Goal: Task Accomplishment & Management: Complete application form

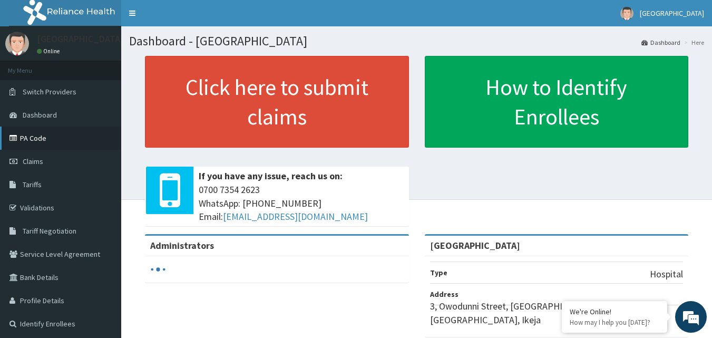
click at [69, 136] on link "PA Code" at bounding box center [60, 137] width 121 height 23
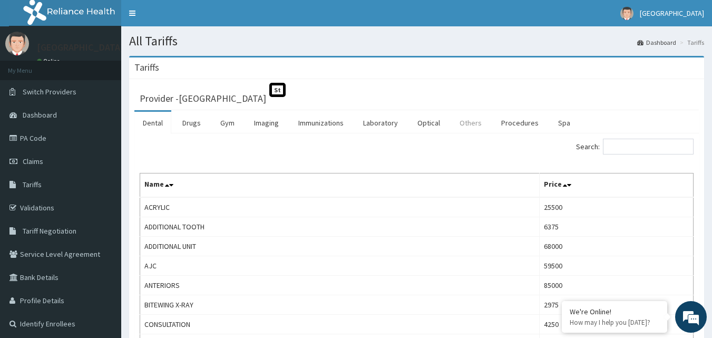
click at [465, 121] on link "Others" at bounding box center [470, 123] width 39 height 22
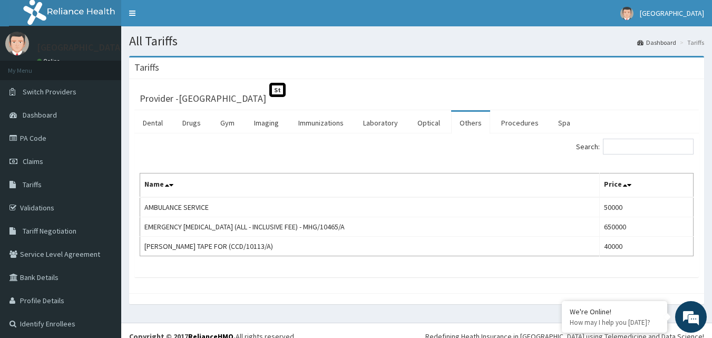
click at [508, 121] on link "Procedures" at bounding box center [520, 123] width 54 height 22
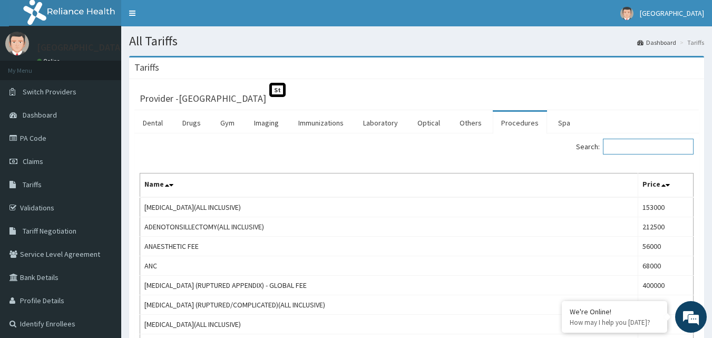
click at [626, 145] on input "Search:" at bounding box center [648, 147] width 91 height 16
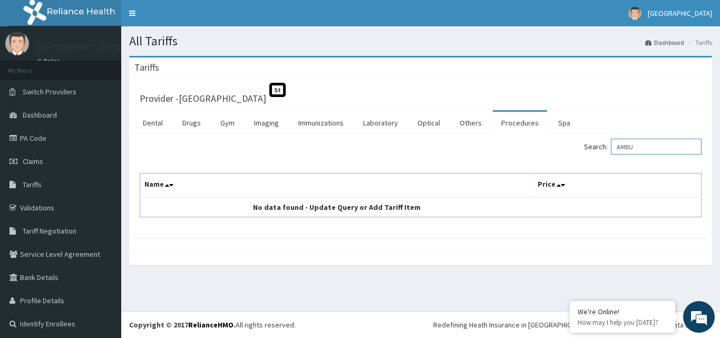
type input "AMBU"
click at [515, 120] on link "Procedures" at bounding box center [520, 123] width 54 height 22
click at [518, 123] on link "Procedures" at bounding box center [520, 123] width 54 height 22
click at [527, 123] on link "Procedures" at bounding box center [520, 123] width 54 height 22
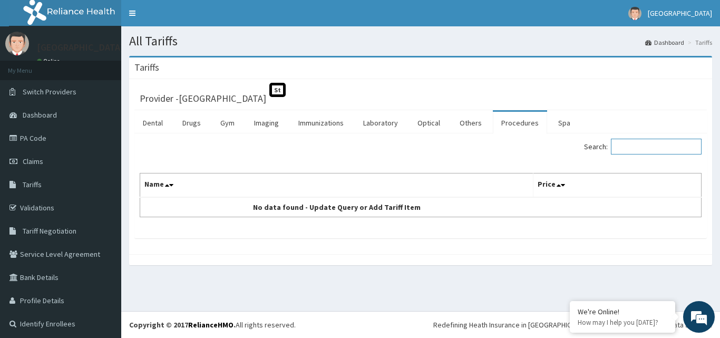
click at [632, 149] on input "Search:" at bounding box center [656, 147] width 91 height 16
type input "AMB"
click at [44, 155] on link "Claims" at bounding box center [60, 161] width 121 height 23
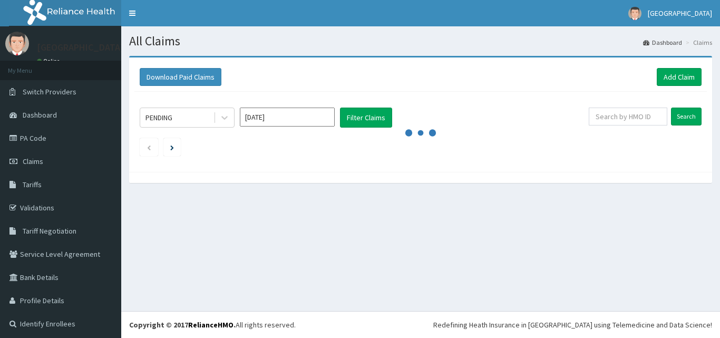
click at [674, 82] on link "Add Claim" at bounding box center [679, 77] width 45 height 18
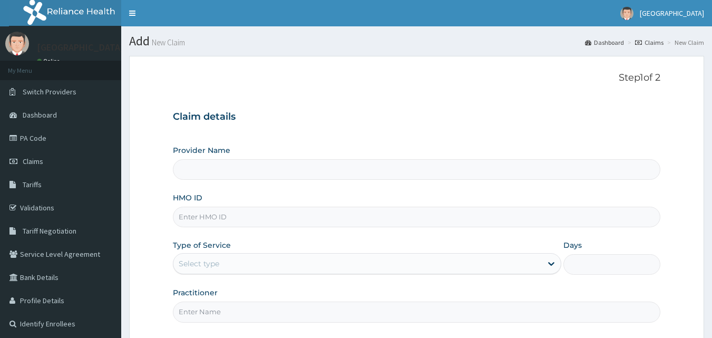
scroll to position [99, 0]
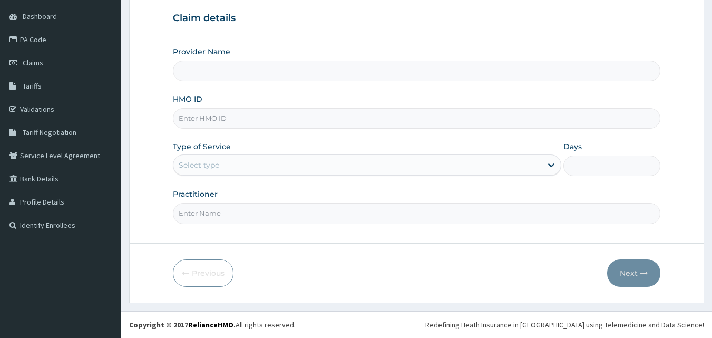
click at [280, 113] on input "HMO ID" at bounding box center [417, 118] width 488 height 21
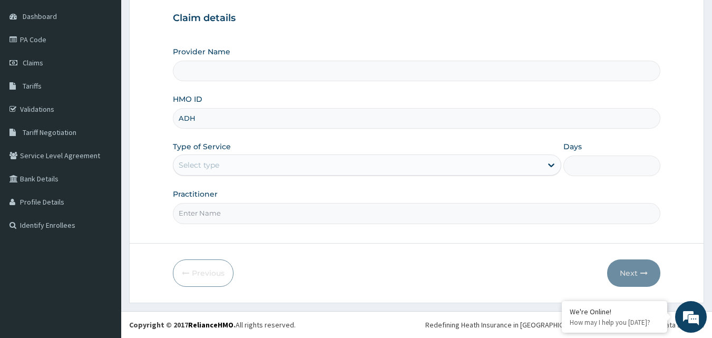
type input "ADH/"
type input "[GEOGRAPHIC_DATA]"
type input "ADH/10015/A"
click at [256, 160] on div "Select type" at bounding box center [357, 164] width 368 height 17
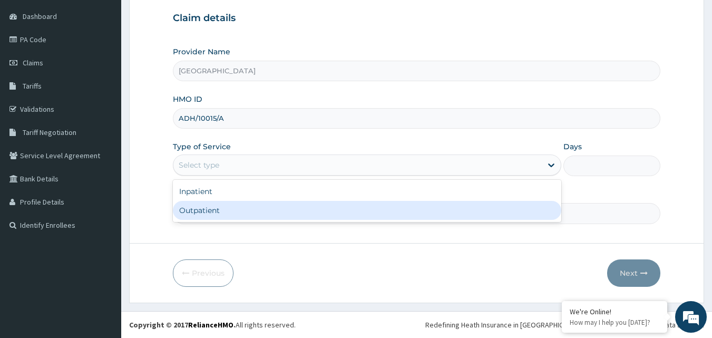
click at [199, 206] on div "Outpatient" at bounding box center [367, 210] width 388 height 19
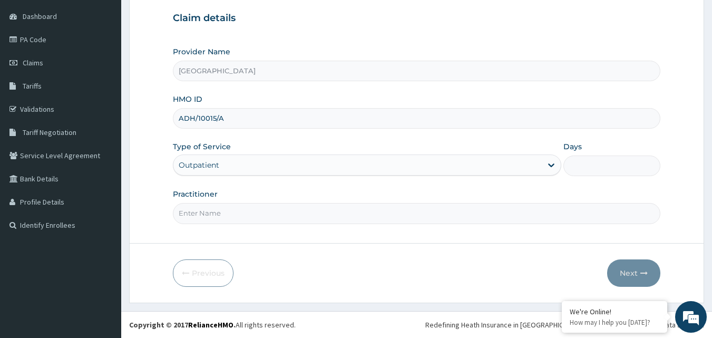
type input "1"
drag, startPoint x: 194, startPoint y: 219, endPoint x: 192, endPoint y: 200, distance: 19.6
click at [194, 219] on input "Practitioner" at bounding box center [417, 213] width 488 height 21
type input "DR [PERSON_NAME]"
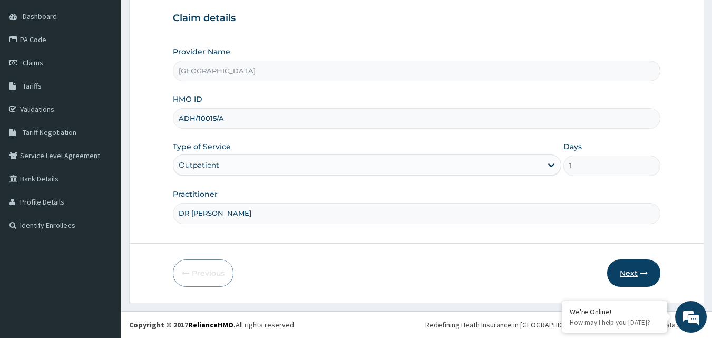
click at [631, 263] on button "Next" at bounding box center [633, 272] width 53 height 27
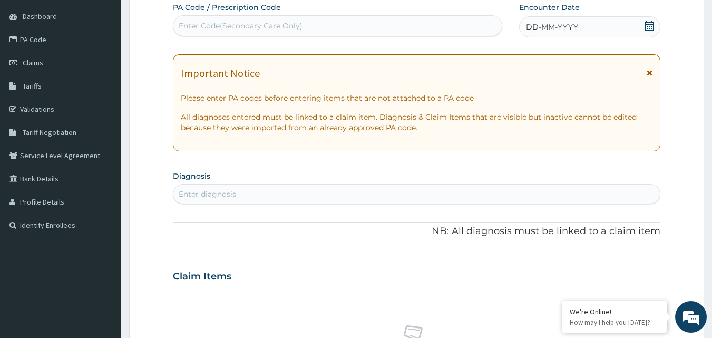
click at [652, 24] on icon at bounding box center [648, 26] width 9 height 11
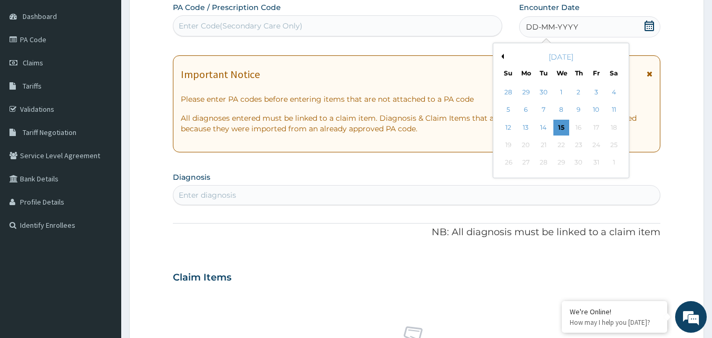
click at [501, 56] on button "Previous Month" at bounding box center [500, 56] width 5 height 5
click at [579, 108] on div "11" at bounding box center [579, 110] width 16 height 16
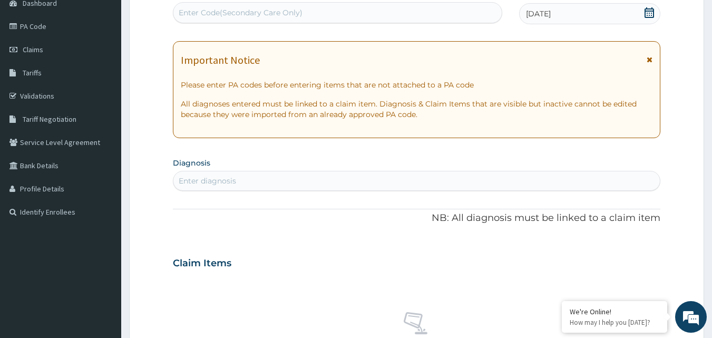
scroll to position [151, 0]
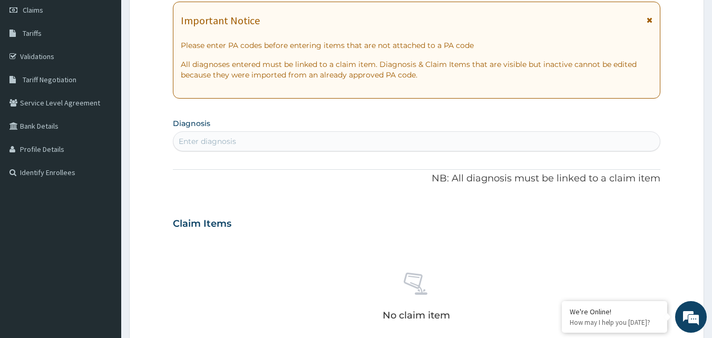
click at [296, 142] on div "Enter diagnosis" at bounding box center [416, 141] width 487 height 17
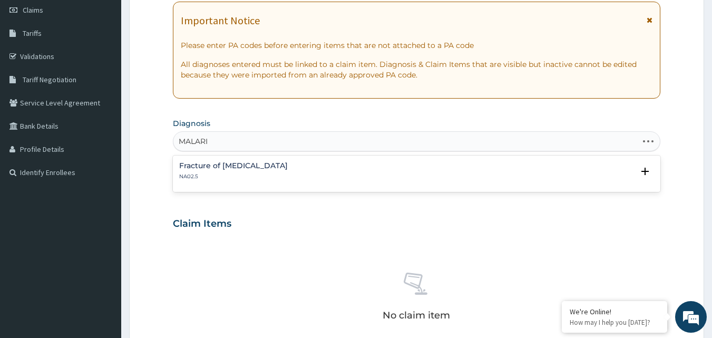
type input "MALARIA"
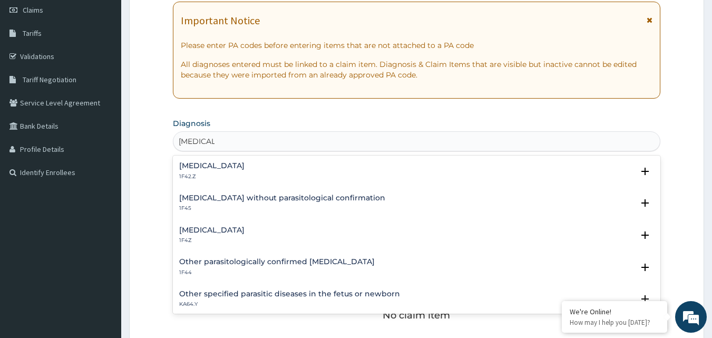
click at [209, 232] on h4 "Malaria, unspecified" at bounding box center [211, 230] width 65 height 8
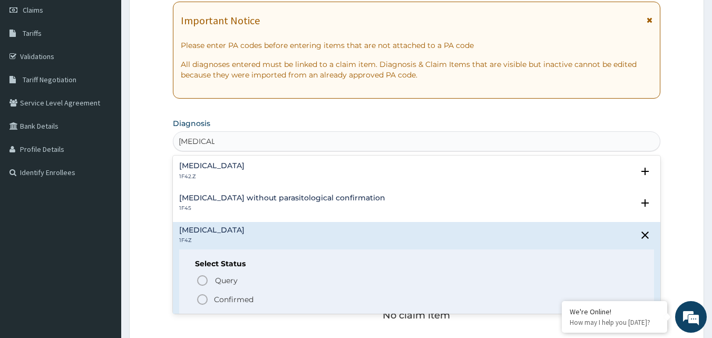
drag, startPoint x: 206, startPoint y: 300, endPoint x: 222, endPoint y: 258, distance: 45.2
click at [206, 296] on icon "status option filled" at bounding box center [202, 299] width 13 height 13
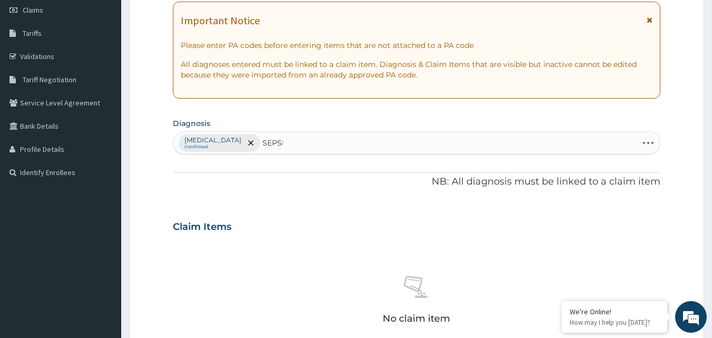
type input "SEPSIS"
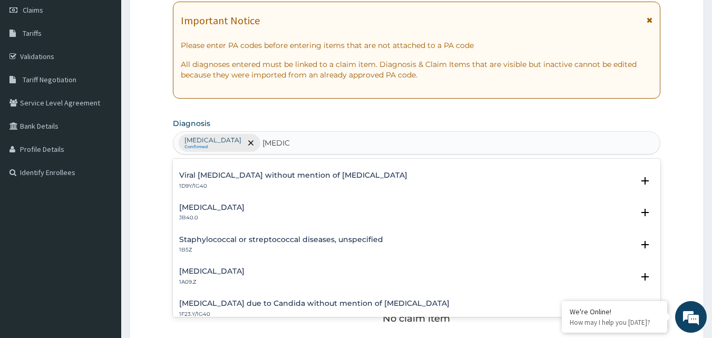
scroll to position [105, 0]
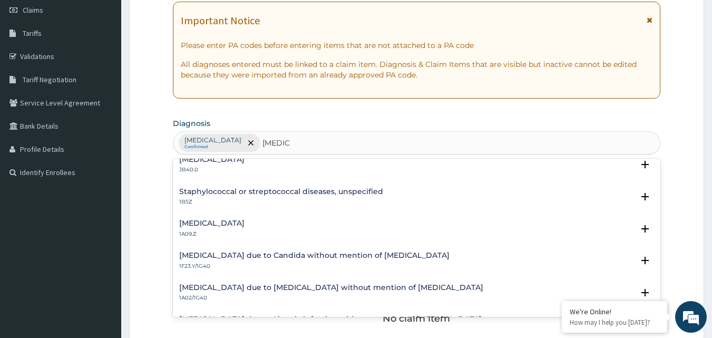
click at [226, 220] on h4 "Salmonella infection, unspecified" at bounding box center [211, 223] width 65 height 8
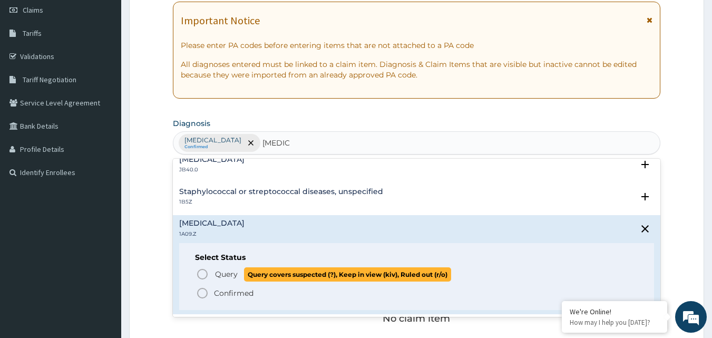
drag, startPoint x: 203, startPoint y: 275, endPoint x: 218, endPoint y: 252, distance: 27.0
click at [203, 268] on icon "status option query" at bounding box center [202, 274] width 13 height 13
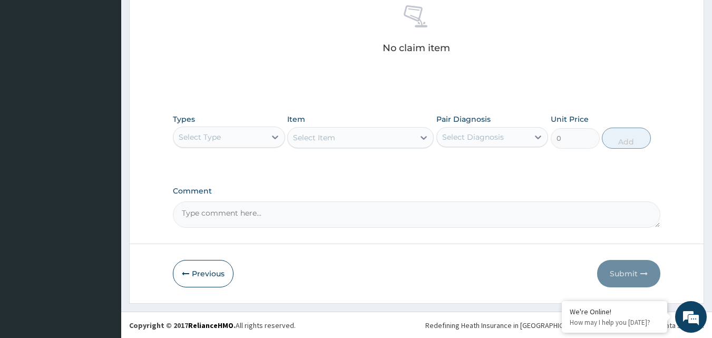
scroll to position [422, 0]
click at [246, 126] on div "Select Type" at bounding box center [229, 136] width 112 height 21
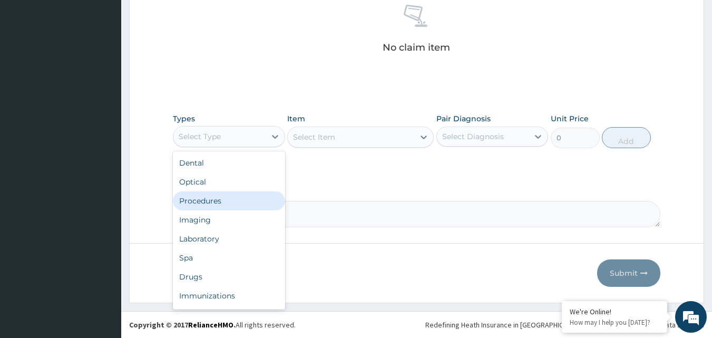
drag, startPoint x: 199, startPoint y: 196, endPoint x: 278, endPoint y: 168, distance: 84.0
click at [199, 193] on div "Procedures" at bounding box center [229, 200] width 112 height 19
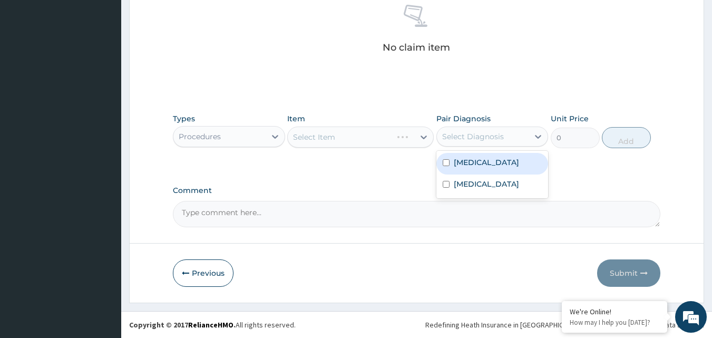
click at [478, 136] on div "Select Diagnosis" at bounding box center [473, 136] width 62 height 11
click at [470, 162] on label "Malaria, unspecified" at bounding box center [486, 162] width 65 height 11
checkbox input "true"
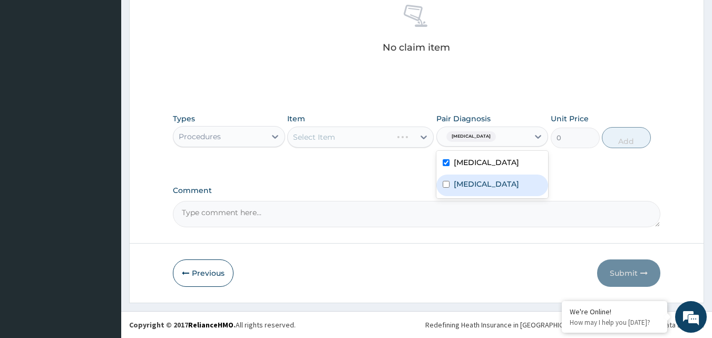
drag, startPoint x: 463, startPoint y: 187, endPoint x: 446, endPoint y: 163, distance: 29.4
click at [460, 183] on label "Salmonella infection, unspecified" at bounding box center [486, 184] width 65 height 11
checkbox input "true"
click at [360, 124] on div "Item Select Item" at bounding box center [360, 130] width 146 height 35
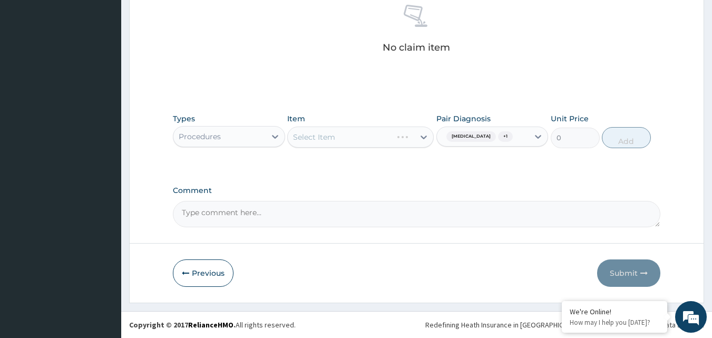
click at [358, 128] on div "Select Item" at bounding box center [360, 136] width 146 height 21
click at [365, 134] on div "Select Item" at bounding box center [360, 136] width 146 height 21
click at [365, 136] on div "Select Item" at bounding box center [360, 136] width 146 height 21
click at [365, 137] on div "Select Item" at bounding box center [360, 136] width 146 height 21
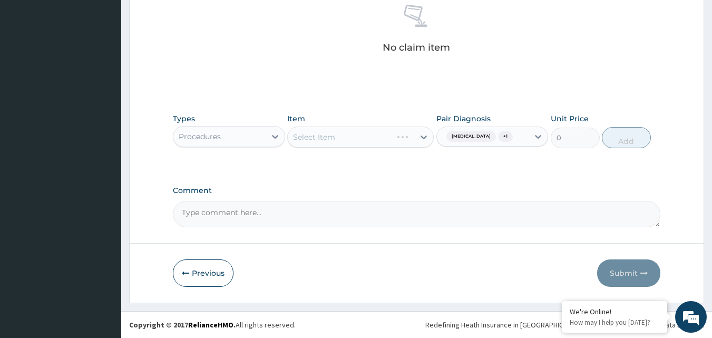
click at [361, 136] on div "Select Item" at bounding box center [360, 136] width 146 height 21
click at [336, 133] on div "Select Item" at bounding box center [360, 136] width 146 height 21
click at [383, 140] on div "Select Item" at bounding box center [360, 136] width 146 height 21
click at [380, 139] on div "Select Item" at bounding box center [351, 137] width 126 height 17
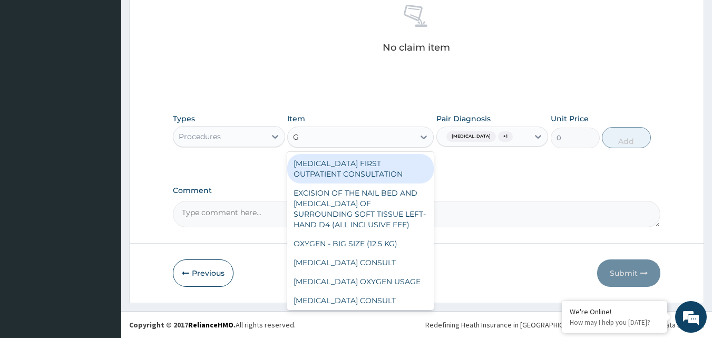
type input "GP"
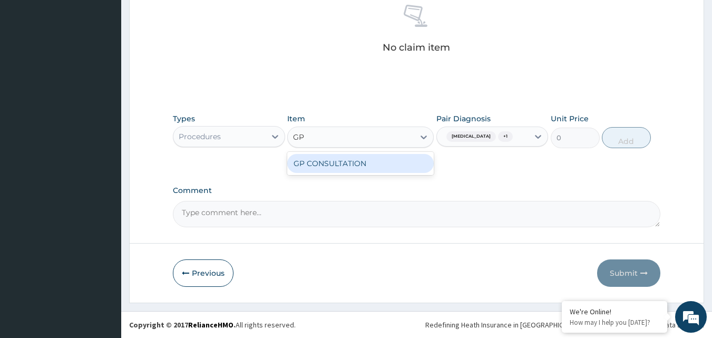
click at [386, 159] on div "GP CONSULTATION" at bounding box center [360, 163] width 146 height 19
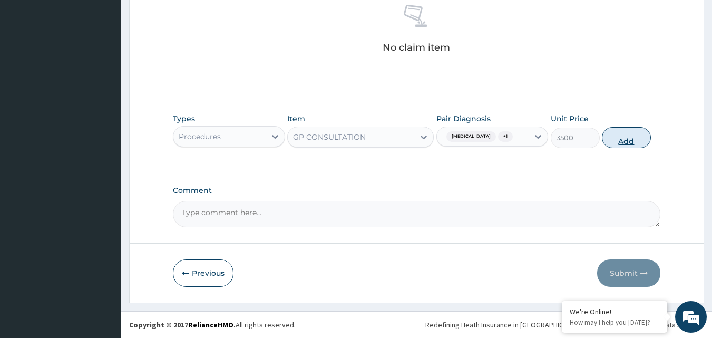
click at [633, 138] on button "Add" at bounding box center [626, 137] width 49 height 21
type input "0"
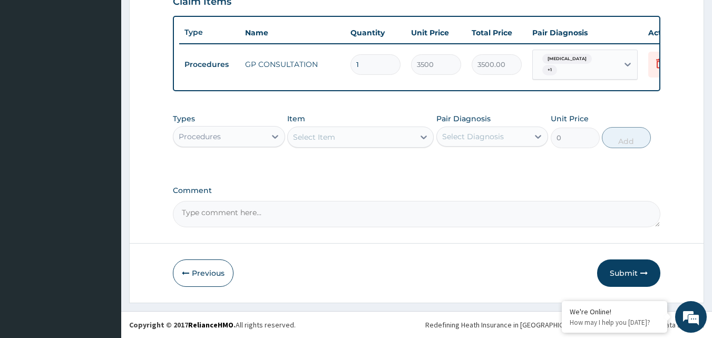
scroll to position [384, 0]
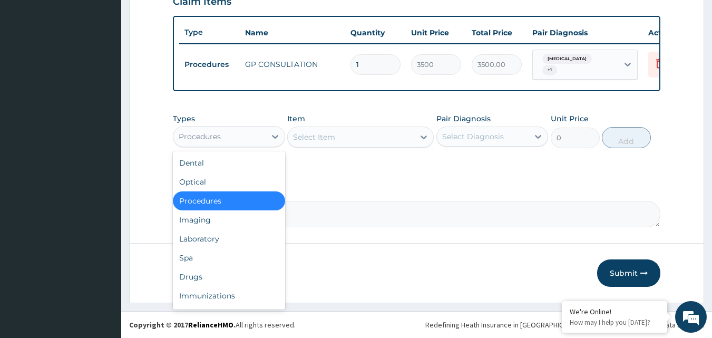
click at [253, 144] on div "Procedures" at bounding box center [219, 136] width 92 height 17
click at [226, 234] on div "Laboratory" at bounding box center [229, 238] width 112 height 19
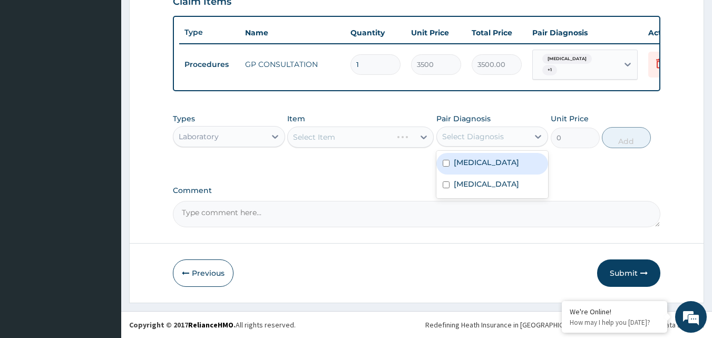
click at [506, 131] on div "Select Diagnosis" at bounding box center [483, 136] width 92 height 17
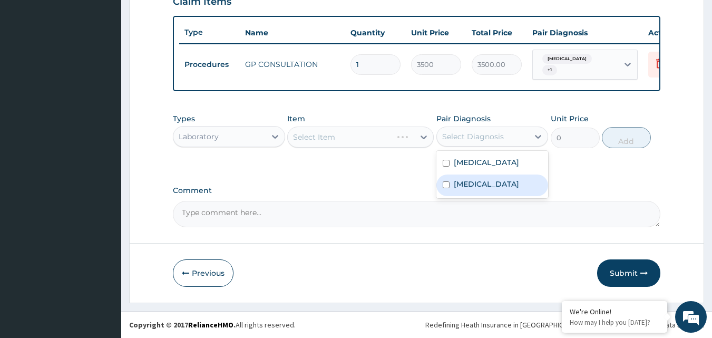
click at [462, 189] on label "Salmonella infection, unspecified" at bounding box center [486, 184] width 65 height 11
checkbox input "true"
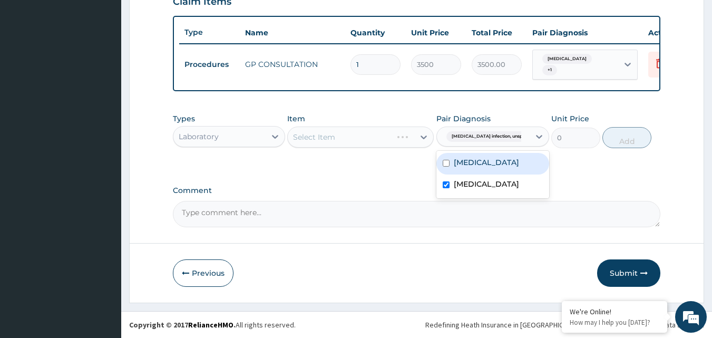
click at [374, 136] on div "Select Item" at bounding box center [360, 136] width 146 height 21
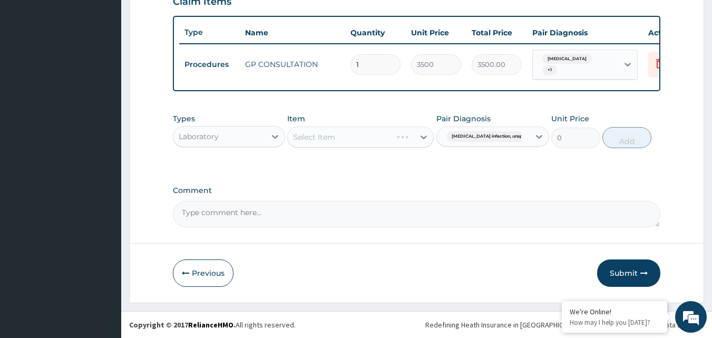
click at [374, 138] on div "Select Item" at bounding box center [360, 136] width 146 height 21
click at [387, 137] on div "Select Item" at bounding box center [360, 136] width 146 height 21
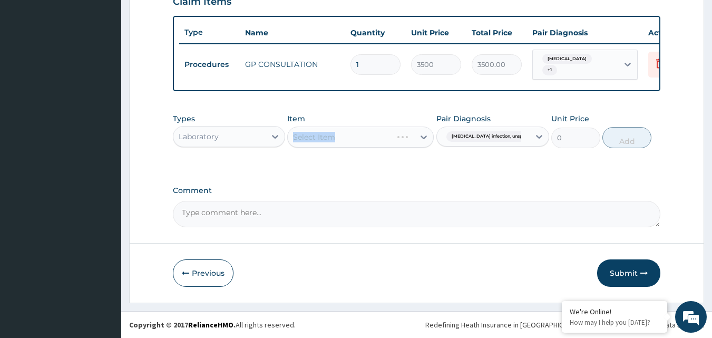
click at [387, 137] on div "Select Item" at bounding box center [360, 136] width 146 height 21
click at [387, 137] on div "Select Item" at bounding box center [340, 137] width 104 height 17
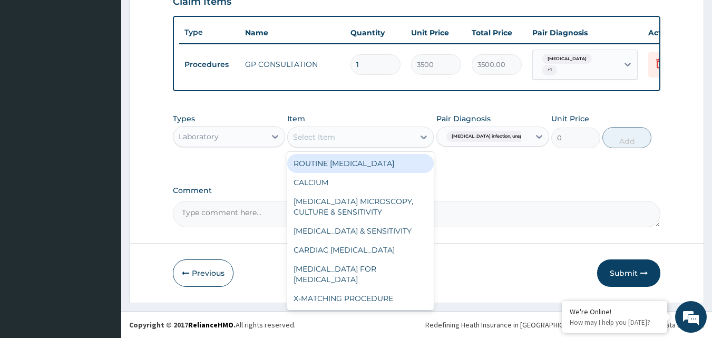
click at [387, 137] on div "Select Item" at bounding box center [351, 137] width 126 height 17
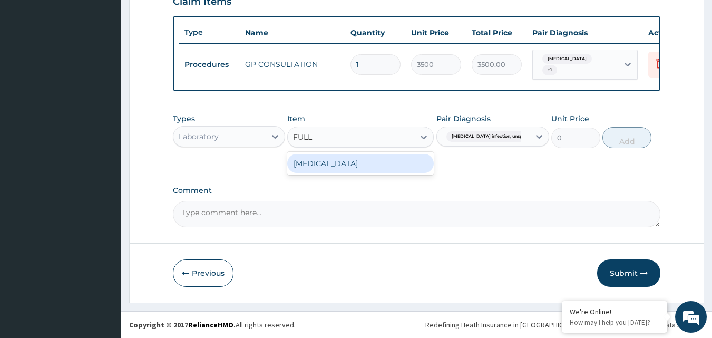
type input "FULL"
click at [391, 163] on div "FULL BLOOD COUNT" at bounding box center [360, 163] width 146 height 19
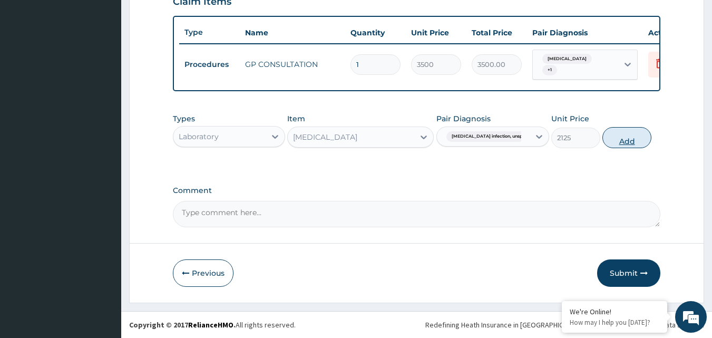
click at [636, 139] on button "Add" at bounding box center [626, 137] width 49 height 21
type input "0"
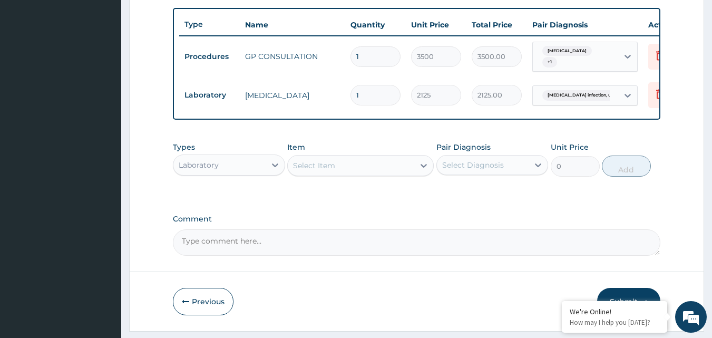
click at [334, 171] on div "Select Item" at bounding box center [314, 165] width 42 height 11
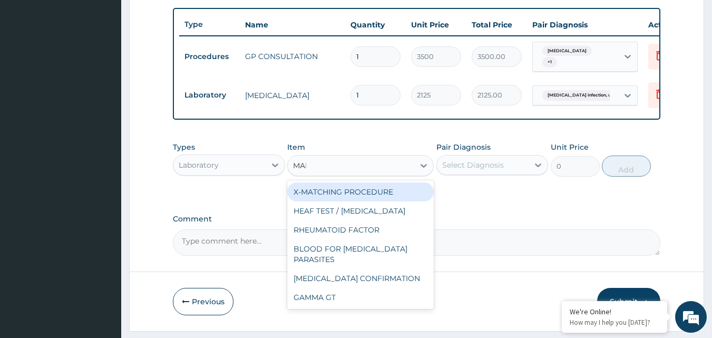
type input "MALA"
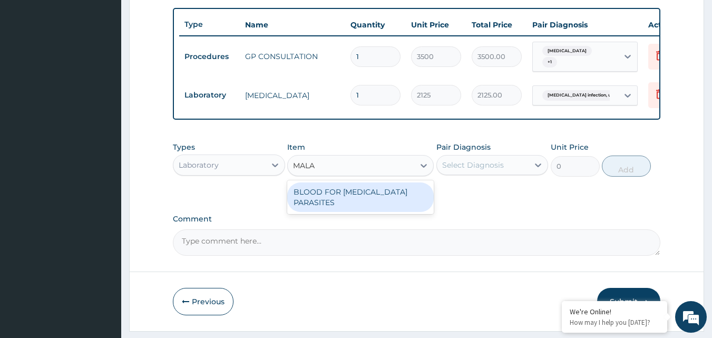
click at [349, 200] on div "BLOOD FOR MALARIA PARASITES" at bounding box center [360, 197] width 146 height 30
type input "850"
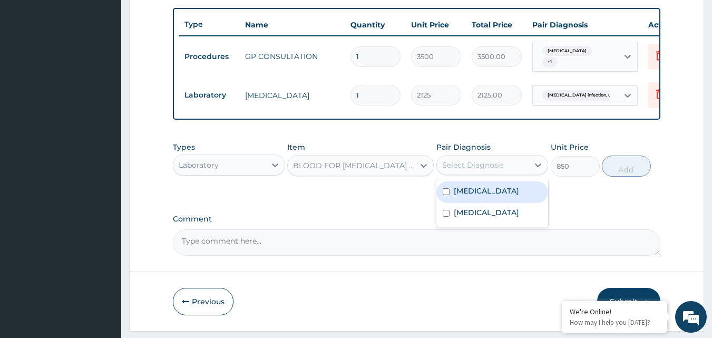
drag, startPoint x: 483, startPoint y: 173, endPoint x: 476, endPoint y: 172, distance: 6.9
click at [479, 170] on div "Select Diagnosis" at bounding box center [473, 165] width 62 height 11
click at [469, 196] on label "Malaria, unspecified" at bounding box center [486, 190] width 65 height 11
checkbox input "true"
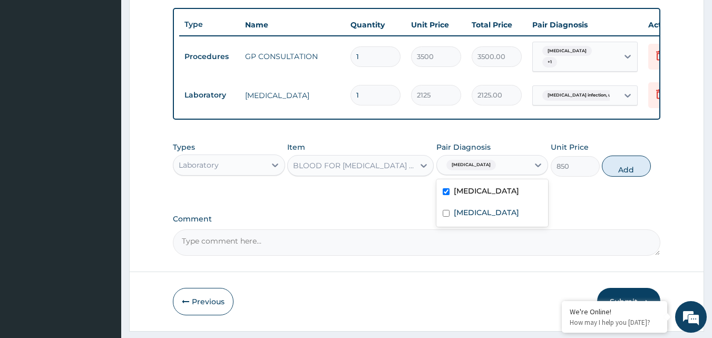
click at [639, 170] on button "Add" at bounding box center [626, 165] width 49 height 21
type input "0"
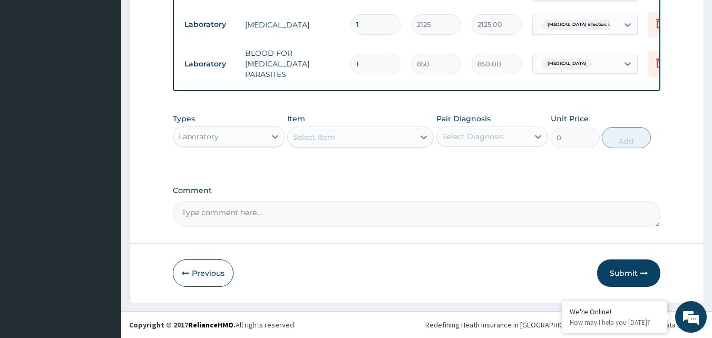
scroll to position [457, 0]
click at [198, 125] on div "Types Laboratory" at bounding box center [229, 130] width 112 height 35
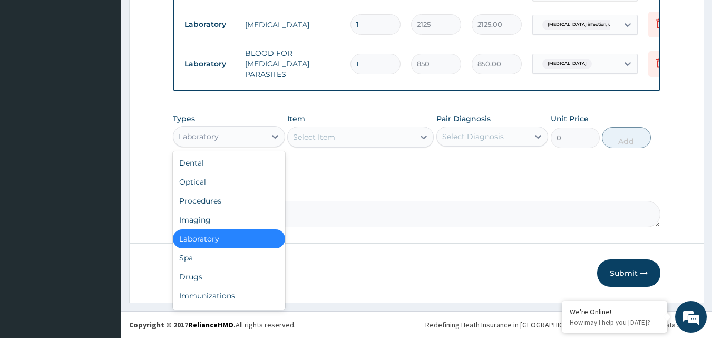
click at [225, 136] on div "Laboratory" at bounding box center [219, 136] width 92 height 17
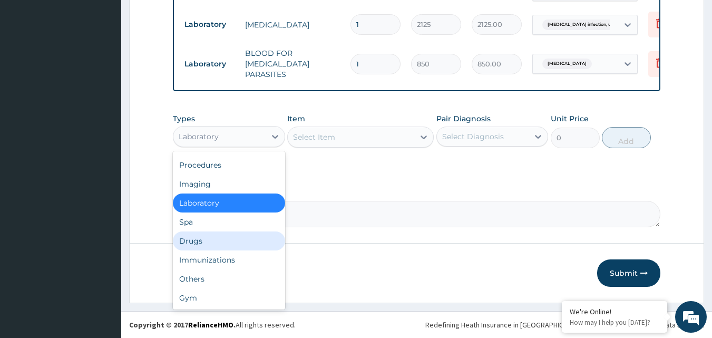
click at [219, 237] on div "Drugs" at bounding box center [229, 240] width 112 height 19
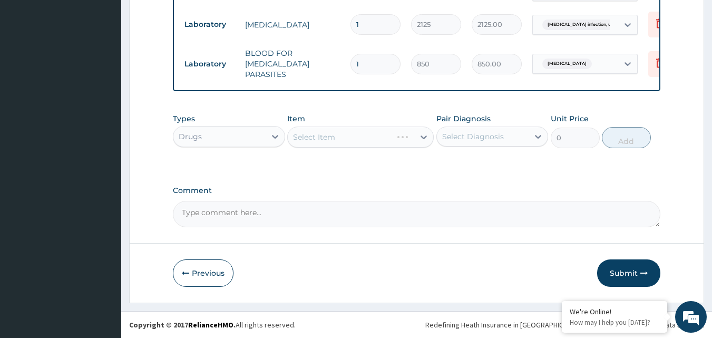
click at [493, 141] on div "Select Diagnosis" at bounding box center [473, 136] width 62 height 11
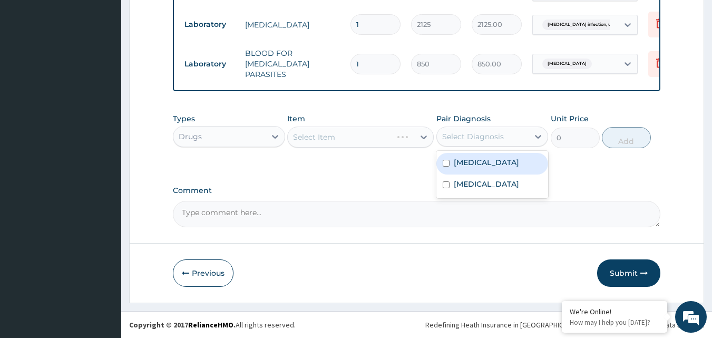
click at [476, 164] on label "[MEDICAL_DATA]" at bounding box center [486, 162] width 65 height 11
checkbox input "true"
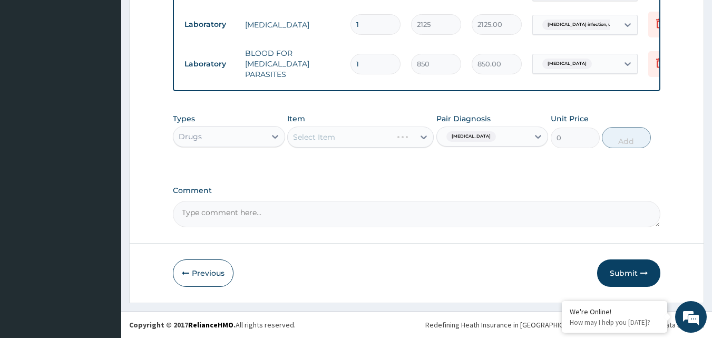
click at [381, 146] on div "Select Item" at bounding box center [360, 136] width 146 height 21
click at [385, 142] on div "Select Item" at bounding box center [360, 136] width 146 height 21
click at [385, 137] on div "Select Item" at bounding box center [360, 136] width 146 height 21
click at [368, 134] on div "Select Item" at bounding box center [360, 136] width 146 height 21
click at [357, 141] on div "Select Item" at bounding box center [360, 136] width 146 height 21
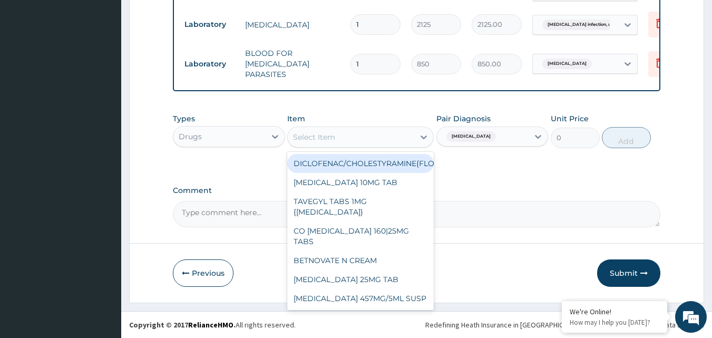
click at [376, 129] on div "Select Item" at bounding box center [351, 137] width 126 height 17
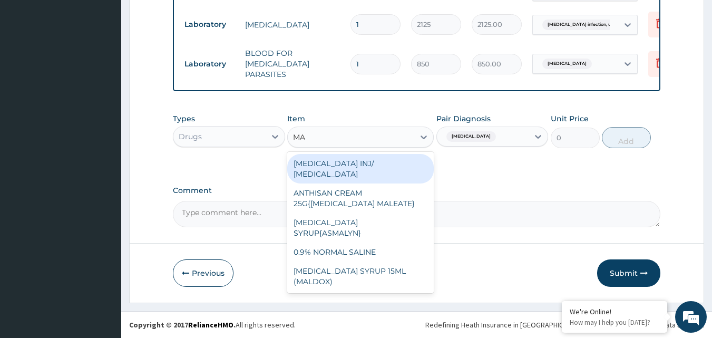
type input "M"
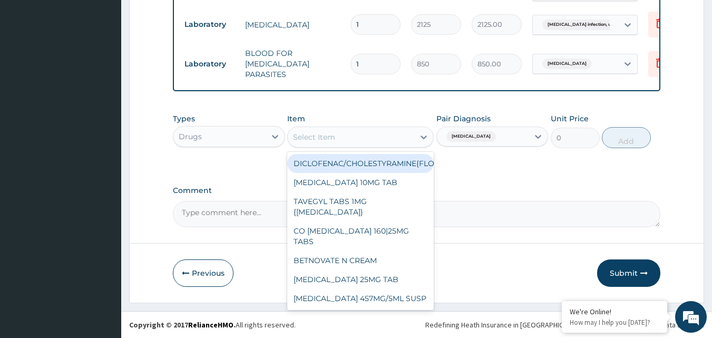
click at [265, 136] on div "Drugs" at bounding box center [219, 136] width 92 height 17
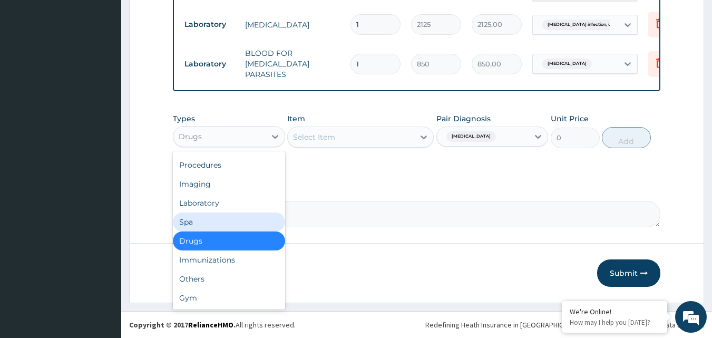
scroll to position [0, 0]
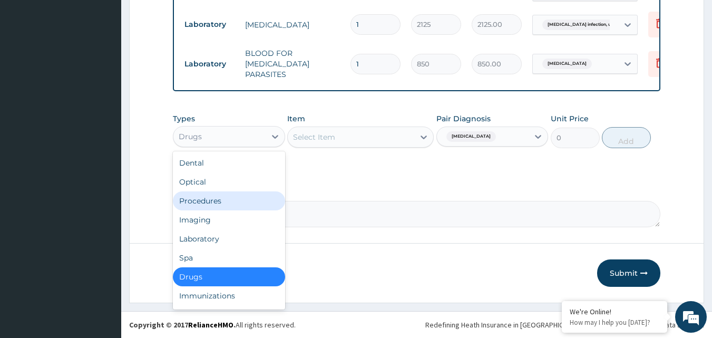
click at [399, 136] on div "Select Item" at bounding box center [351, 137] width 126 height 17
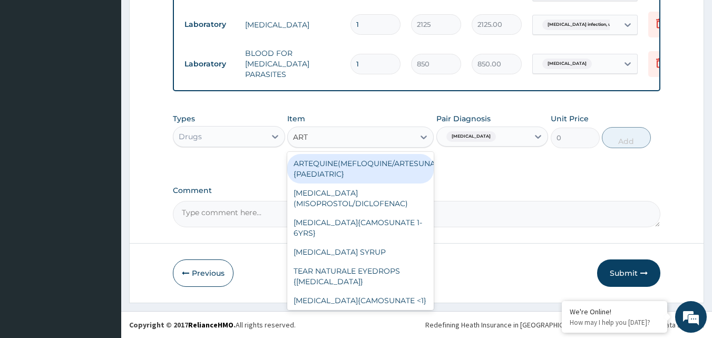
type input "ARTE"
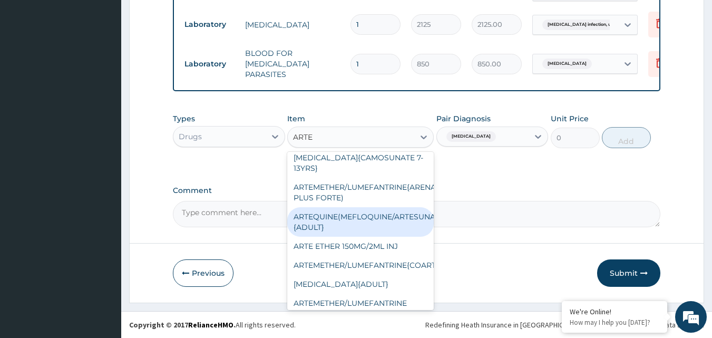
scroll to position [69, 0]
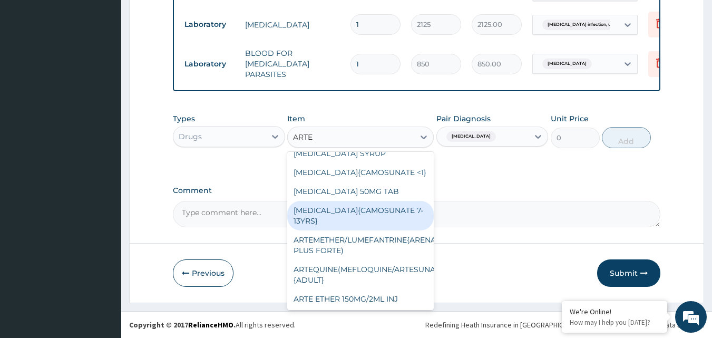
click at [381, 221] on div "ARTESUNATE/AMODIAQUINE{CAMOSUNATE 7-13YRS}" at bounding box center [360, 216] width 146 height 30
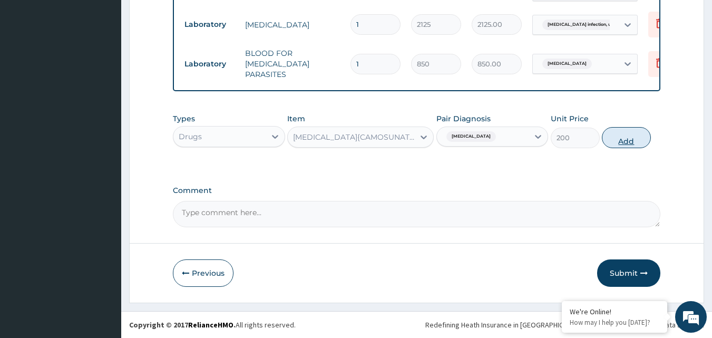
click at [615, 145] on button "Add" at bounding box center [626, 137] width 49 height 21
type input "0"
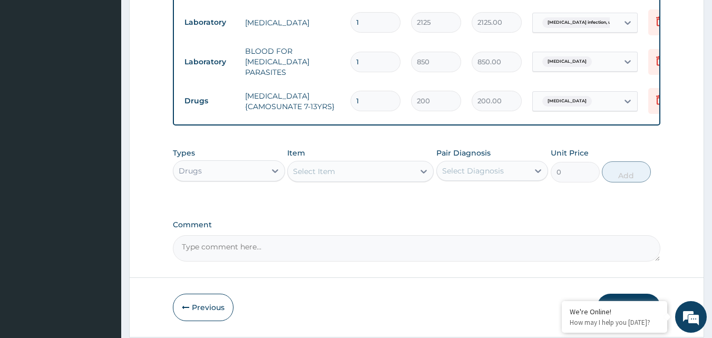
type input "12"
type input "2400.00"
type input "12"
click at [355, 179] on div "Select Item" at bounding box center [351, 171] width 126 height 17
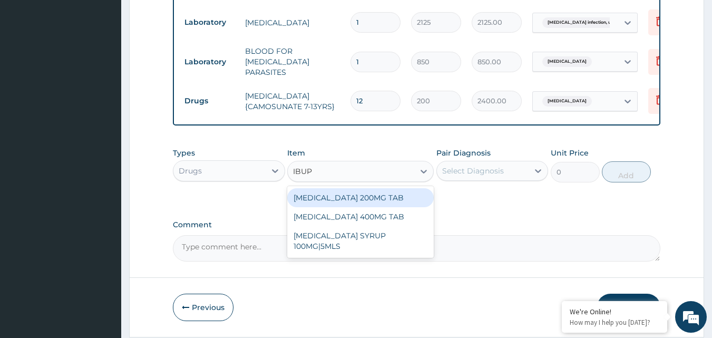
type input "IBUPR"
click at [367, 207] on div "IBUPROFEN 200MG TAB" at bounding box center [360, 197] width 146 height 19
type input "20"
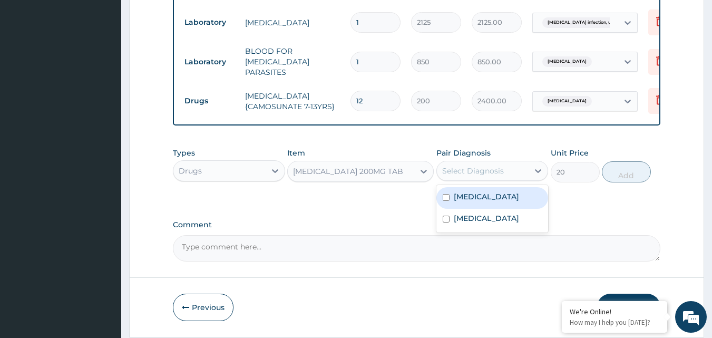
click at [478, 176] on div "Select Diagnosis" at bounding box center [473, 170] width 62 height 11
click at [478, 202] on label "Malaria, unspecified" at bounding box center [486, 196] width 65 height 11
checkbox input "true"
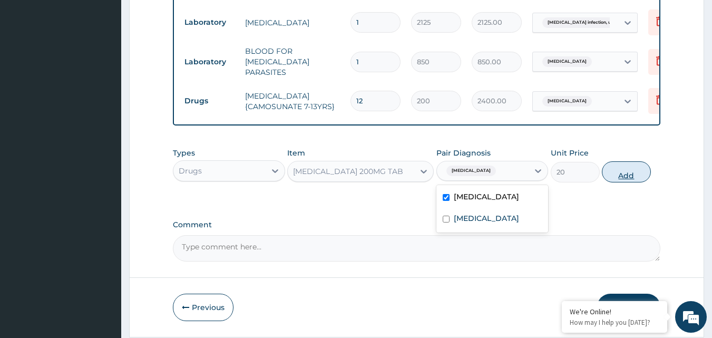
click at [630, 182] on button "Add" at bounding box center [626, 171] width 49 height 21
type input "0"
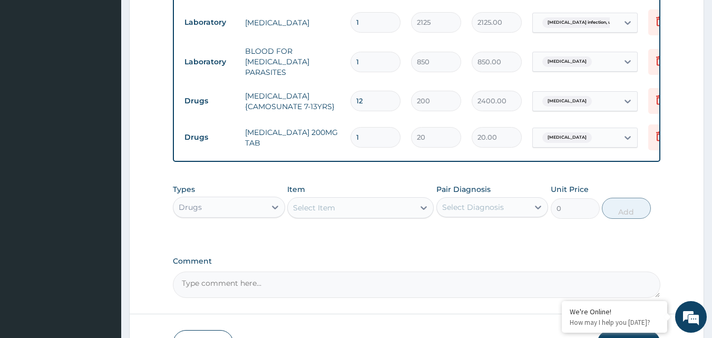
type input "0.00"
type input "6"
type input "120.00"
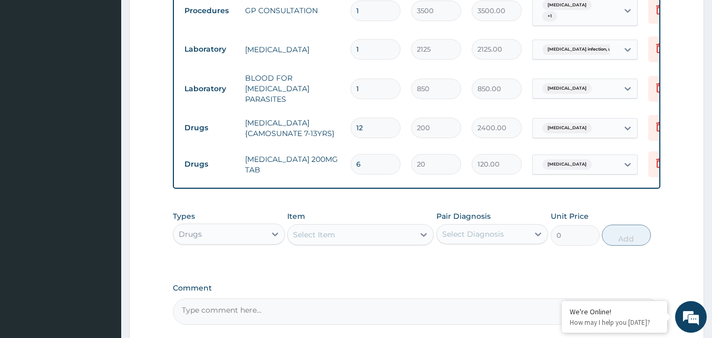
scroll to position [483, 0]
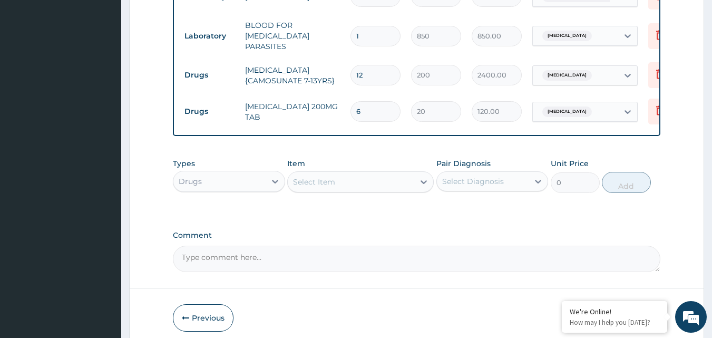
type input "6"
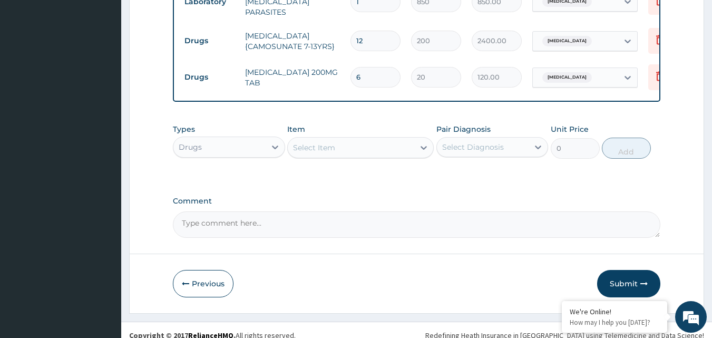
scroll to position [535, 0]
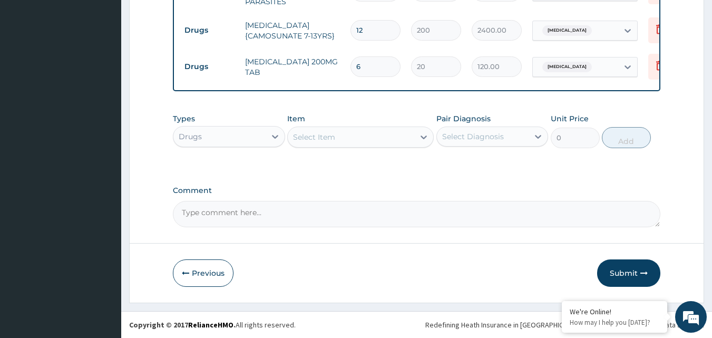
paste textarea "Drug Prescriptions: 1. Ibuprofen 200mg tab : 200mg twice daily for 3 days 2. Ar…"
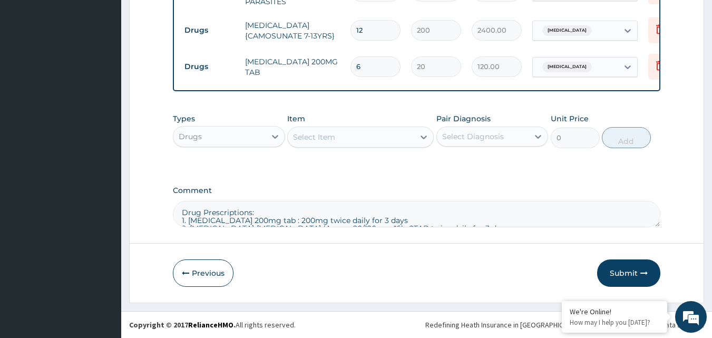
scroll to position [22, 0]
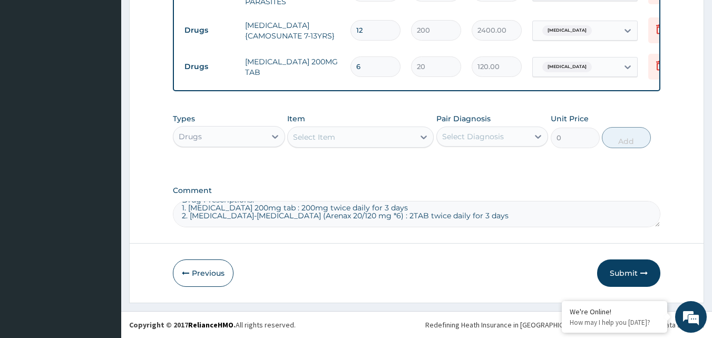
click at [390, 207] on textarea "Drug Prescriptions: 1. Ibuprofen 200mg tab : 200mg twice daily for 3 days 2. Ar…" at bounding box center [417, 214] width 488 height 26
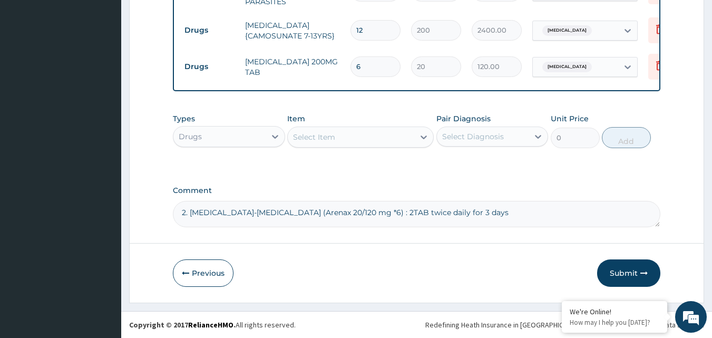
scroll to position [6, 0]
click at [185, 217] on textarea "2. Artemether-lumefantrine (Arenax 20/120 mg *6) : 2TAB twice daily for 3 days" at bounding box center [417, 214] width 488 height 26
type textarea ". Artemether-lumefantrine (Arenax 20/120 mg *6) : 2TAB twice daily for 3 days"
click at [347, 147] on div "Select Item" at bounding box center [360, 136] width 146 height 21
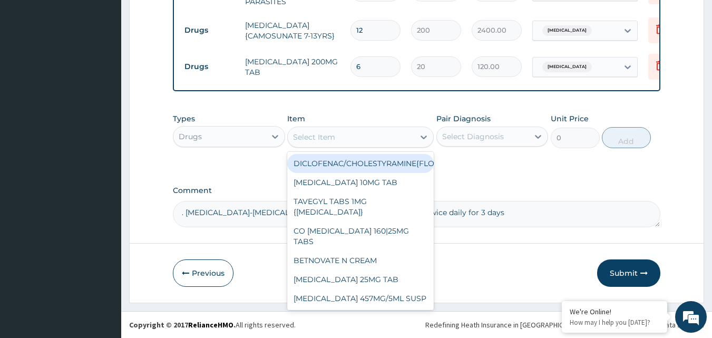
click at [350, 142] on div "Select Item" at bounding box center [351, 137] width 126 height 17
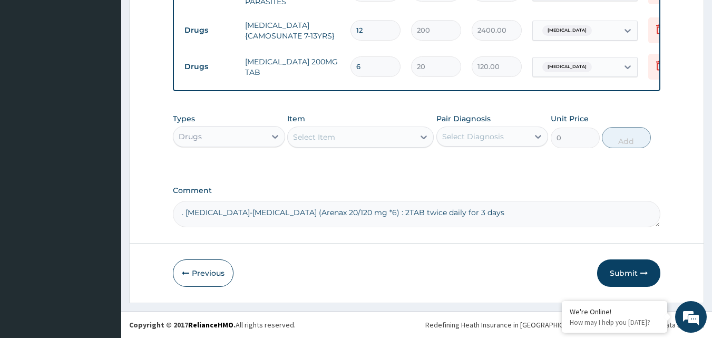
click at [350, 142] on div "Select Item" at bounding box center [351, 137] width 126 height 17
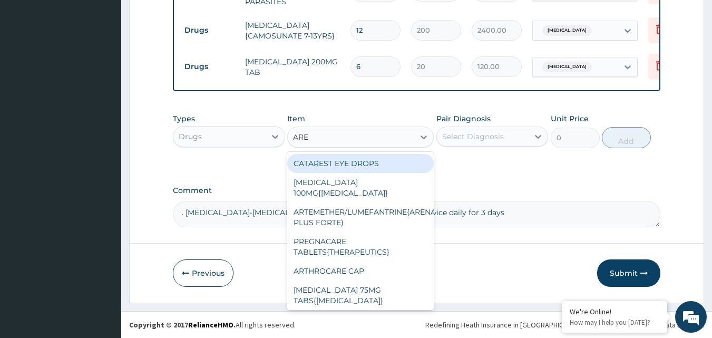
type input "AREN"
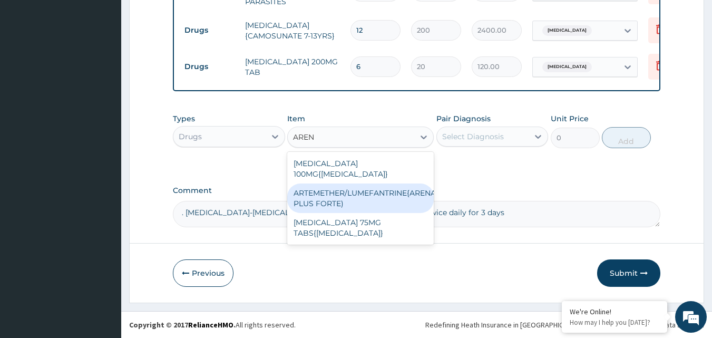
click at [382, 193] on div "ARTEMETHER/LUMEFANTRINE{ARENAX PLUS FORTE)" at bounding box center [360, 198] width 146 height 30
type input "227.1999969482422"
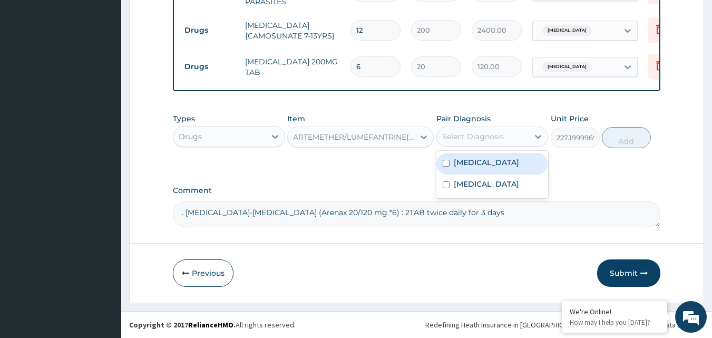
click at [468, 138] on div "Select Diagnosis" at bounding box center [473, 136] width 62 height 11
click at [465, 163] on label "Malaria, unspecified" at bounding box center [486, 162] width 65 height 11
checkbox input "true"
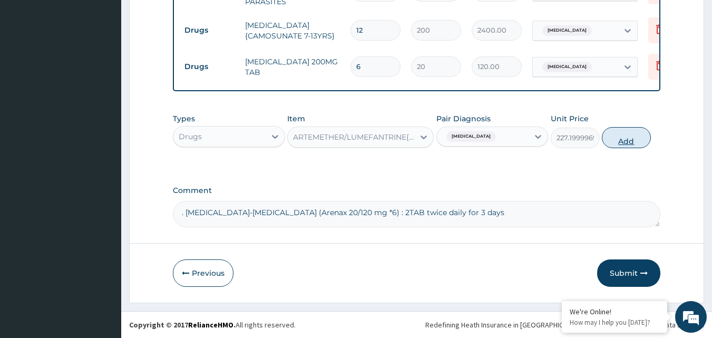
click at [627, 140] on button "Add" at bounding box center [626, 137] width 49 height 21
type input "0"
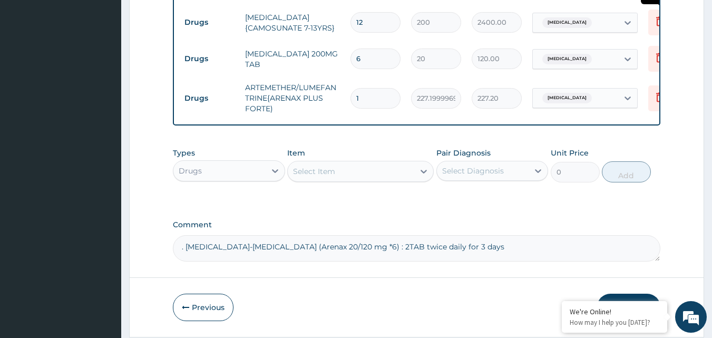
click at [655, 21] on icon at bounding box center [659, 21] width 13 height 13
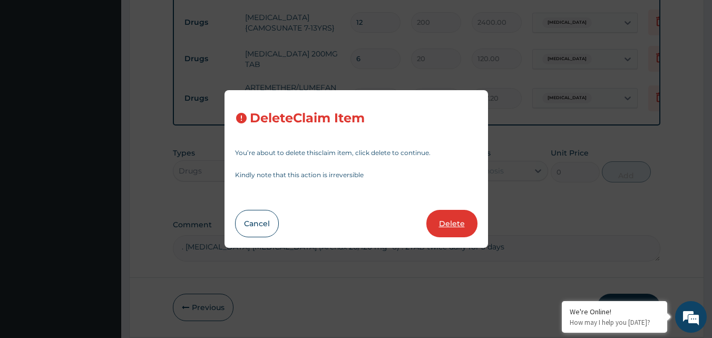
click at [441, 227] on button "Delete" at bounding box center [451, 223] width 51 height 27
type input "6"
type input "20"
type input "120.00"
type input "1"
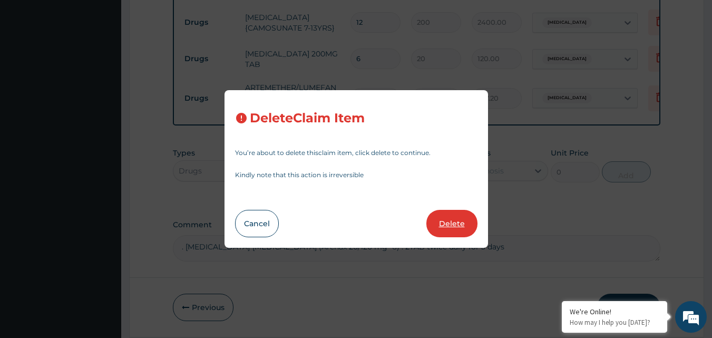
type input "227.1999969482422"
type input "227.20"
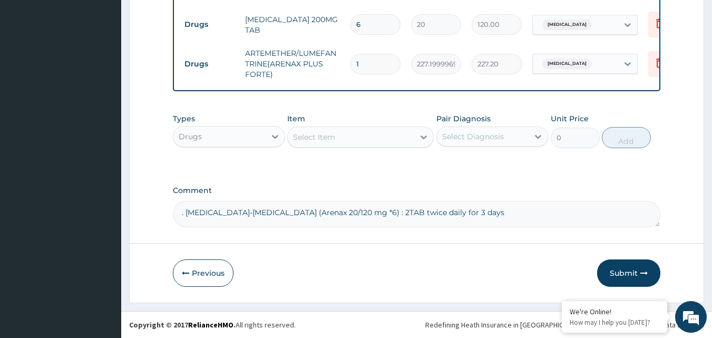
click at [375, 57] on input "1" at bounding box center [375, 64] width 50 height 21
type input "0.00"
type input "1"
type input "227.20"
type input "12"
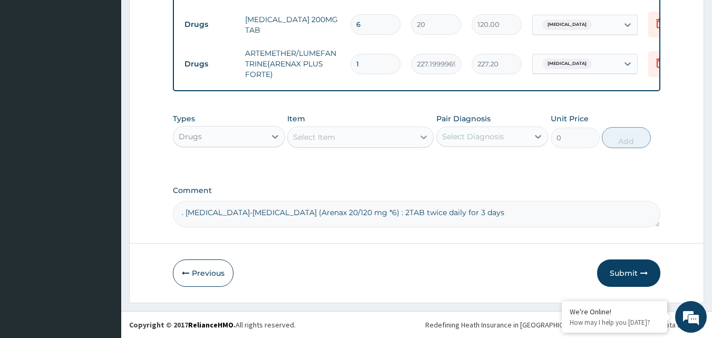
type input "2726.40"
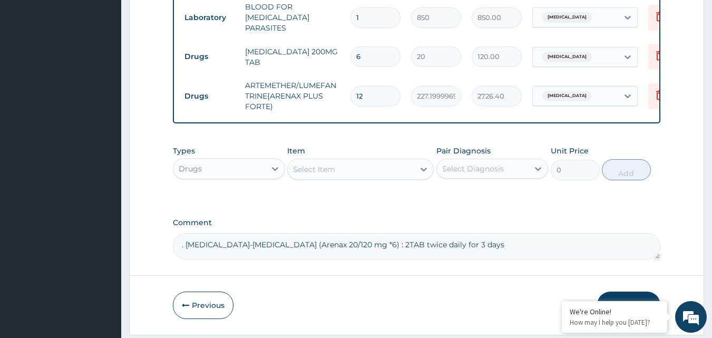
scroll to position [535, 0]
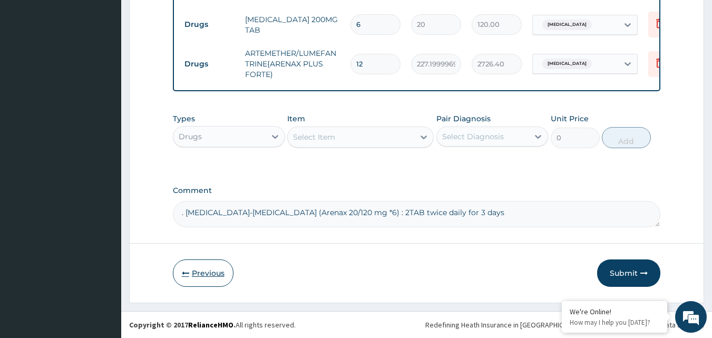
type input "12"
click at [206, 282] on button "Previous" at bounding box center [203, 272] width 61 height 27
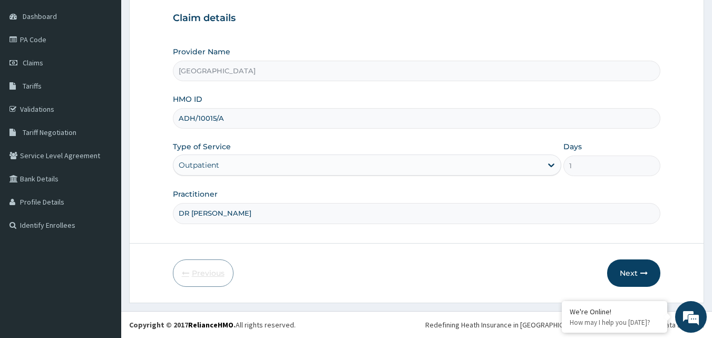
scroll to position [99, 0]
click at [630, 268] on button "Next" at bounding box center [633, 272] width 53 height 27
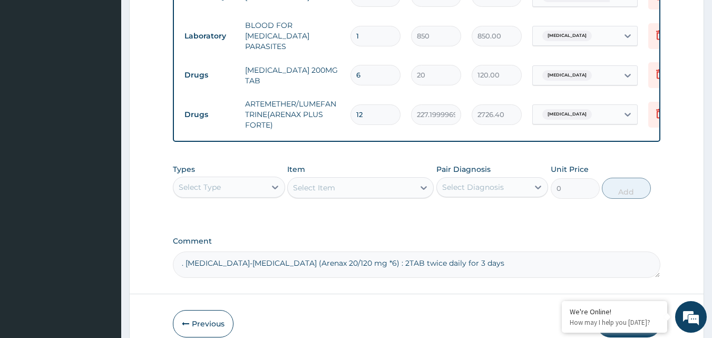
scroll to position [535, 0]
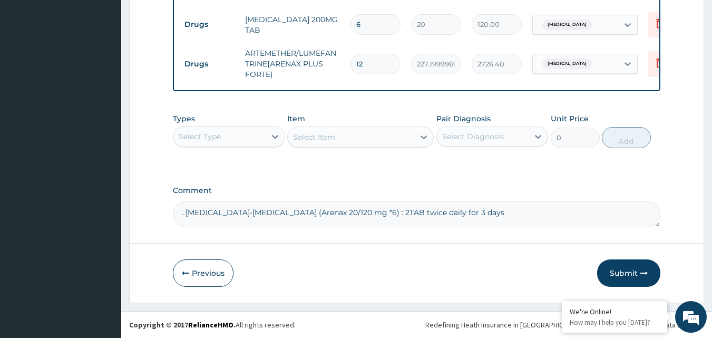
click at [620, 275] on button "Submit" at bounding box center [628, 272] width 63 height 27
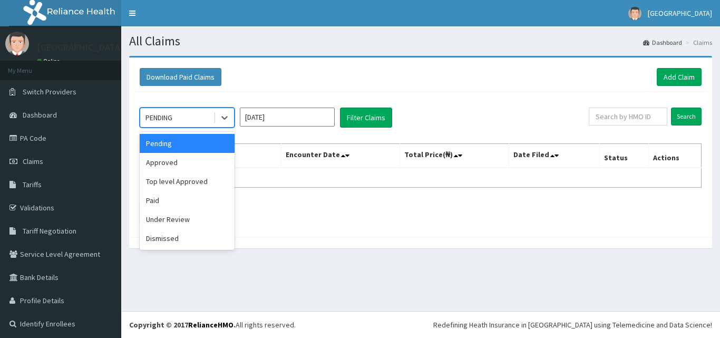
click at [199, 122] on div "PENDING" at bounding box center [176, 117] width 73 height 17
click at [191, 161] on div "Approved" at bounding box center [187, 162] width 95 height 19
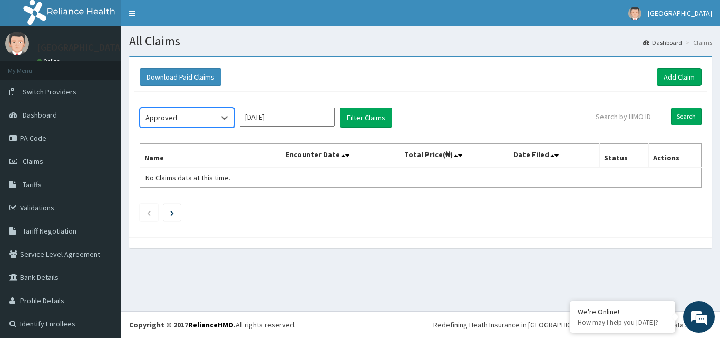
click at [320, 115] on input "Oct 2025" at bounding box center [287, 116] width 95 height 19
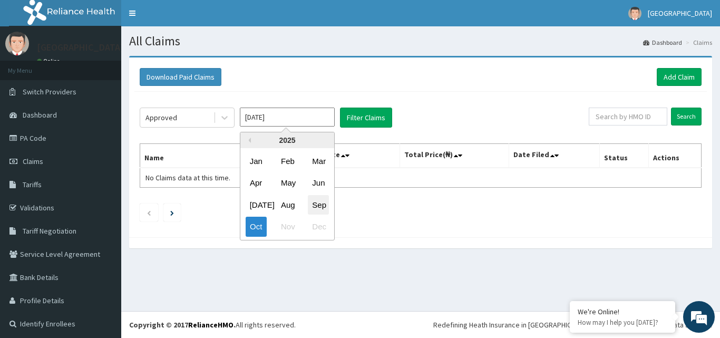
click at [318, 205] on div "Sep" at bounding box center [318, 204] width 21 height 19
type input "Sep 2025"
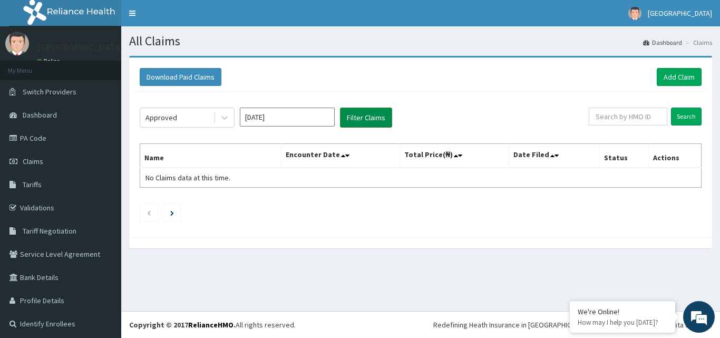
click at [375, 121] on button "Filter Claims" at bounding box center [366, 117] width 52 height 20
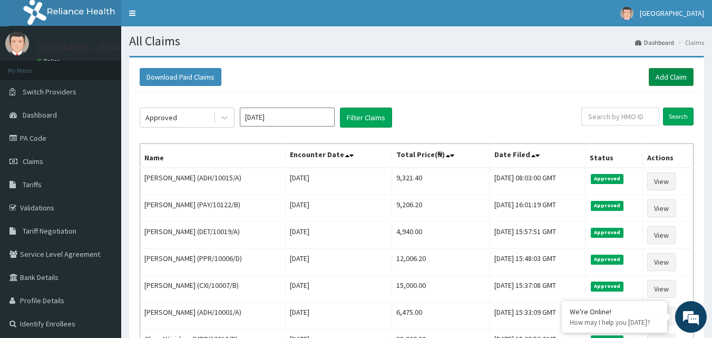
click at [662, 82] on link "Add Claim" at bounding box center [671, 77] width 45 height 18
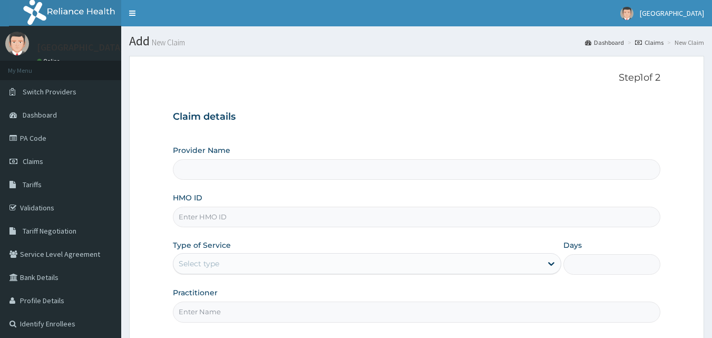
type input "[GEOGRAPHIC_DATA]"
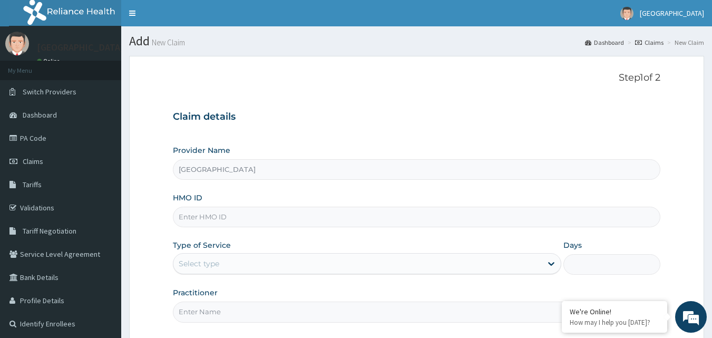
click at [213, 212] on input "HMO ID" at bounding box center [417, 217] width 488 height 21
type input "ADH/10001/A"
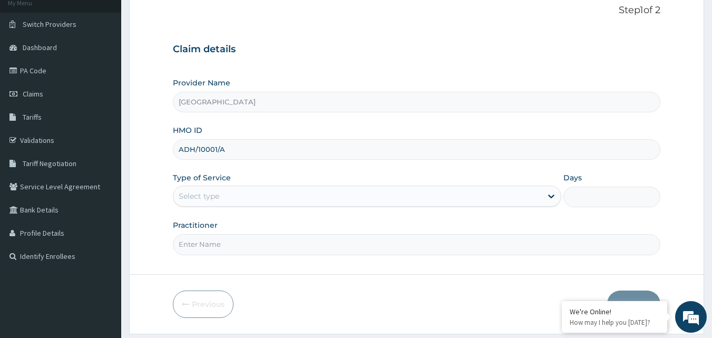
scroll to position [99, 0]
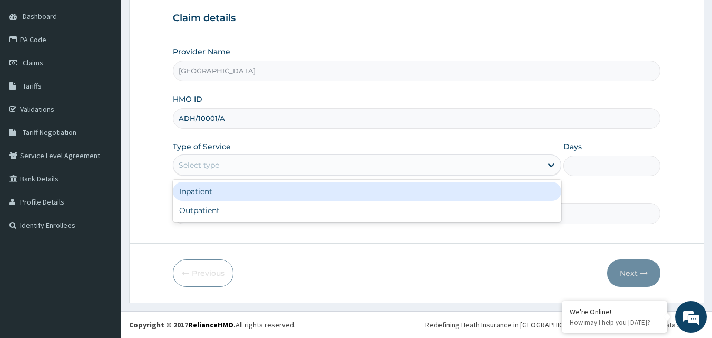
click at [228, 173] on div "Select type" at bounding box center [357, 164] width 368 height 17
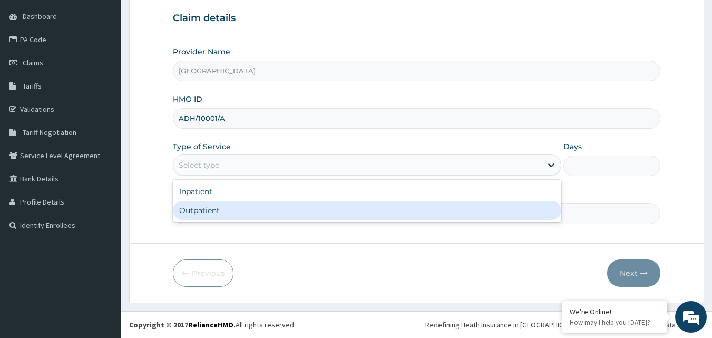
drag, startPoint x: 210, startPoint y: 209, endPoint x: 204, endPoint y: 179, distance: 30.6
click at [210, 209] on div "Outpatient" at bounding box center [367, 210] width 388 height 19
type input "1"
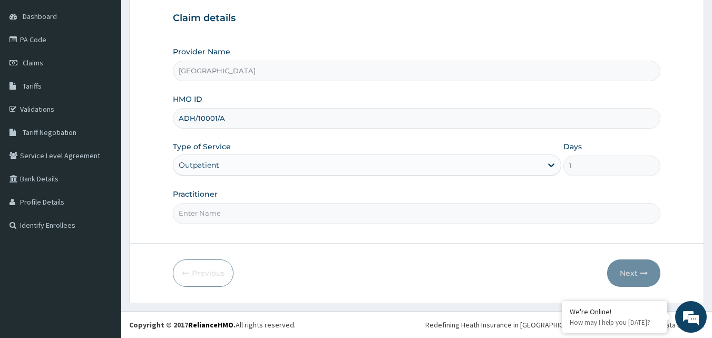
click at [222, 220] on input "Practitioner" at bounding box center [417, 213] width 488 height 21
type input "DR [PERSON_NAME]"
click at [634, 261] on button "Next" at bounding box center [633, 272] width 53 height 27
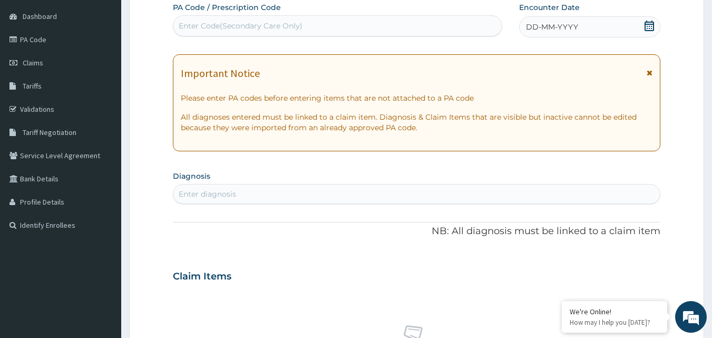
scroll to position [46, 0]
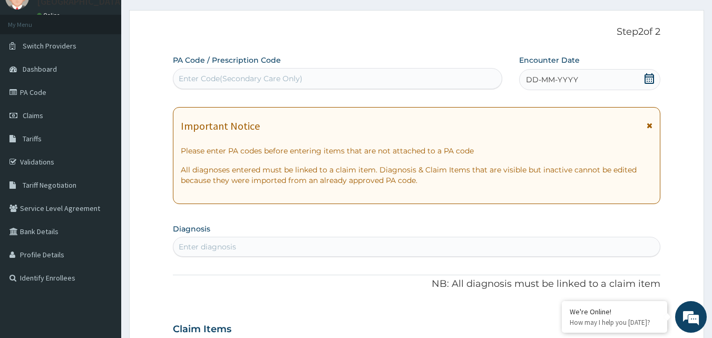
click at [650, 76] on icon at bounding box center [648, 78] width 9 height 11
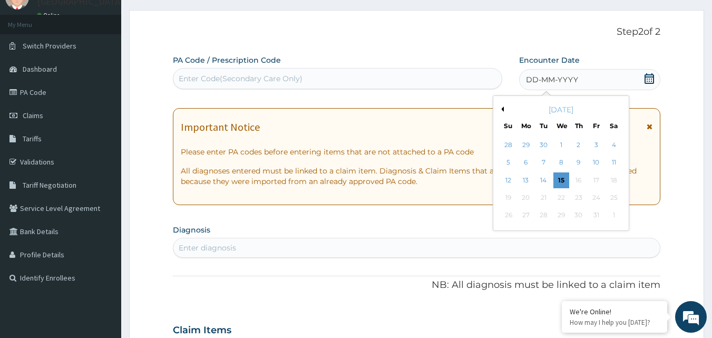
click at [501, 109] on button "Previous Month" at bounding box center [500, 108] width 5 height 5
click at [594, 160] on div "12" at bounding box center [596, 163] width 16 height 16
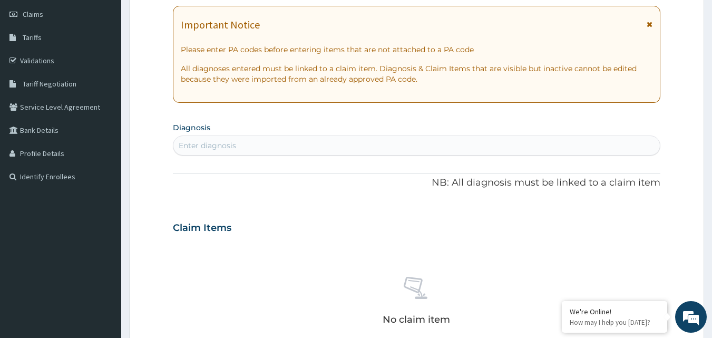
scroll to position [151, 0]
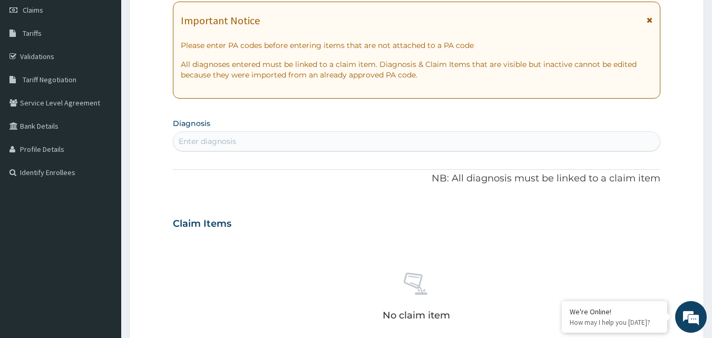
drag, startPoint x: 375, startPoint y: 123, endPoint x: 372, endPoint y: 131, distance: 9.0
click at [373, 127] on section "Diagnosis Enter diagnosis" at bounding box center [417, 133] width 488 height 36
click at [372, 131] on div "Enter diagnosis" at bounding box center [417, 141] width 488 height 20
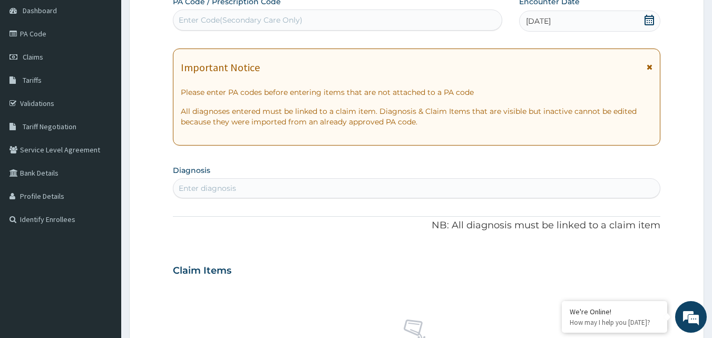
scroll to position [105, 0]
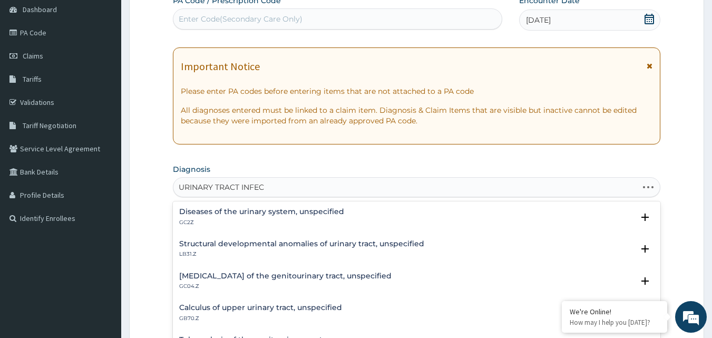
type input "URINARY TRACT INFECT"
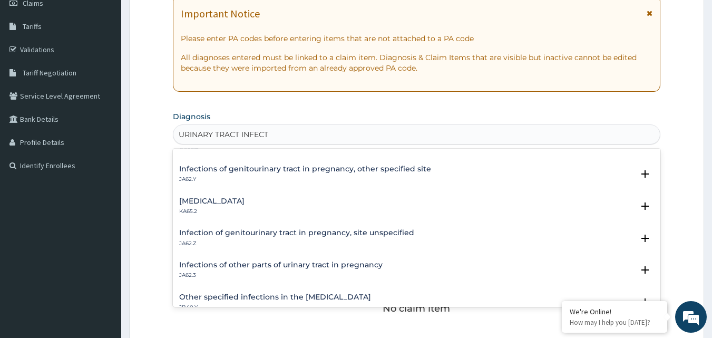
scroll to position [0, 0]
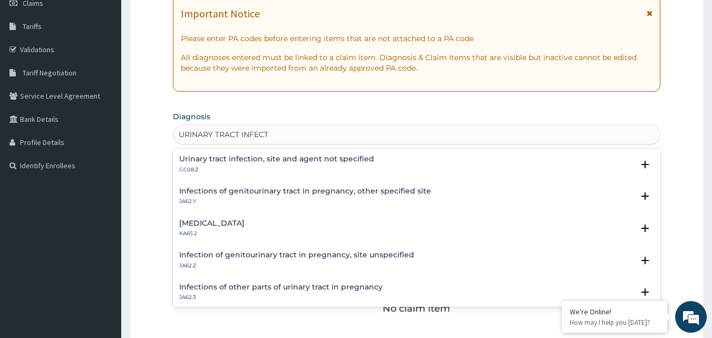
click at [319, 157] on h4 "Urinary tract infection, site and agent not specified" at bounding box center [276, 159] width 195 height 8
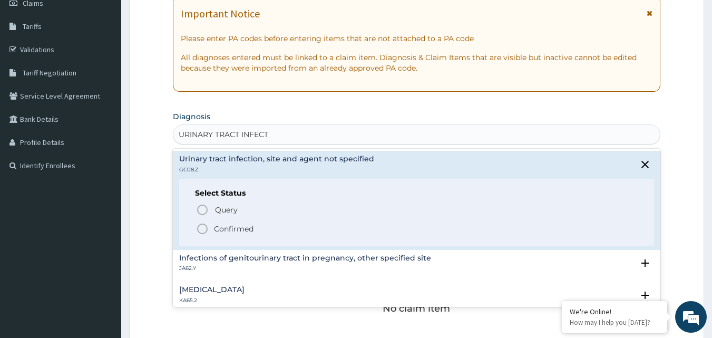
click at [224, 229] on p "Confirmed" at bounding box center [234, 228] width 40 height 11
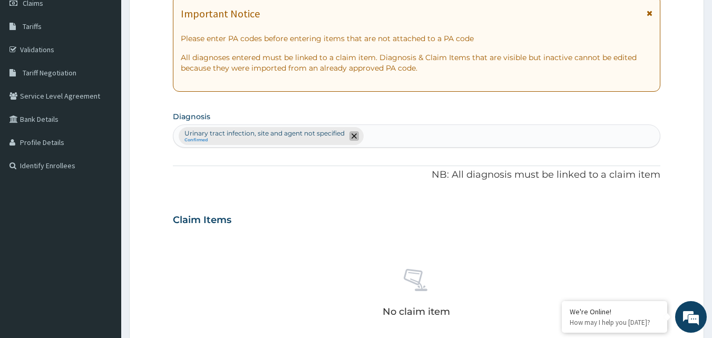
click at [357, 135] on span "remove selection option" at bounding box center [353, 135] width 9 height 9
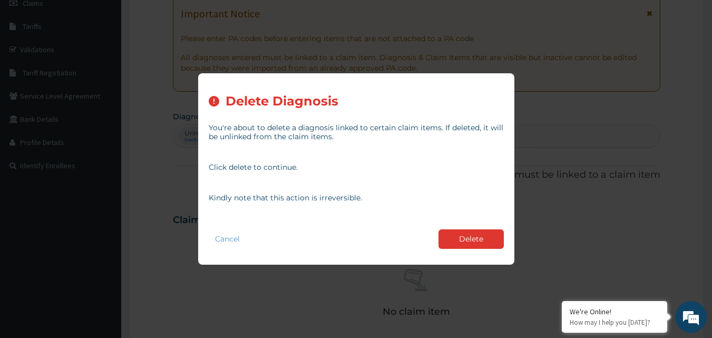
drag, startPoint x: 457, startPoint y: 236, endPoint x: 409, endPoint y: 180, distance: 73.2
click at [448, 228] on div "Cancel Delete" at bounding box center [356, 239] width 295 height 30
click at [472, 236] on button "Delete" at bounding box center [470, 238] width 65 height 19
drag, startPoint x: 471, startPoint y: 236, endPoint x: 402, endPoint y: 181, distance: 88.2
click at [460, 227] on div "Claim Items No claim item" at bounding box center [417, 279] width 488 height 151
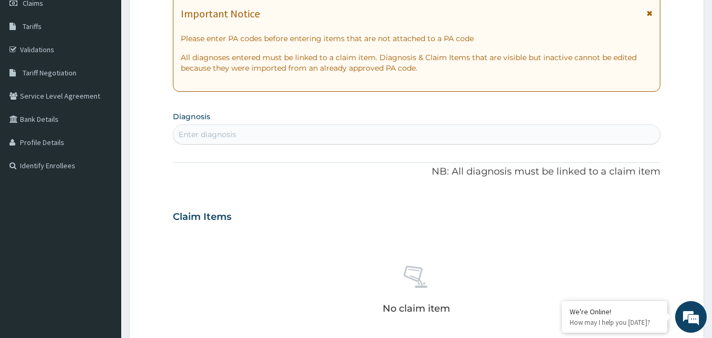
click at [325, 131] on div "Enter diagnosis" at bounding box center [416, 134] width 487 height 17
type input "URINARY TRACT"
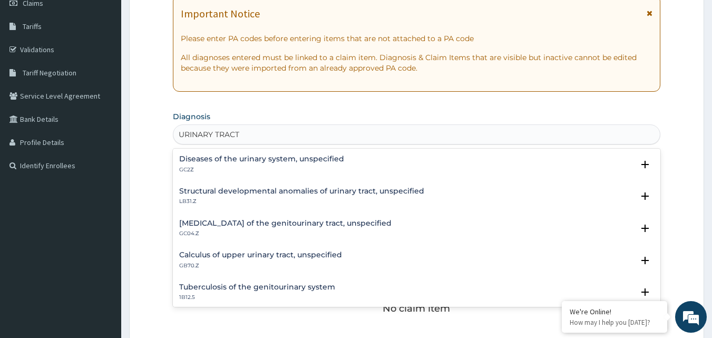
click at [288, 155] on h4 "Diseases of the urinary system, unspecified" at bounding box center [261, 159] width 165 height 8
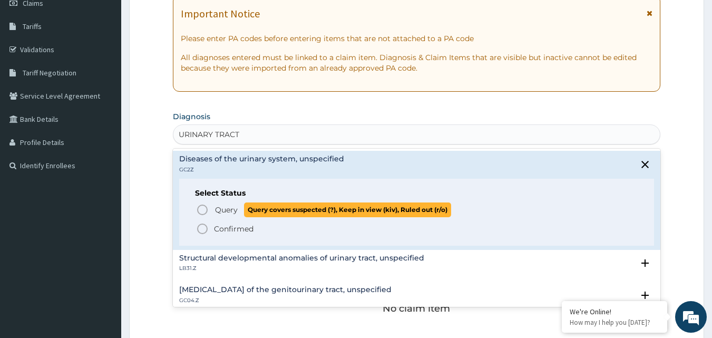
click at [219, 205] on span "Query" at bounding box center [226, 209] width 23 height 11
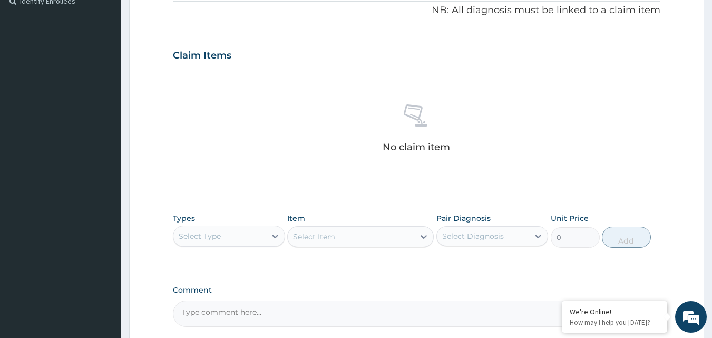
scroll to position [422, 0]
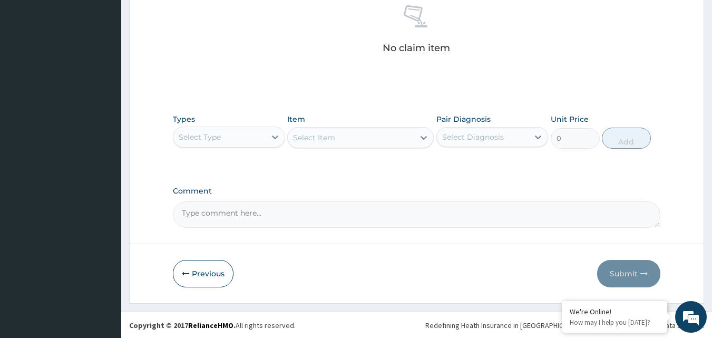
click at [263, 140] on div "Select Type" at bounding box center [219, 137] width 92 height 17
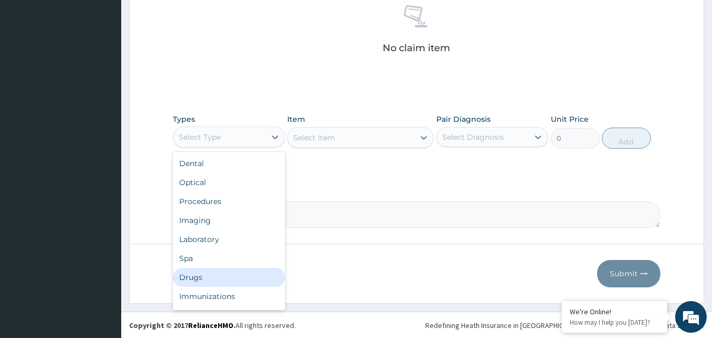
click at [192, 276] on div "Drugs" at bounding box center [229, 277] width 112 height 19
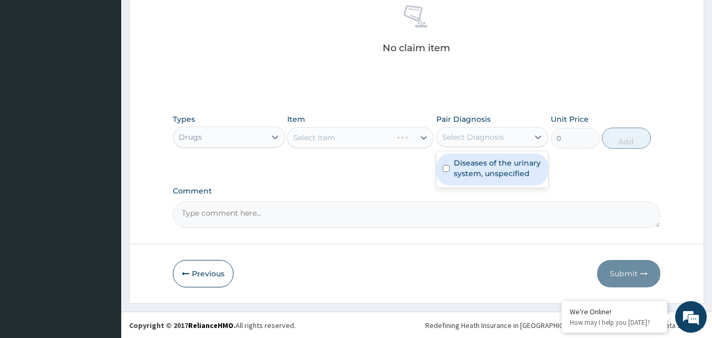
click at [514, 136] on div "Select Diagnosis" at bounding box center [483, 137] width 92 height 17
drag, startPoint x: 487, startPoint y: 170, endPoint x: 478, endPoint y: 164, distance: 10.7
click at [483, 168] on label "Diseases of the urinary system, unspecified" at bounding box center [498, 168] width 89 height 21
checkbox input "true"
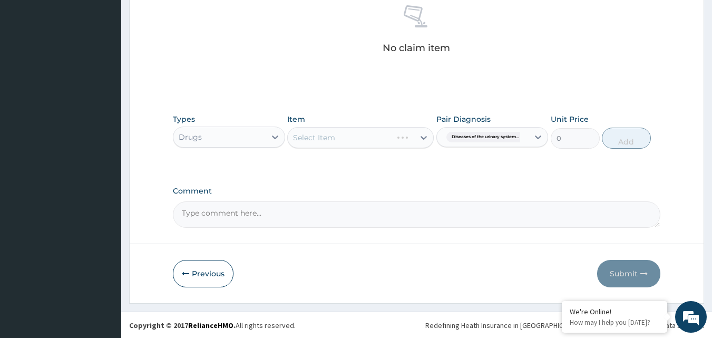
click at [400, 145] on div "Select Item" at bounding box center [360, 137] width 146 height 21
click at [400, 137] on div "Select Item" at bounding box center [360, 137] width 146 height 21
click at [385, 145] on div "Select Item" at bounding box center [360, 137] width 146 height 21
click at [385, 144] on div "Select Item" at bounding box center [360, 137] width 146 height 21
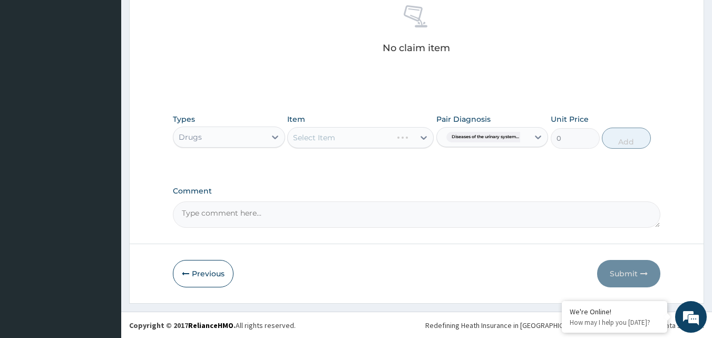
click at [397, 138] on div "Select Item" at bounding box center [360, 137] width 146 height 21
click at [418, 139] on div "Select Item" at bounding box center [360, 137] width 146 height 21
click at [409, 130] on div "Select Item" at bounding box center [360, 137] width 146 height 21
click at [401, 133] on div "Select Item" at bounding box center [360, 137] width 146 height 21
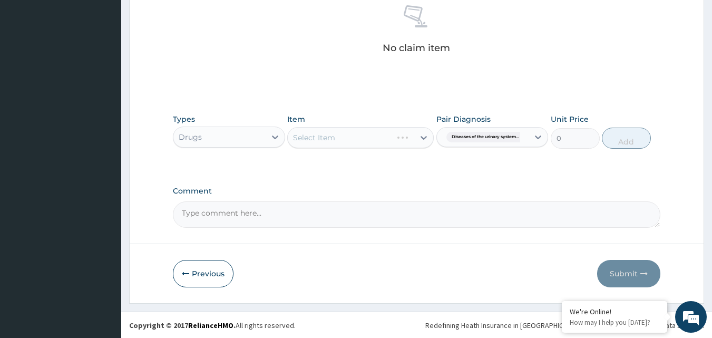
click at [401, 133] on div "Select Item" at bounding box center [360, 137] width 146 height 21
click at [397, 140] on div "Select Item" at bounding box center [360, 137] width 146 height 21
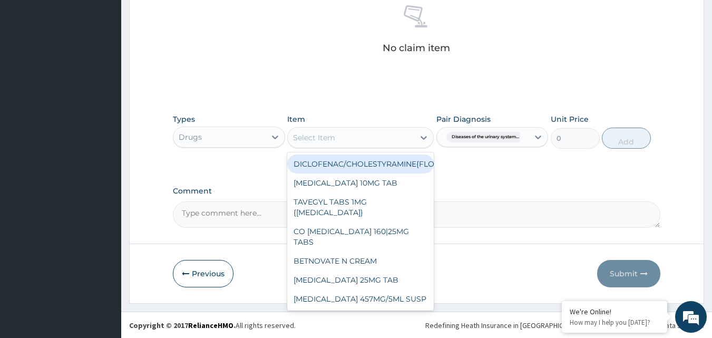
click at [397, 139] on div "Select Item" at bounding box center [351, 137] width 126 height 17
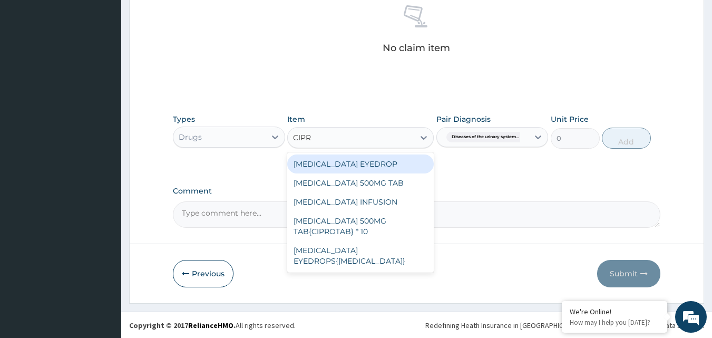
type input "CIPRO"
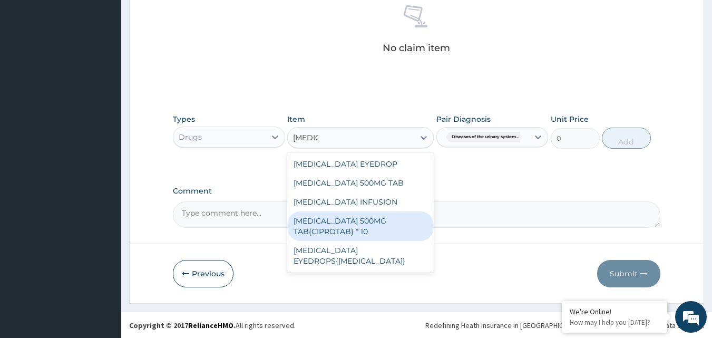
click at [376, 227] on div "CIPROFLOXACIN 500MG TAB{CIPROTAB} * 10" at bounding box center [360, 226] width 146 height 30
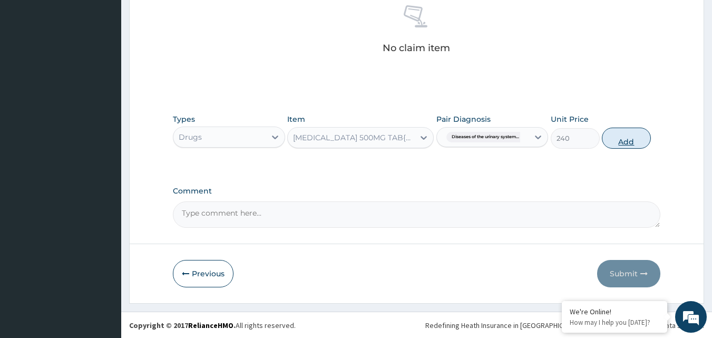
click at [614, 136] on button "Add" at bounding box center [626, 138] width 49 height 21
type input "0"
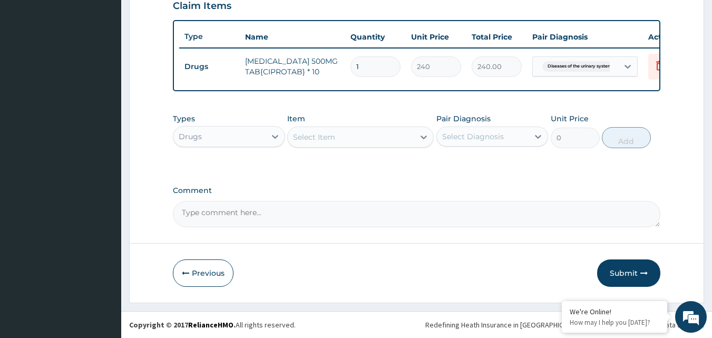
scroll to position [380, 0]
type input "10"
type input "2400.00"
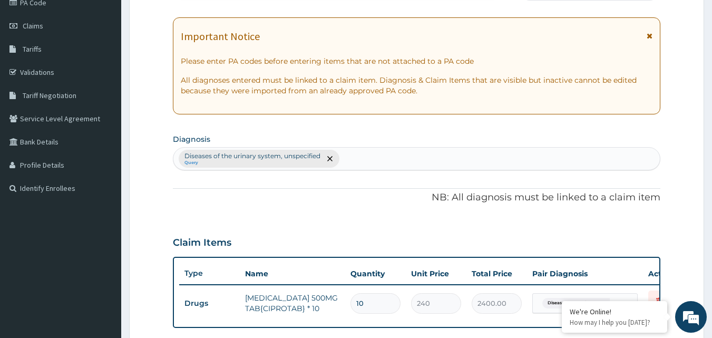
scroll to position [0, 0]
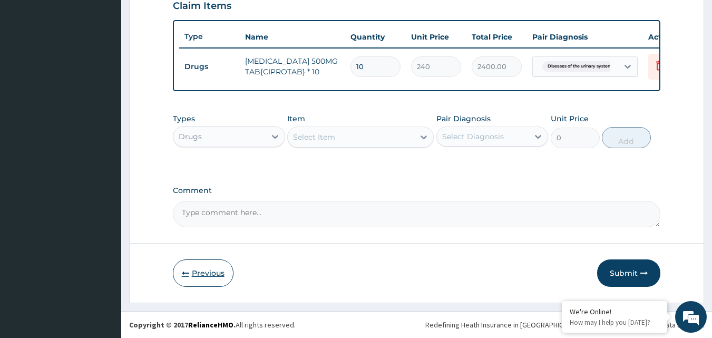
type input "10"
click at [190, 267] on button "Previous" at bounding box center [203, 272] width 61 height 27
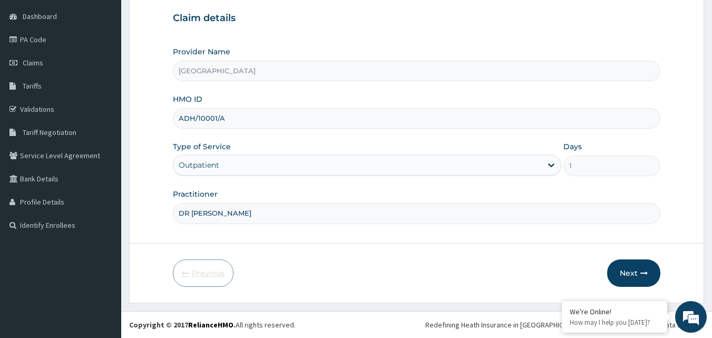
scroll to position [99, 0]
click at [645, 275] on icon "button" at bounding box center [643, 272] width 7 height 7
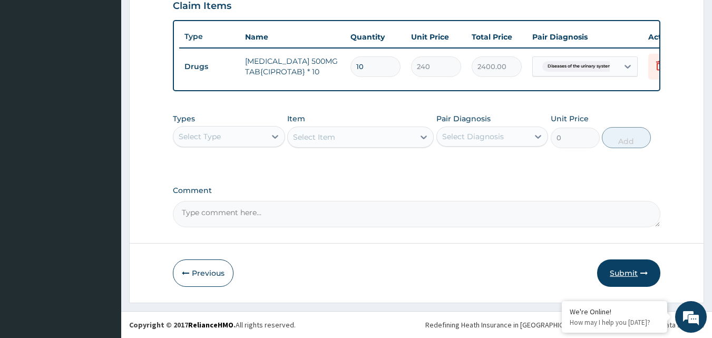
click at [617, 268] on button "Submit" at bounding box center [628, 272] width 63 height 27
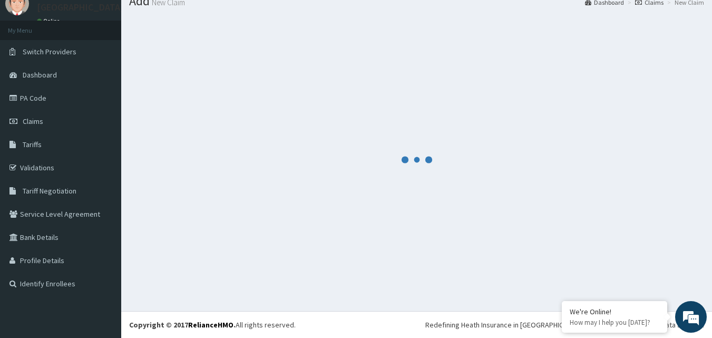
scroll to position [380, 0]
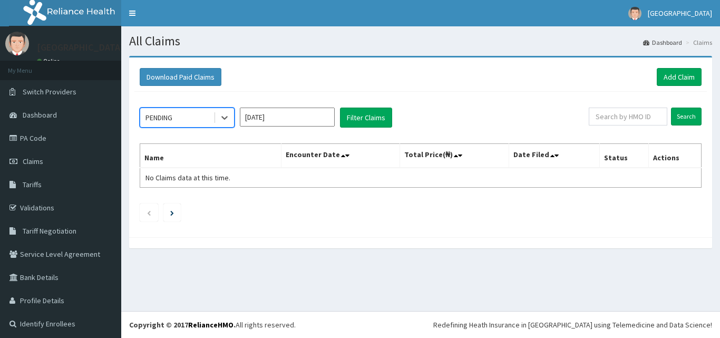
click at [199, 111] on div "PENDING" at bounding box center [176, 117] width 73 height 17
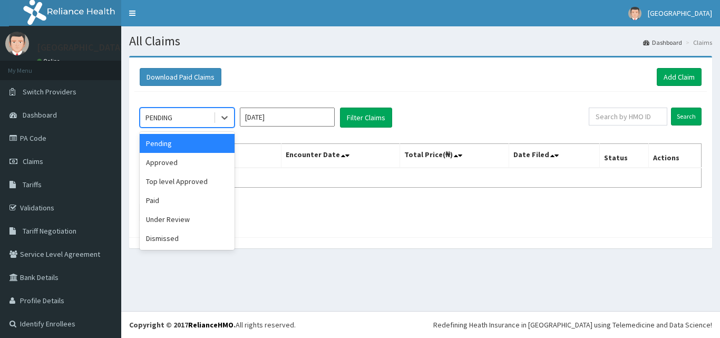
click at [199, 121] on div "PENDING" at bounding box center [176, 117] width 73 height 17
click at [185, 160] on div "Approved" at bounding box center [187, 162] width 95 height 19
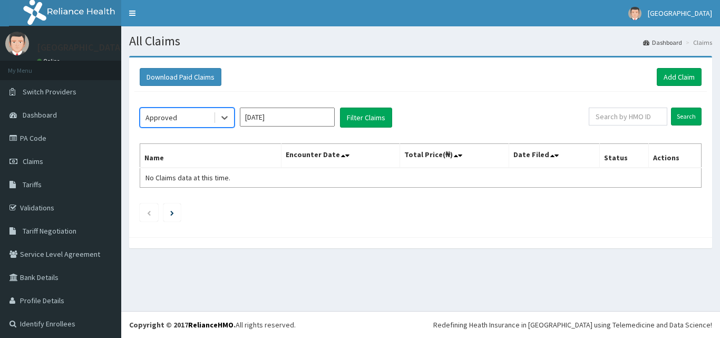
click at [304, 124] on input "[DATE]" at bounding box center [287, 116] width 95 height 19
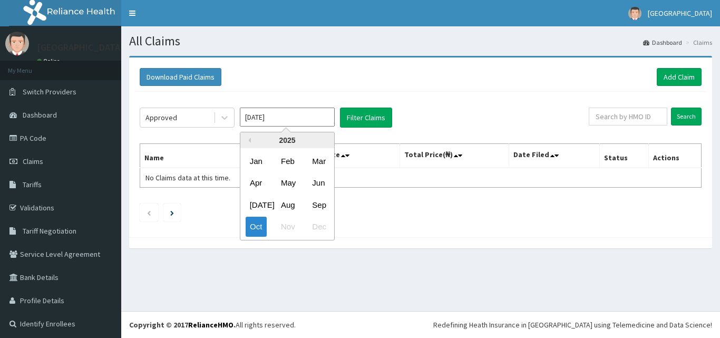
drag, startPoint x: 316, startPoint y: 203, endPoint x: 352, endPoint y: 139, distance: 73.1
click at [316, 202] on div "Sep" at bounding box center [318, 204] width 21 height 19
type input "[DATE]"
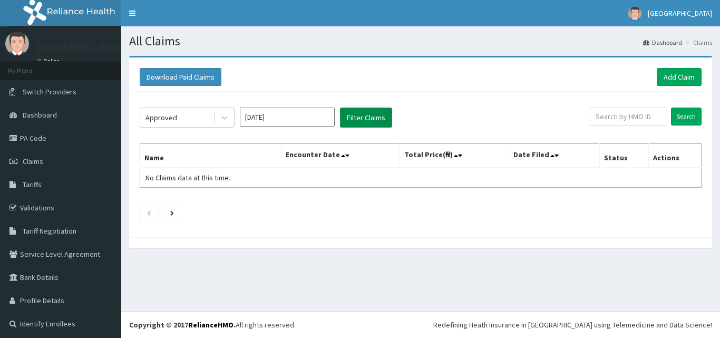
click at [357, 121] on button "Filter Claims" at bounding box center [366, 117] width 52 height 20
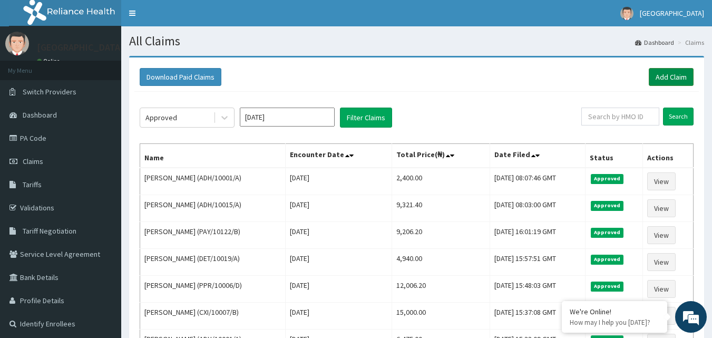
click at [683, 72] on link "Add Claim" at bounding box center [671, 77] width 45 height 18
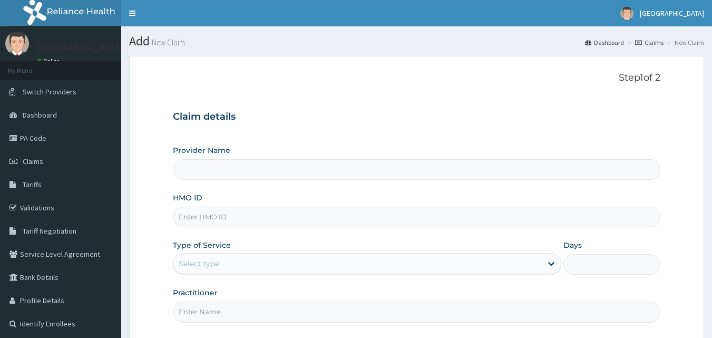
type input "[GEOGRAPHIC_DATA]"
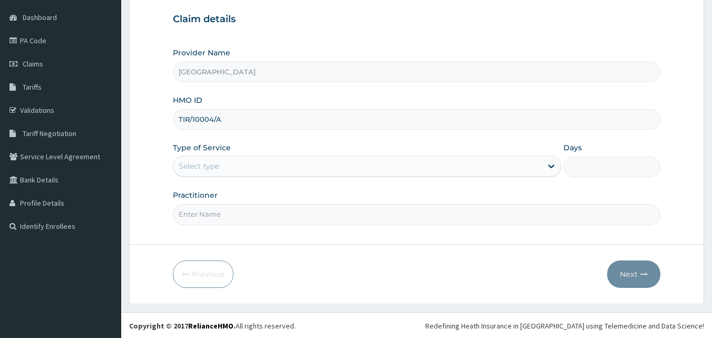
scroll to position [99, 0]
type input "TIR/10004/A"
click at [297, 159] on div "Select type" at bounding box center [357, 164] width 368 height 17
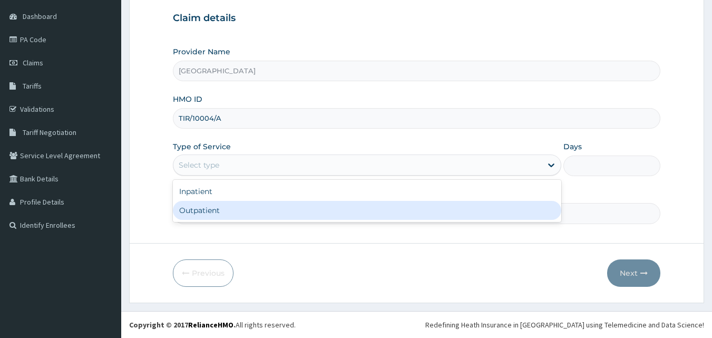
click at [236, 210] on div "Outpatient" at bounding box center [367, 210] width 388 height 19
type input "1"
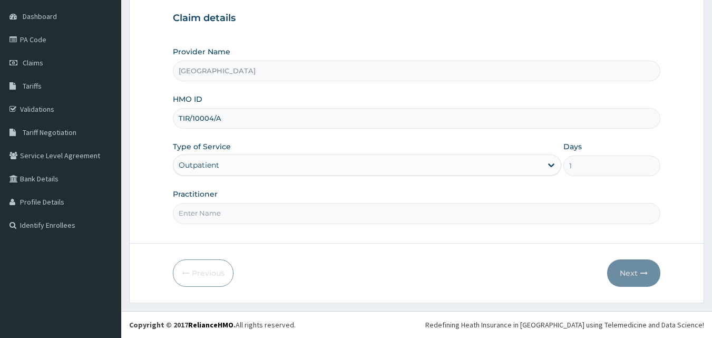
click at [246, 218] on input "Practitioner" at bounding box center [417, 213] width 488 height 21
type input "DR [PERSON_NAME]"
click at [648, 269] on icon "button" at bounding box center [643, 272] width 7 height 7
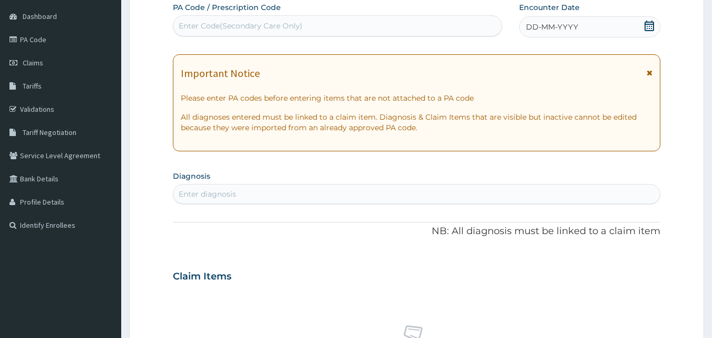
click at [649, 23] on icon at bounding box center [649, 26] width 11 height 11
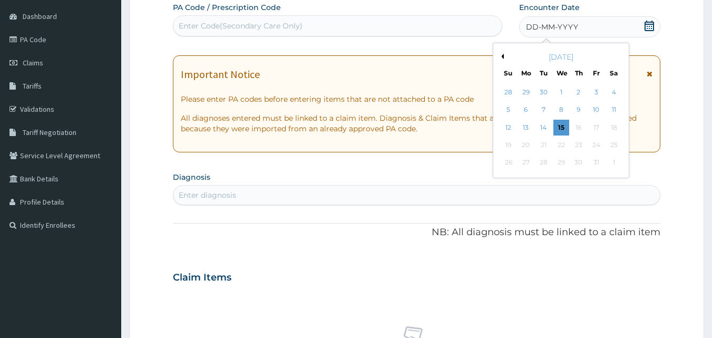
click at [503, 55] on button "Previous Month" at bounding box center [500, 56] width 5 height 5
click at [597, 107] on div "12" at bounding box center [596, 110] width 16 height 16
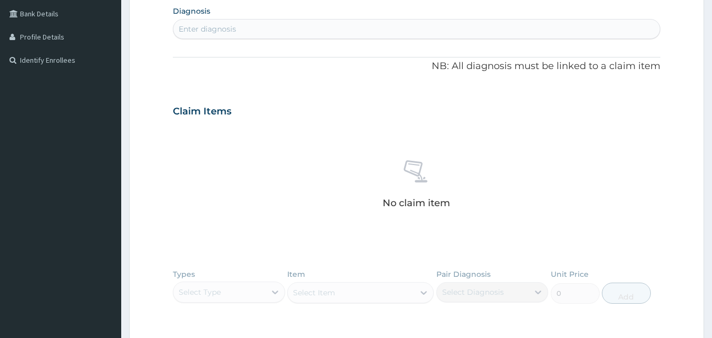
scroll to position [151, 0]
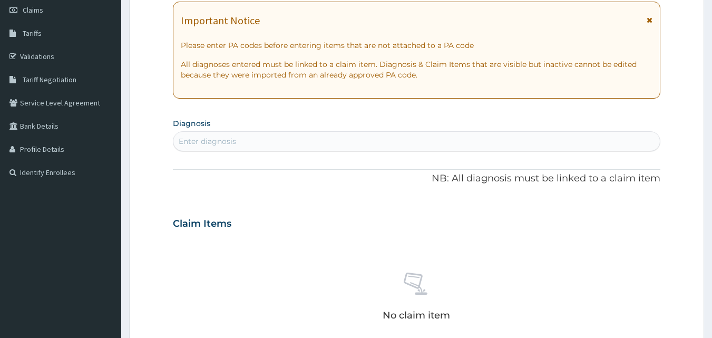
click at [354, 136] on div "Enter diagnosis" at bounding box center [416, 141] width 487 height 17
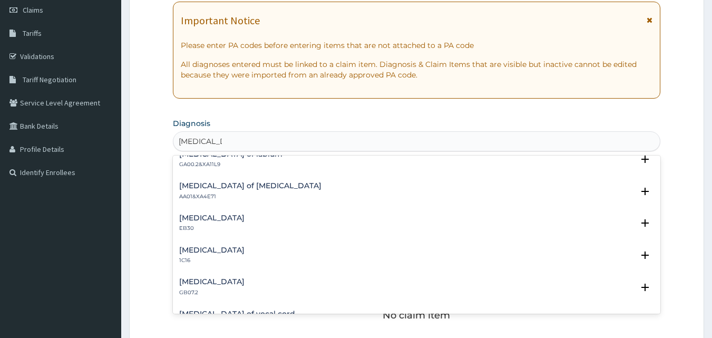
scroll to position [369, 0]
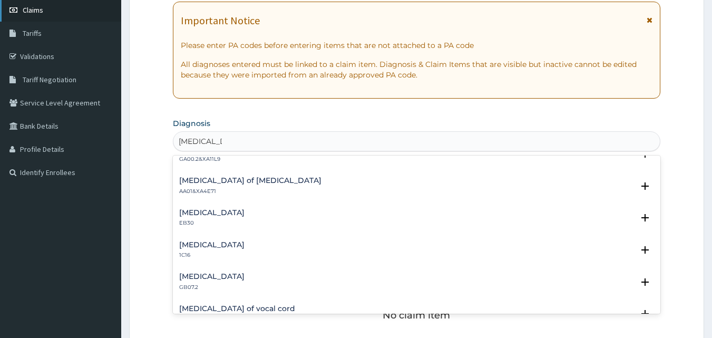
type input "[MEDICAL_DATA]"
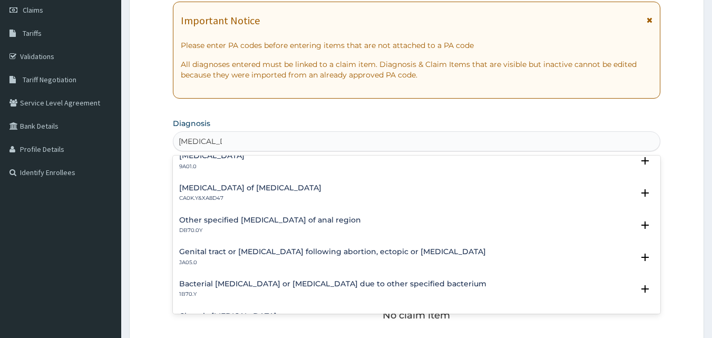
scroll to position [1029, 0]
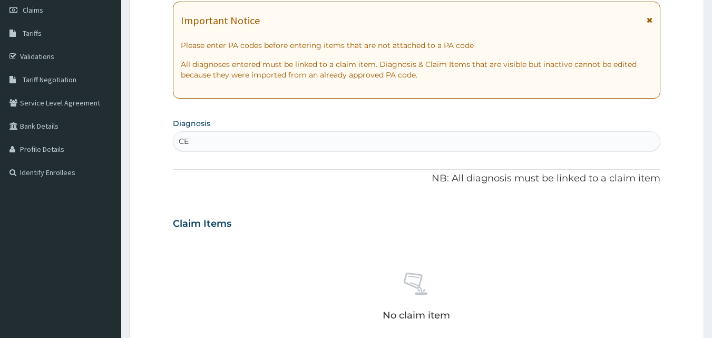
type input "C"
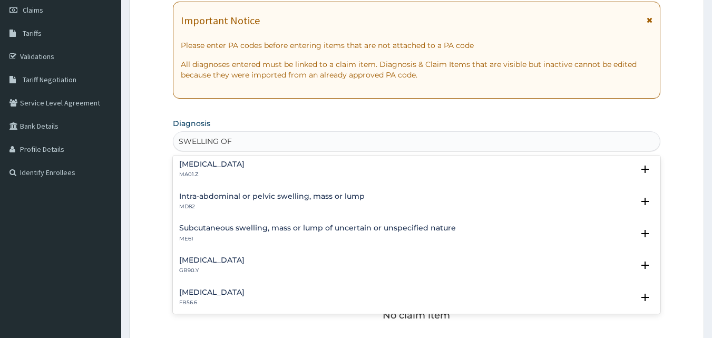
scroll to position [0, 0]
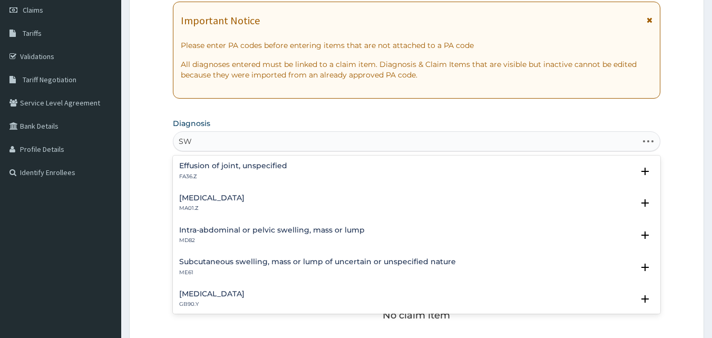
type input "S"
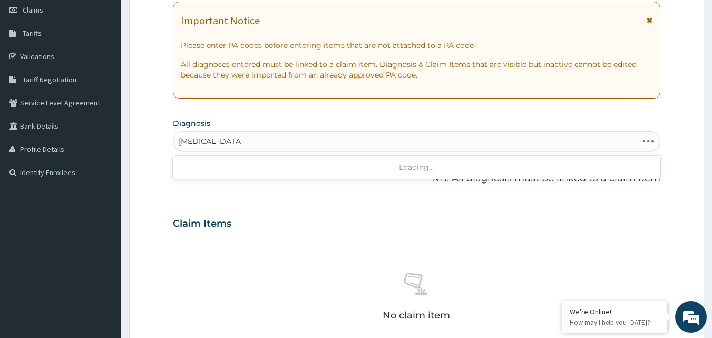
type input "[MEDICAL_DATA] OF"
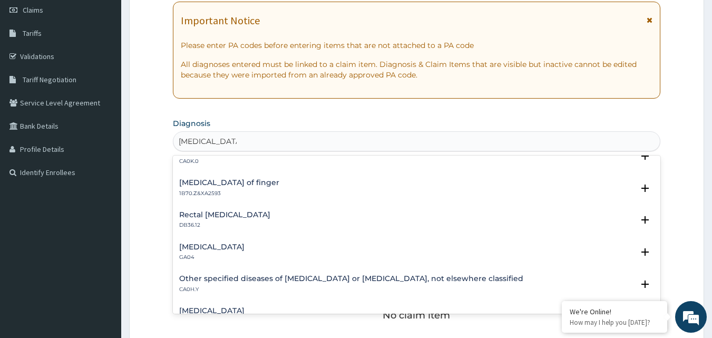
scroll to position [158, 0]
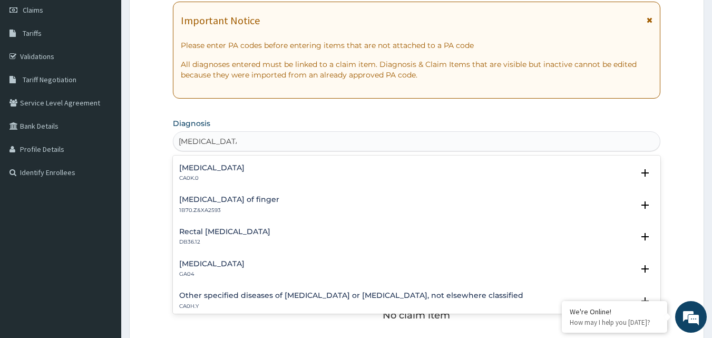
click at [217, 209] on p "1B70.Z&XA2593" at bounding box center [229, 210] width 100 height 7
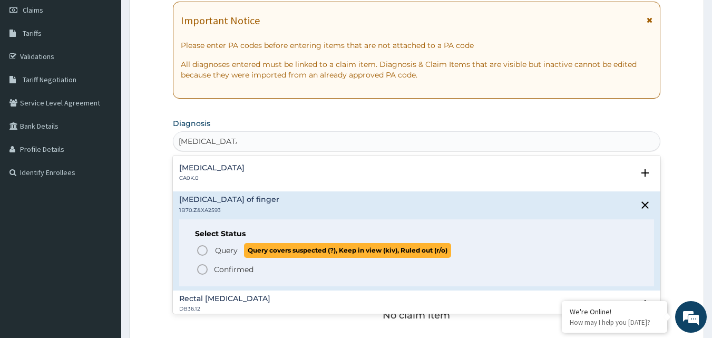
click at [213, 247] on span "Query Query covers suspected (?), Keep in view (kiv), Ruled out (r/o)" at bounding box center [417, 250] width 443 height 14
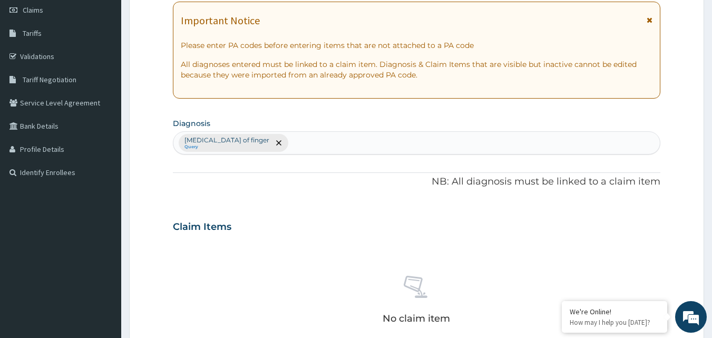
click at [263, 138] on div "[MEDICAL_DATA] of finger Query" at bounding box center [416, 143] width 487 height 22
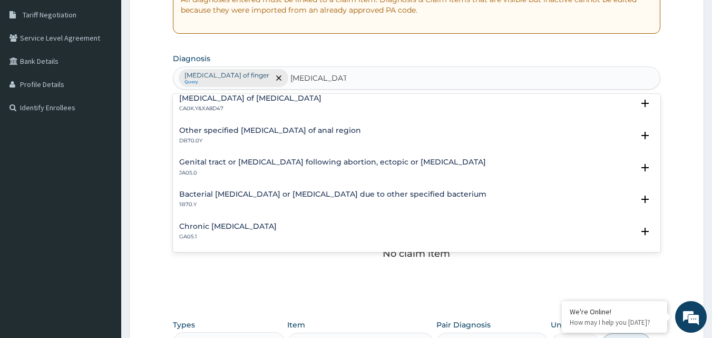
scroll to position [257, 0]
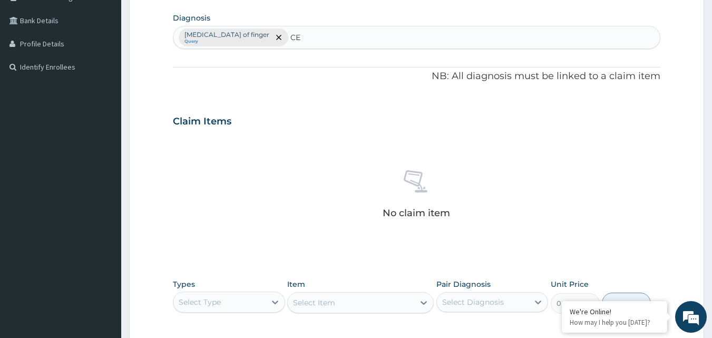
type input "C"
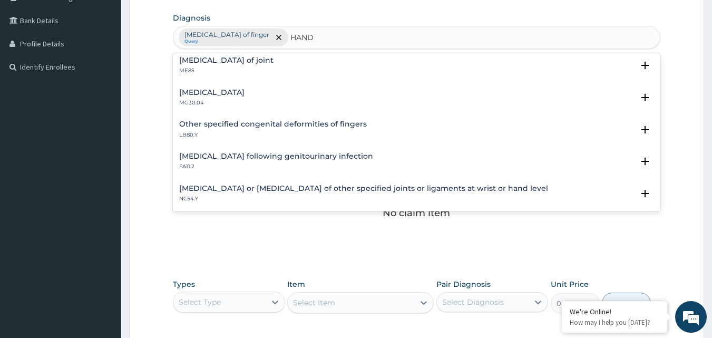
scroll to position [496, 0]
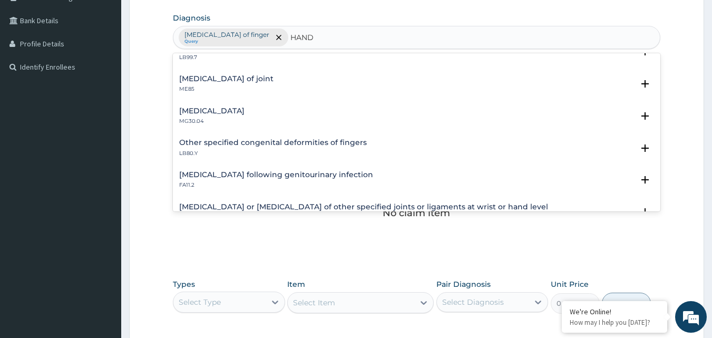
type input "HAND"
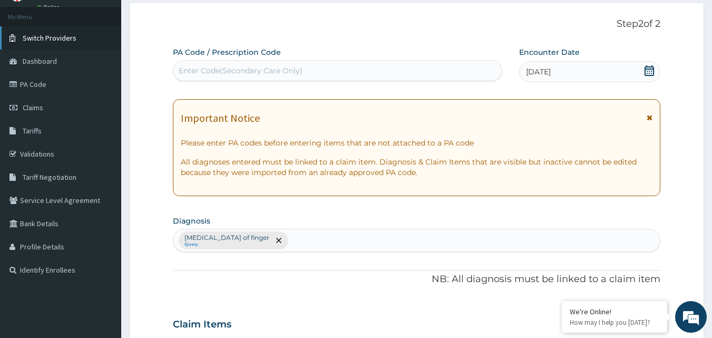
scroll to position [46, 0]
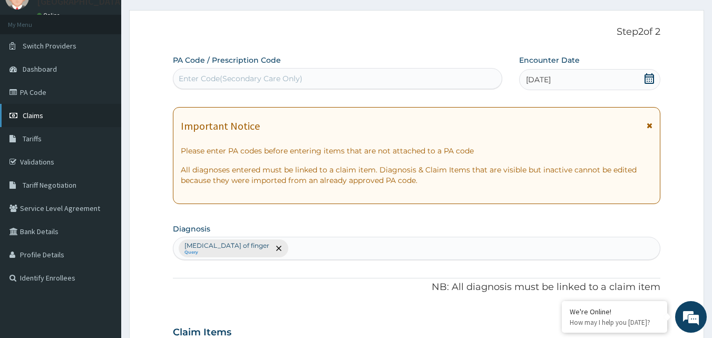
click at [66, 116] on link "Claims" at bounding box center [60, 115] width 121 height 23
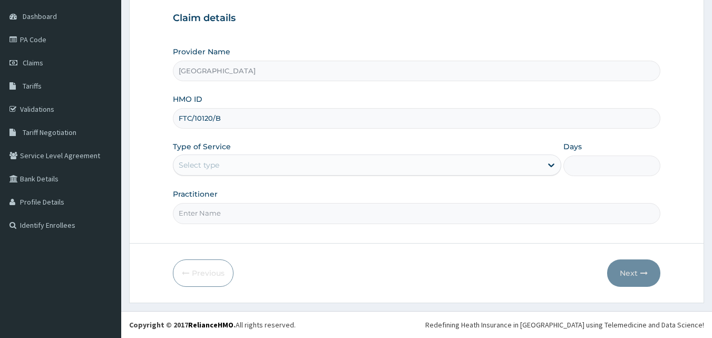
type input "FTC/10120/B"
click at [190, 160] on div "Select type" at bounding box center [199, 165] width 41 height 11
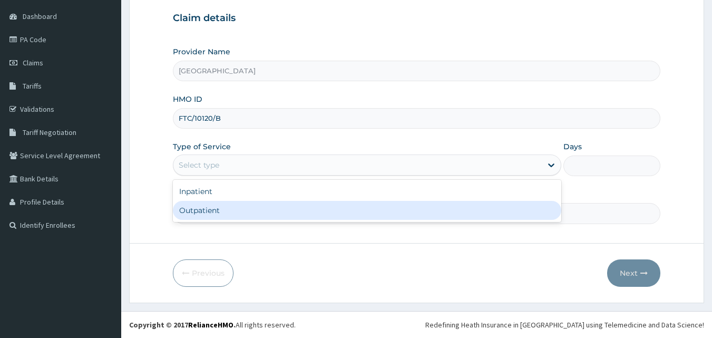
click at [195, 204] on div "Outpatient" at bounding box center [367, 210] width 388 height 19
type input "1"
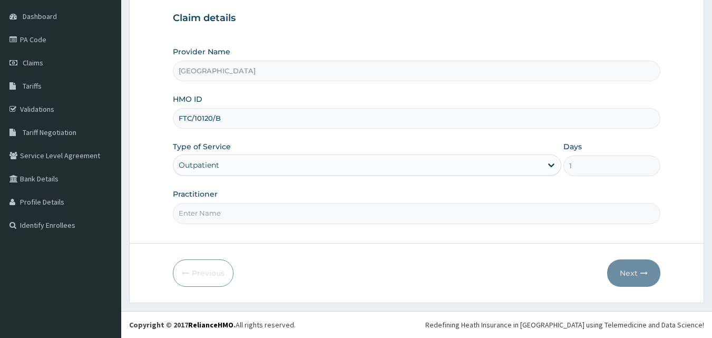
drag, startPoint x: 208, startPoint y: 214, endPoint x: 134, endPoint y: 114, distance: 124.7
click at [207, 213] on input "Practitioner" at bounding box center [417, 213] width 488 height 21
type input "DR VINCENT"
click at [641, 280] on button "Next" at bounding box center [633, 272] width 53 height 27
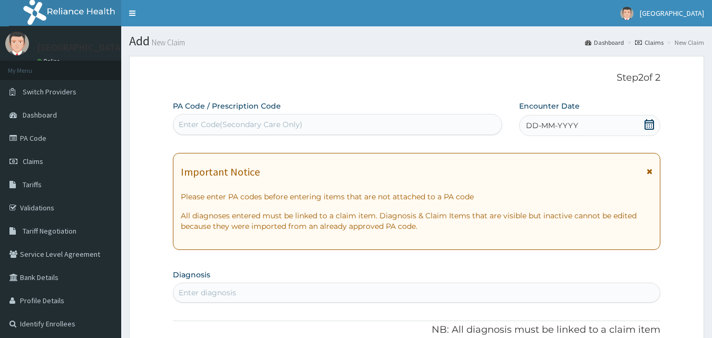
click at [647, 131] on span at bounding box center [649, 125] width 11 height 13
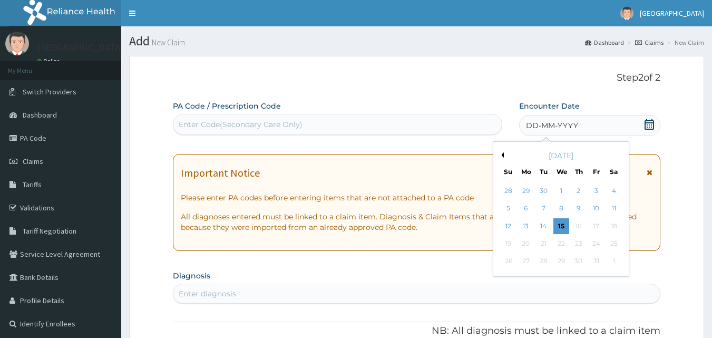
click at [502, 156] on button "Previous Month" at bounding box center [500, 154] width 5 height 5
click at [596, 209] on div "12" at bounding box center [596, 209] width 16 height 16
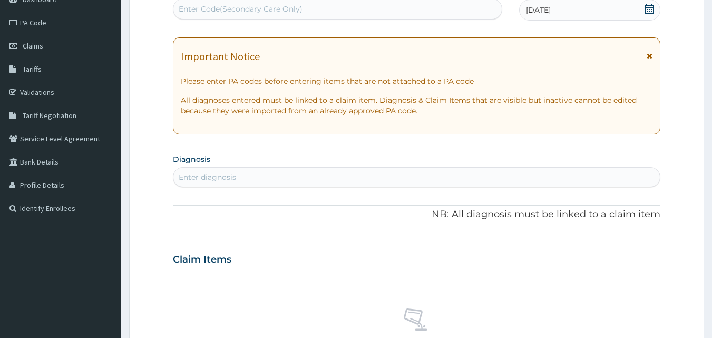
scroll to position [158, 0]
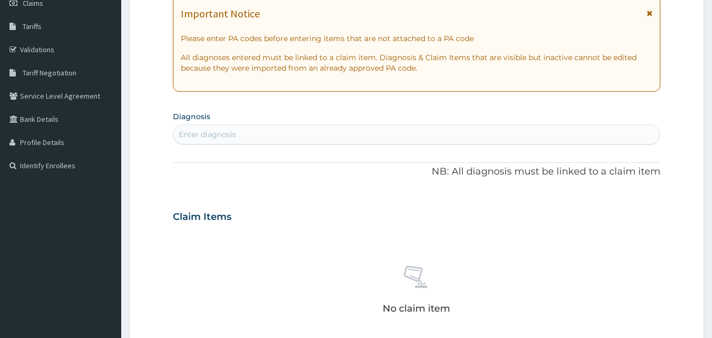
click at [367, 139] on div "Enter diagnosis" at bounding box center [416, 134] width 487 height 17
type input "SEPSIS"
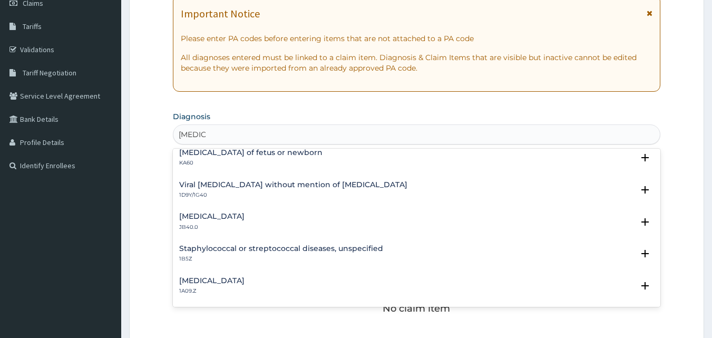
scroll to position [105, 0]
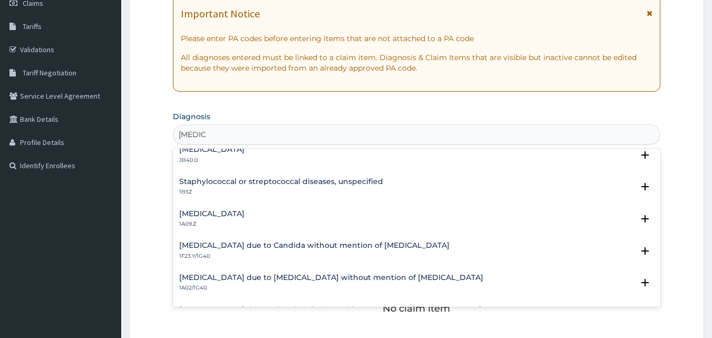
click at [233, 218] on div "Salmonella infection, unspecified 1A09.Z" at bounding box center [211, 219] width 65 height 18
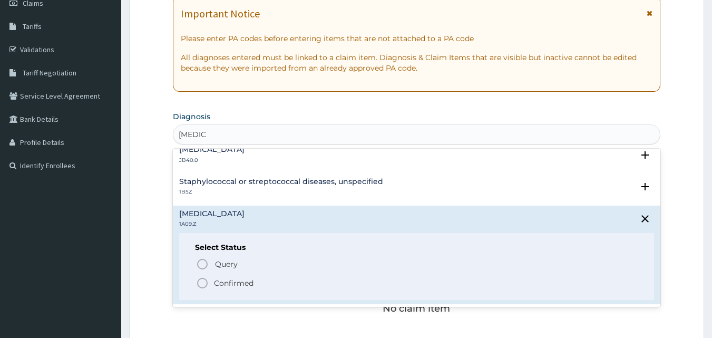
click at [216, 278] on p "Confirmed" at bounding box center [234, 283] width 40 height 11
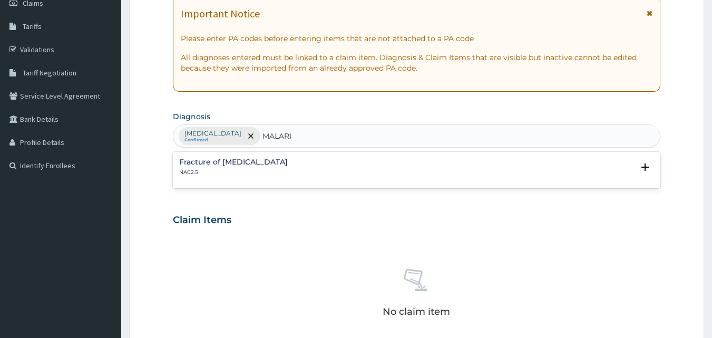
type input "MALARIA"
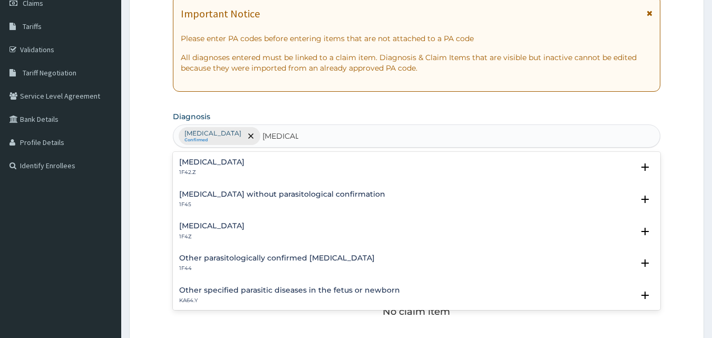
scroll to position [53, 0]
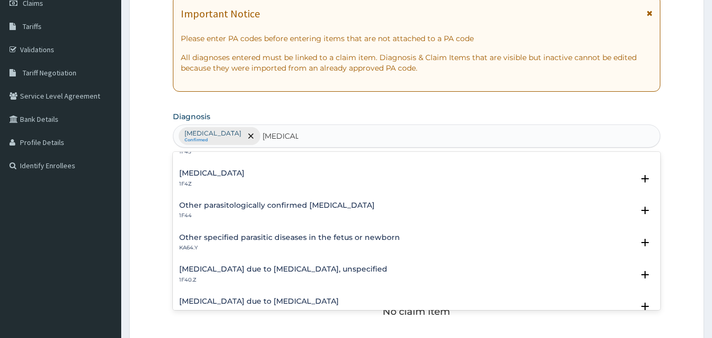
click at [244, 177] on h4 "Malaria, unspecified" at bounding box center [211, 173] width 65 height 8
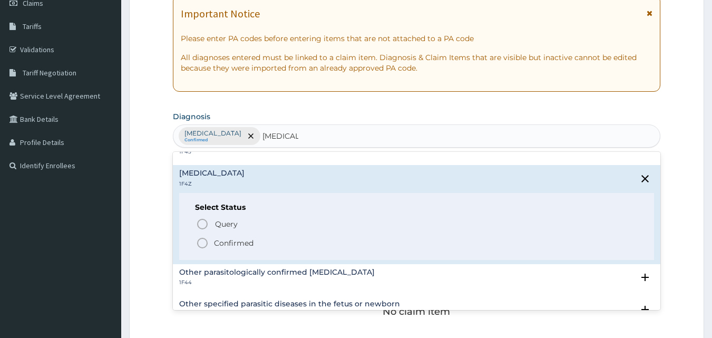
click at [224, 241] on p "Confirmed" at bounding box center [234, 243] width 40 height 11
click at [224, 241] on div "No claim item" at bounding box center [417, 294] width 488 height 121
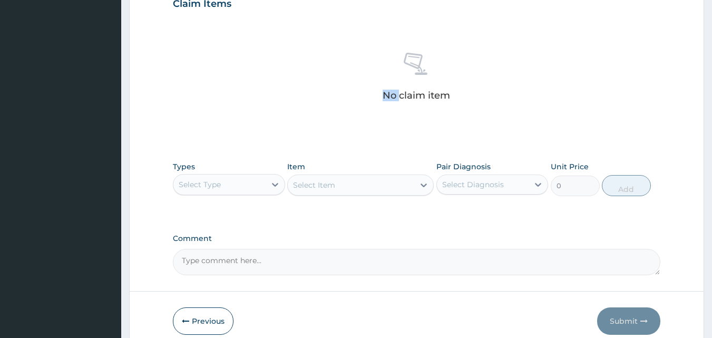
scroll to position [422, 0]
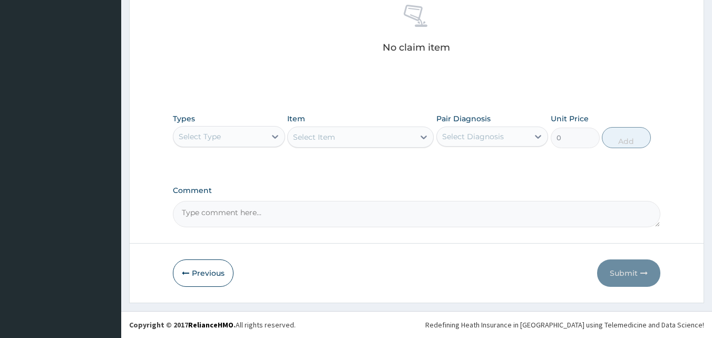
click at [202, 156] on div "Types Select Type Item Select Item Pair Diagnosis Select Diagnosis Unit Price 0…" at bounding box center [417, 138] width 488 height 61
click at [214, 140] on div "Select Type" at bounding box center [200, 136] width 42 height 11
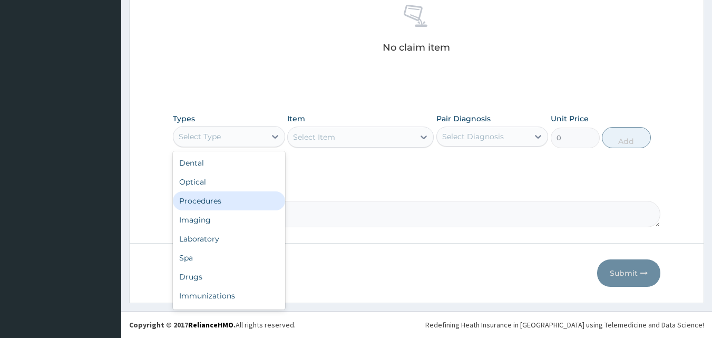
drag, startPoint x: 214, startPoint y: 201, endPoint x: 331, endPoint y: 148, distance: 128.3
click at [214, 200] on div "Procedures" at bounding box center [229, 200] width 112 height 19
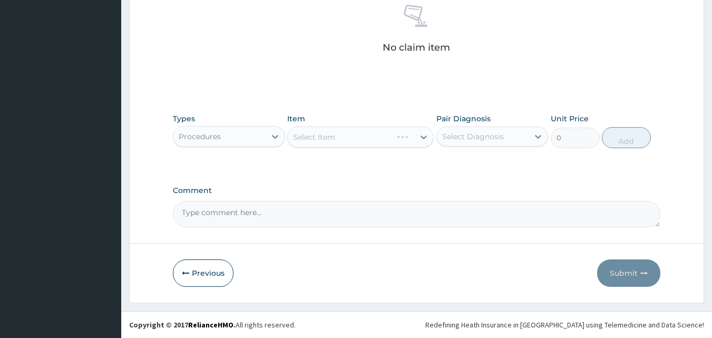
click at [504, 132] on div "Select Diagnosis" at bounding box center [483, 136] width 92 height 17
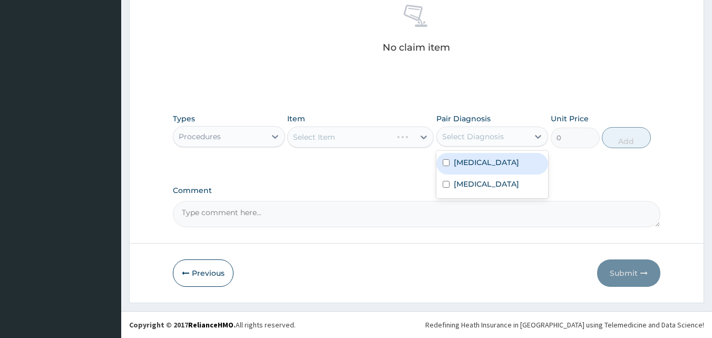
click at [495, 168] on label "Salmonella infection, unspecified" at bounding box center [486, 162] width 65 height 11
checkbox input "true"
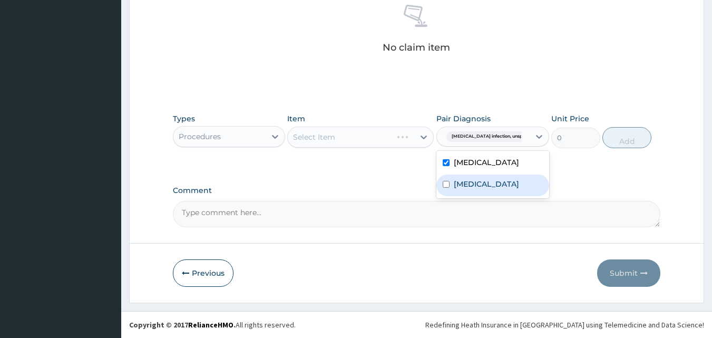
drag, startPoint x: 475, startPoint y: 193, endPoint x: 435, endPoint y: 169, distance: 47.1
click at [474, 189] on label "Malaria, unspecified" at bounding box center [486, 184] width 65 height 11
checkbox input "true"
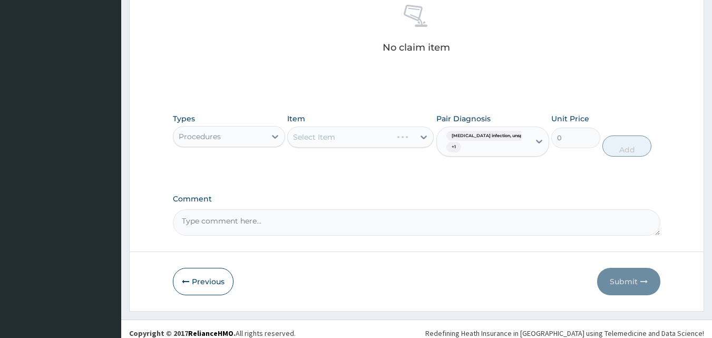
click at [387, 144] on div "Select Item" at bounding box center [360, 136] width 146 height 21
click at [388, 143] on div "Select Item" at bounding box center [360, 136] width 146 height 21
click at [403, 138] on div "Select Item" at bounding box center [360, 136] width 146 height 21
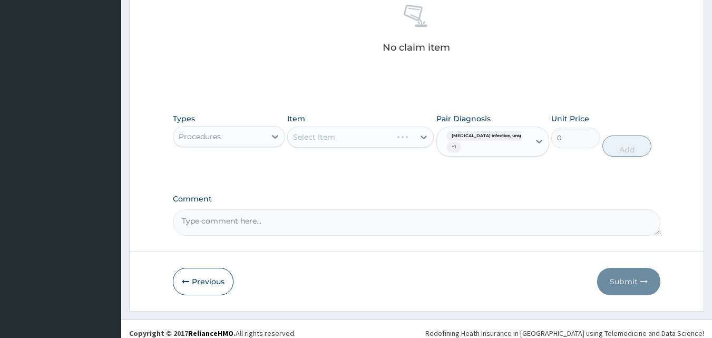
click at [403, 138] on div "Select Item" at bounding box center [360, 136] width 146 height 21
click at [413, 134] on div "Select Item" at bounding box center [360, 136] width 146 height 21
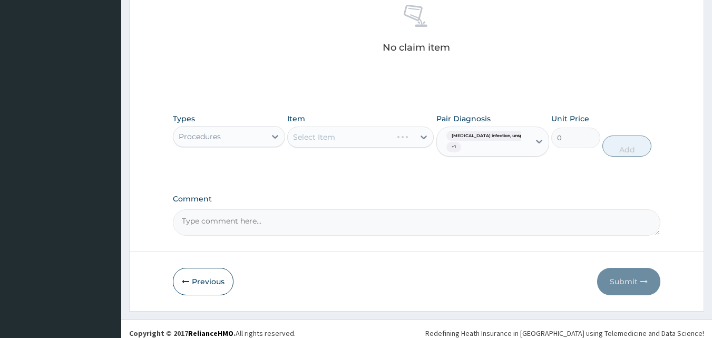
click at [411, 140] on div "Select Item" at bounding box center [360, 136] width 146 height 21
click at [412, 140] on div "Select Item" at bounding box center [360, 136] width 146 height 21
click at [412, 141] on div "Select Item" at bounding box center [360, 136] width 146 height 21
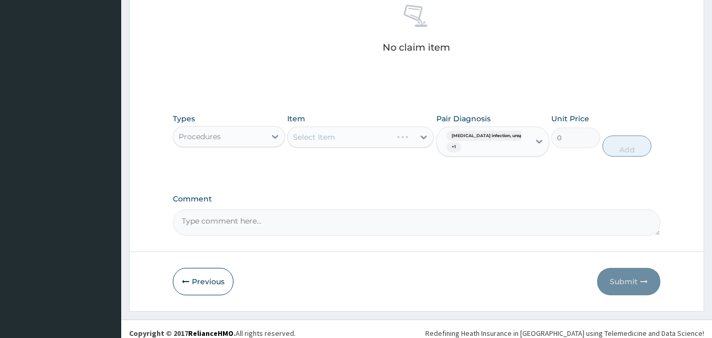
click at [412, 141] on div "Select Item" at bounding box center [360, 136] width 146 height 21
click at [400, 142] on div "Select Item" at bounding box center [351, 137] width 126 height 17
type input "GP CO"
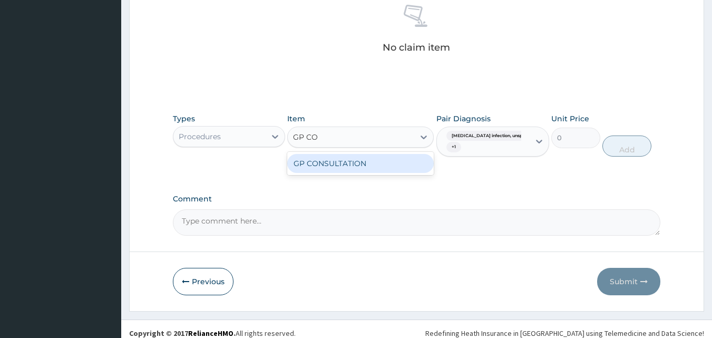
click at [394, 162] on div "GP CONSULTATION" at bounding box center [360, 163] width 146 height 19
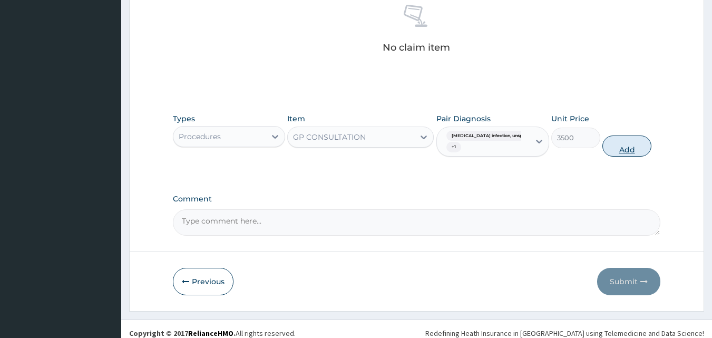
click at [619, 148] on button "Add" at bounding box center [626, 145] width 49 height 21
type input "0"
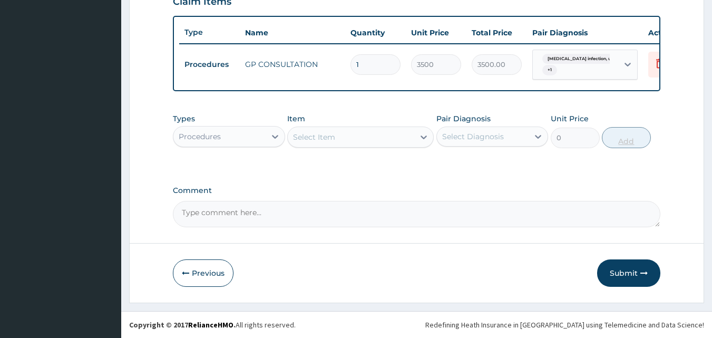
scroll to position [384, 0]
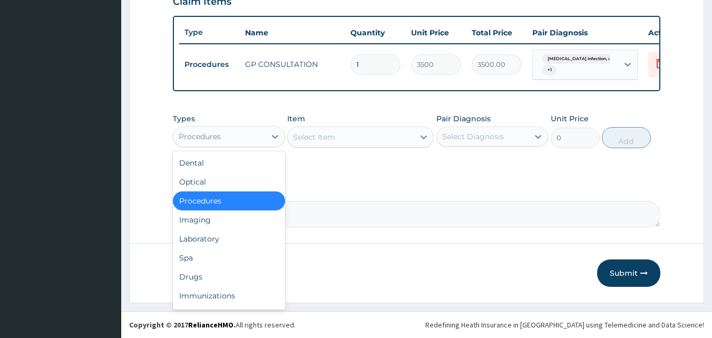
click at [229, 131] on div "Procedures" at bounding box center [219, 136] width 92 height 17
click at [195, 244] on div "Laboratory" at bounding box center [229, 238] width 112 height 19
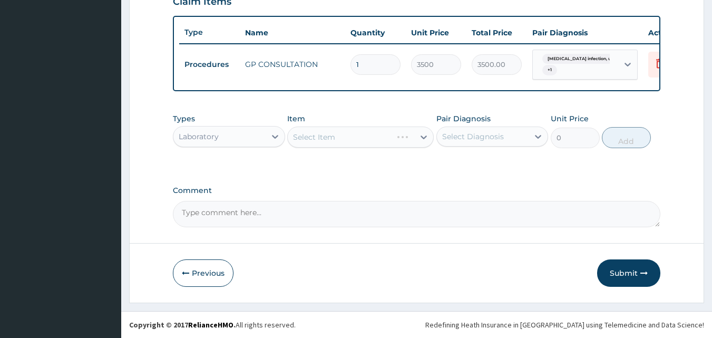
click at [456, 129] on div "Select Diagnosis" at bounding box center [492, 136] width 112 height 20
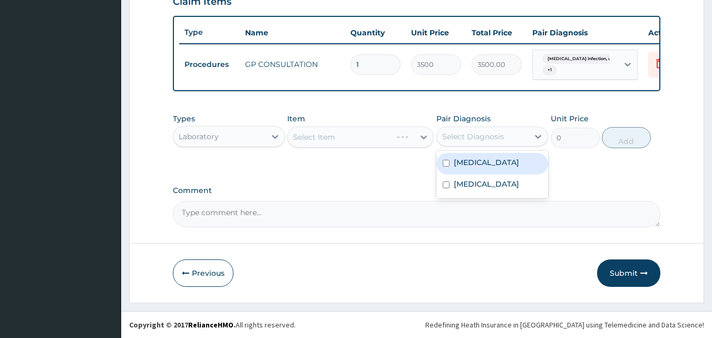
click at [492, 131] on div "Select Diagnosis" at bounding box center [473, 136] width 62 height 11
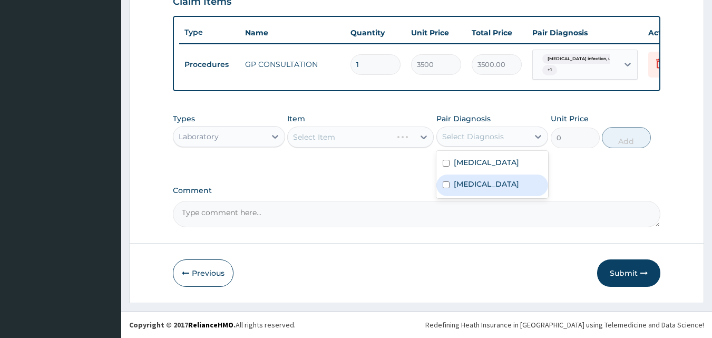
click at [468, 189] on label "Malaria, unspecified" at bounding box center [486, 184] width 65 height 11
click at [460, 196] on div "Malaria, unspecified" at bounding box center [492, 185] width 112 height 22
checkbox input "false"
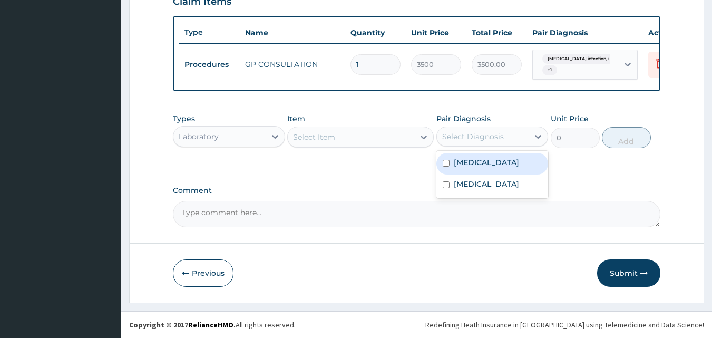
click at [466, 168] on label "Salmonella infection, unspecified" at bounding box center [486, 162] width 65 height 11
checkbox input "true"
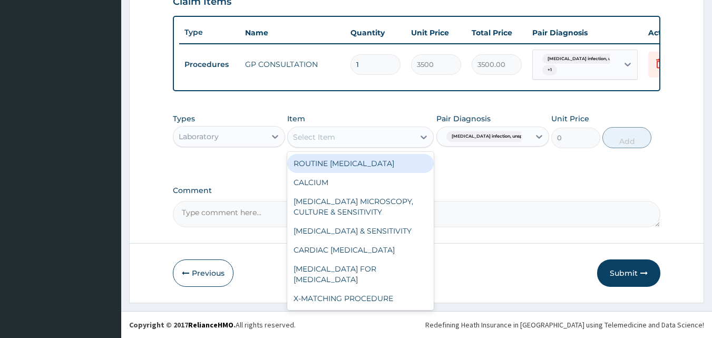
click at [319, 133] on div "Select Item" at bounding box center [314, 137] width 42 height 11
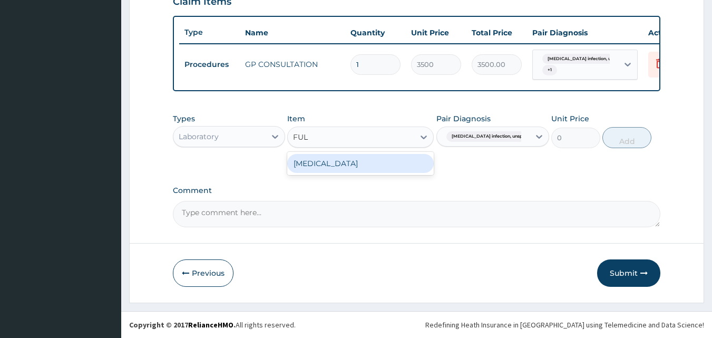
type input "FULL"
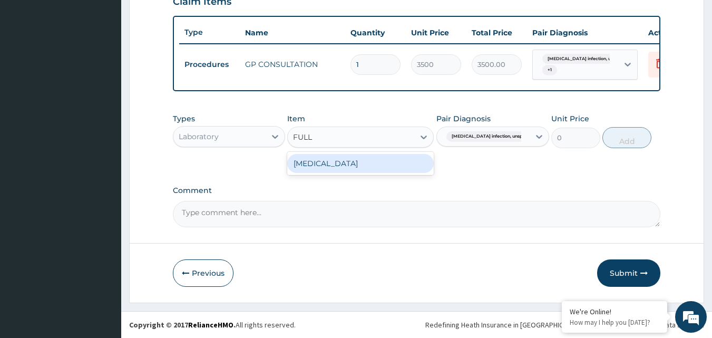
click at [325, 164] on div "FULL BLOOD COUNT" at bounding box center [360, 163] width 146 height 19
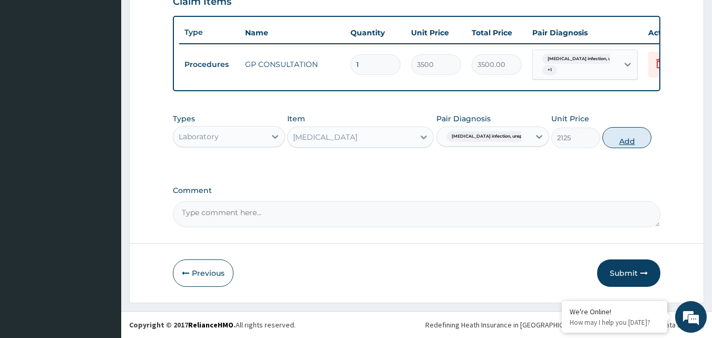
click at [616, 132] on button "Add" at bounding box center [626, 137] width 49 height 21
type input "0"
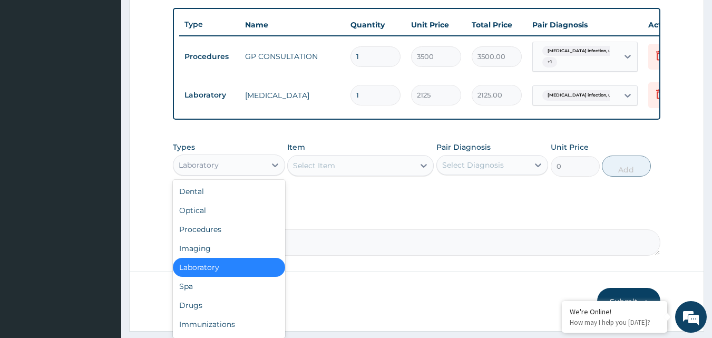
click at [259, 172] on div "Laboratory" at bounding box center [219, 164] width 92 height 17
click at [257, 173] on div "Laboratory" at bounding box center [219, 164] width 92 height 17
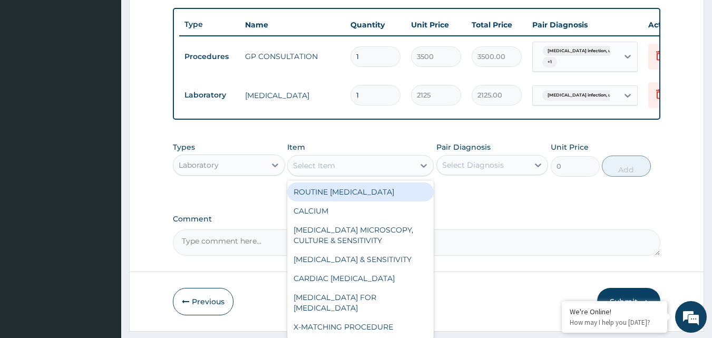
click at [325, 166] on div "Select Item" at bounding box center [351, 165] width 126 height 17
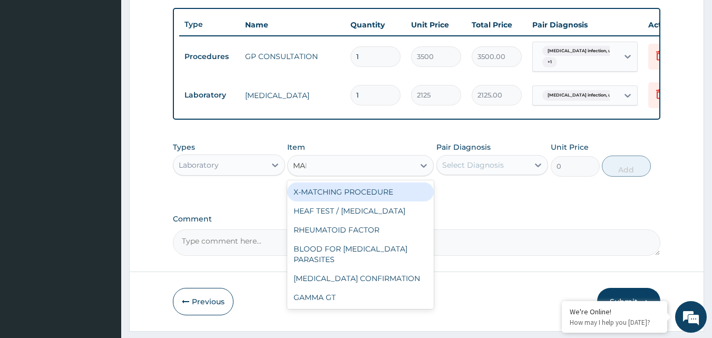
type input "MALA"
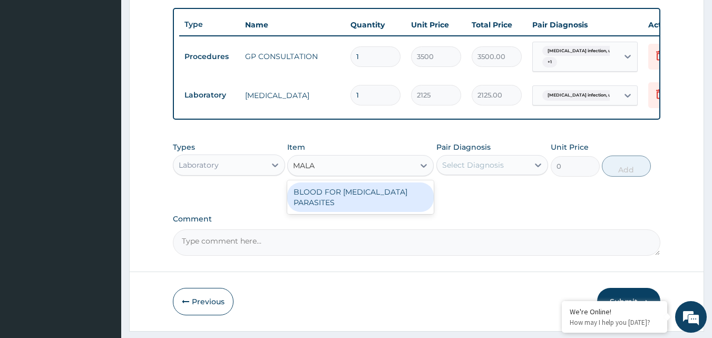
scroll to position [0, 0]
click at [399, 190] on div "BLOOD FOR MALARIA PARASITES" at bounding box center [360, 197] width 146 height 34
click at [412, 198] on div "BLOOD FOR MALARIA PARASITES" at bounding box center [360, 197] width 146 height 30
type input "850"
click at [412, 198] on div "Types Laboratory Item option FULL BLOOD COUNT, selected. option BLOOD FOR MALAR…" at bounding box center [417, 166] width 488 height 61
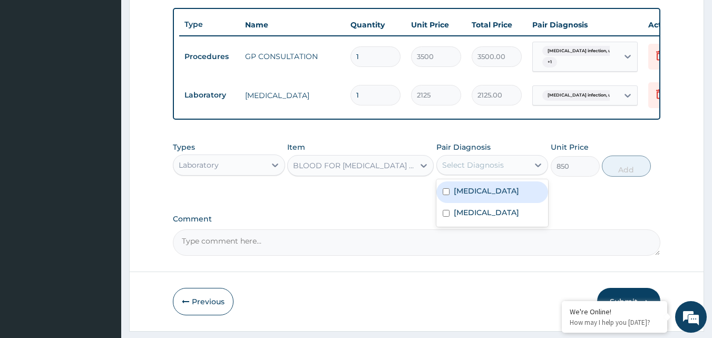
click at [508, 171] on div "Select Diagnosis" at bounding box center [483, 164] width 92 height 17
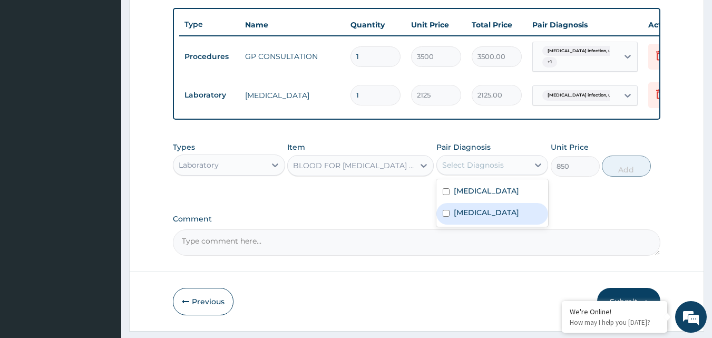
click at [500, 218] on label "Malaria, unspecified" at bounding box center [486, 212] width 65 height 11
checkbox input "true"
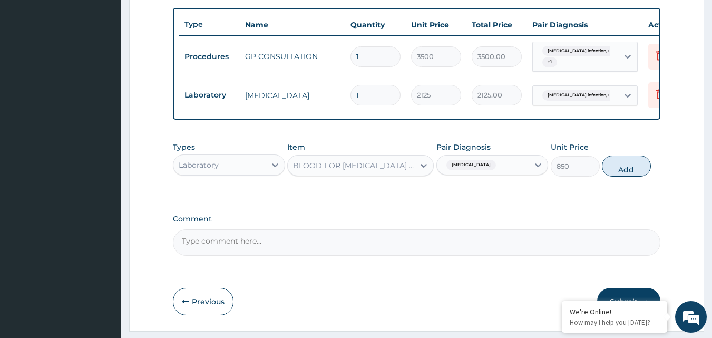
click at [619, 174] on button "Add" at bounding box center [626, 165] width 49 height 21
type input "0"
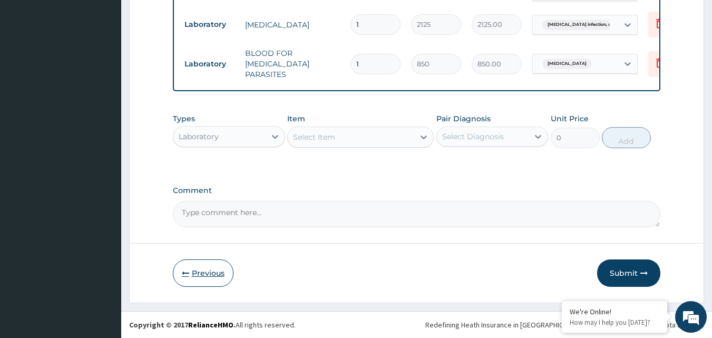
click at [214, 269] on button "Previous" at bounding box center [203, 272] width 61 height 27
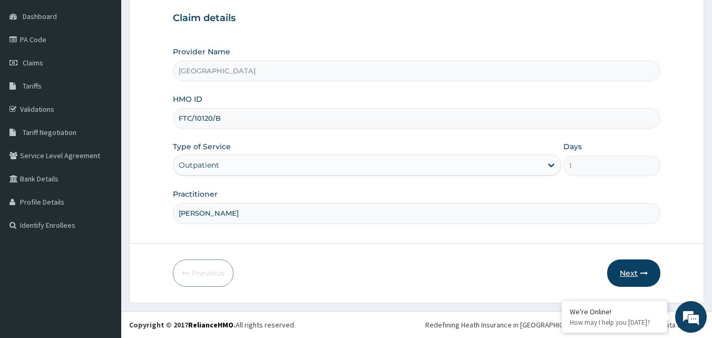
click at [639, 273] on button "Next" at bounding box center [633, 272] width 53 height 27
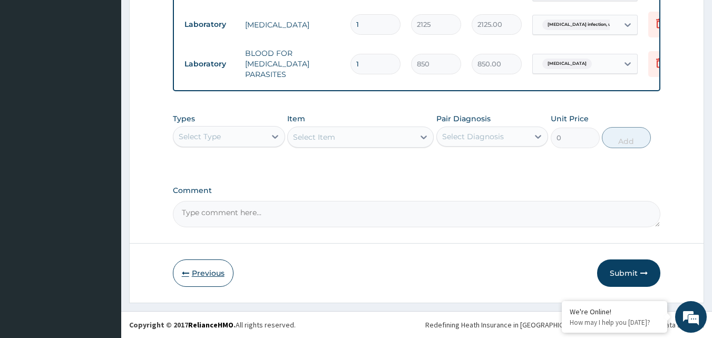
click at [231, 277] on button "Previous" at bounding box center [203, 272] width 61 height 27
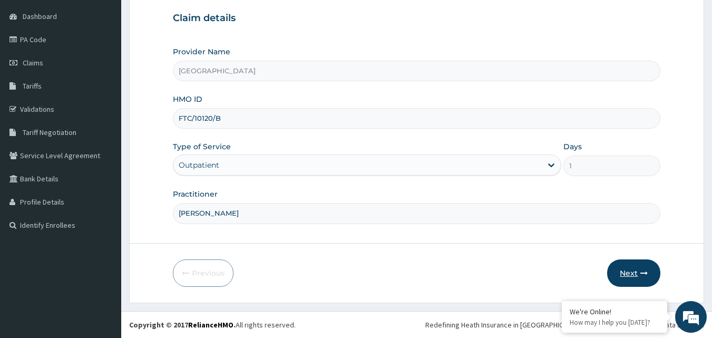
click at [648, 271] on button "Next" at bounding box center [633, 272] width 53 height 27
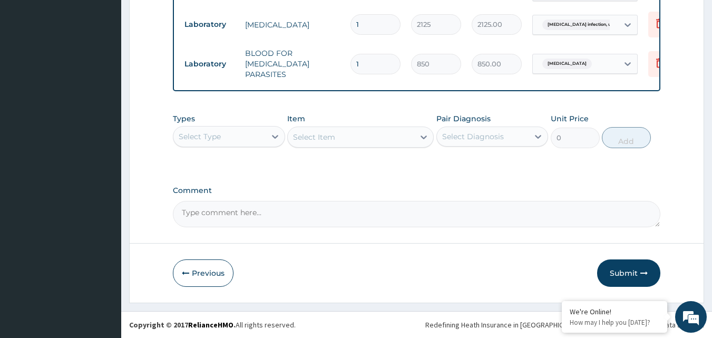
drag, startPoint x: 632, startPoint y: 272, endPoint x: 632, endPoint y: 267, distance: 5.8
click at [631, 272] on button "Submit" at bounding box center [628, 272] width 63 height 27
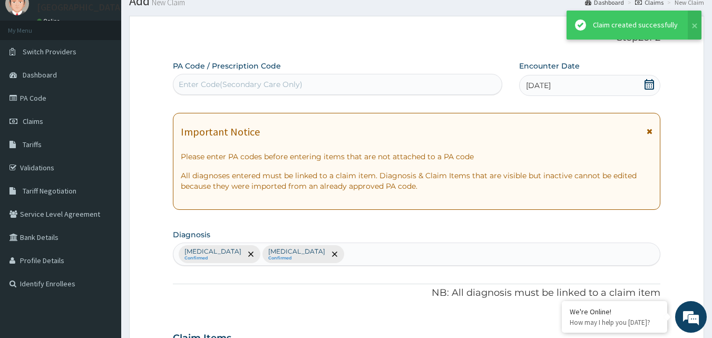
scroll to position [457, 0]
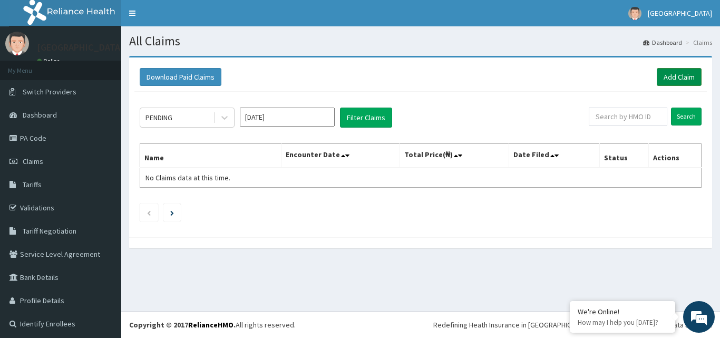
click at [668, 77] on link "Add Claim" at bounding box center [679, 77] width 45 height 18
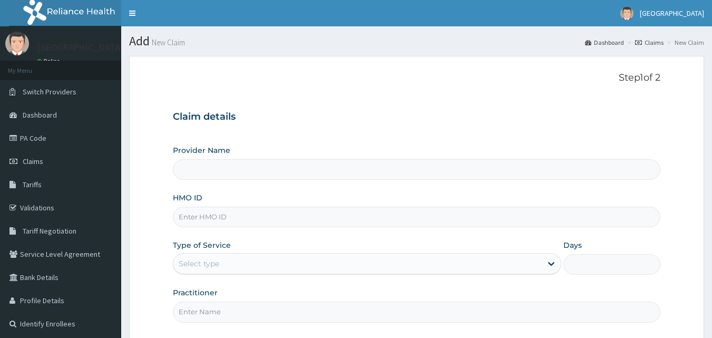
click at [234, 216] on input "HMO ID" at bounding box center [417, 217] width 488 height 21
type input "TLF"
type input "[GEOGRAPHIC_DATA]"
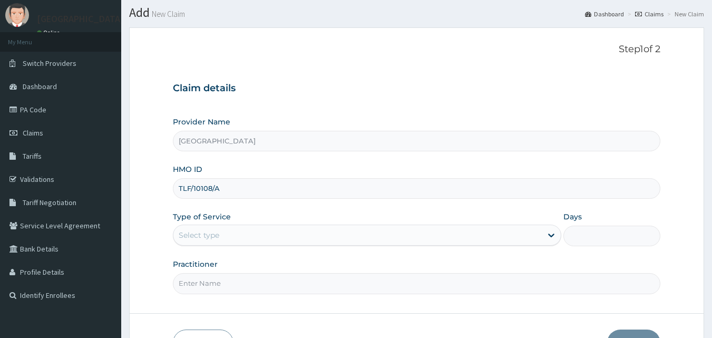
scroll to position [53, 0]
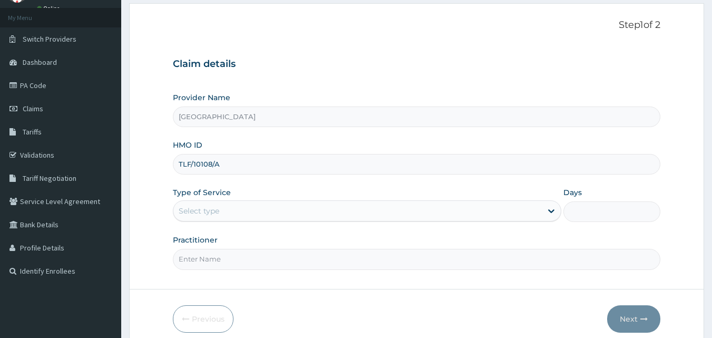
type input "TLF/10108/A"
click at [311, 208] on div "Select type" at bounding box center [357, 210] width 368 height 17
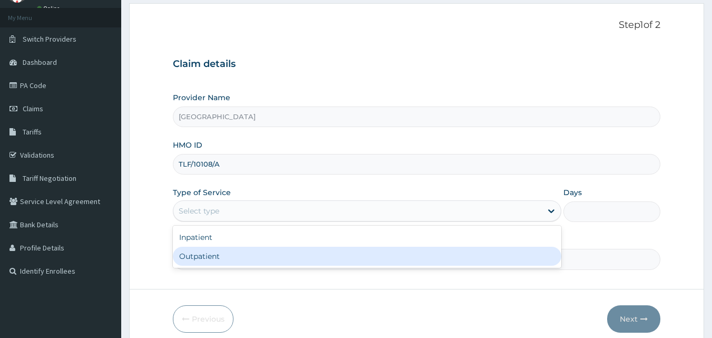
click at [295, 256] on div "Outpatient" at bounding box center [367, 256] width 388 height 19
type input "1"
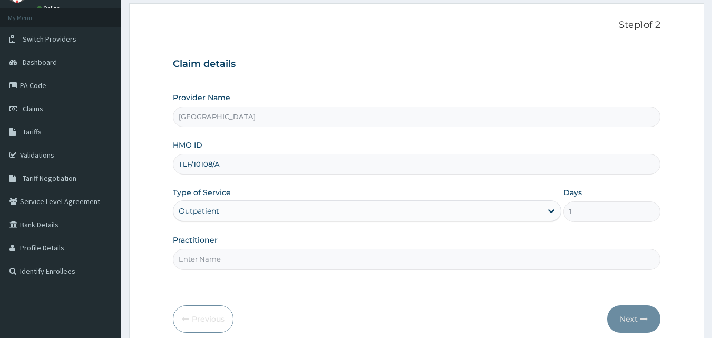
click at [275, 256] on input "Practitioner" at bounding box center [417, 259] width 488 height 21
type input "DR ELI"
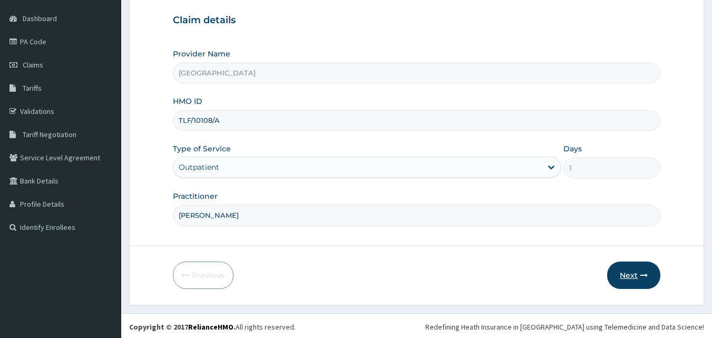
scroll to position [99, 0]
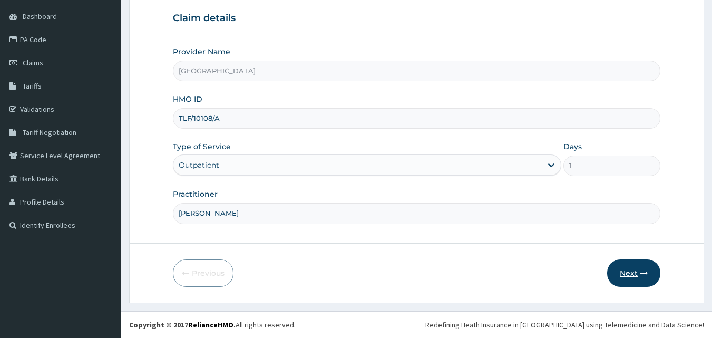
click at [634, 275] on button "Next" at bounding box center [633, 272] width 53 height 27
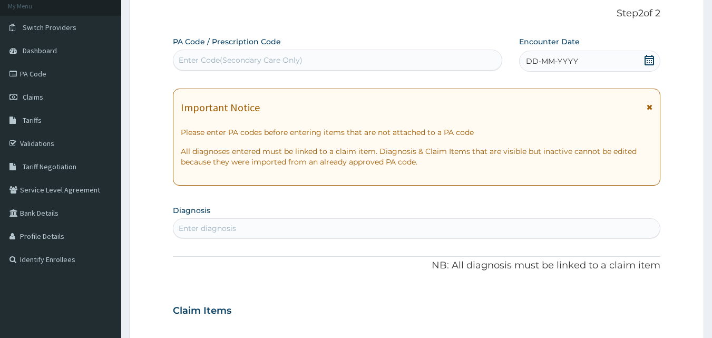
scroll to position [46, 0]
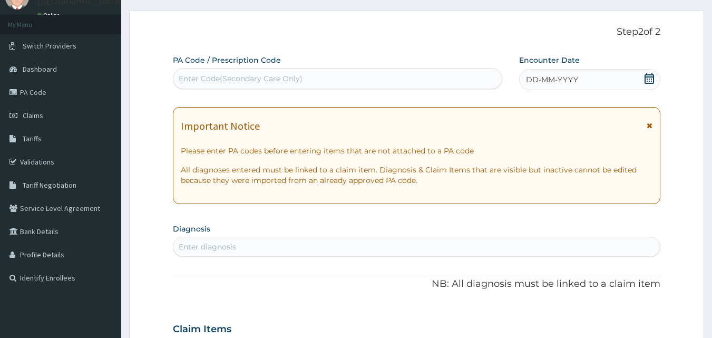
click at [651, 78] on icon at bounding box center [649, 78] width 11 height 11
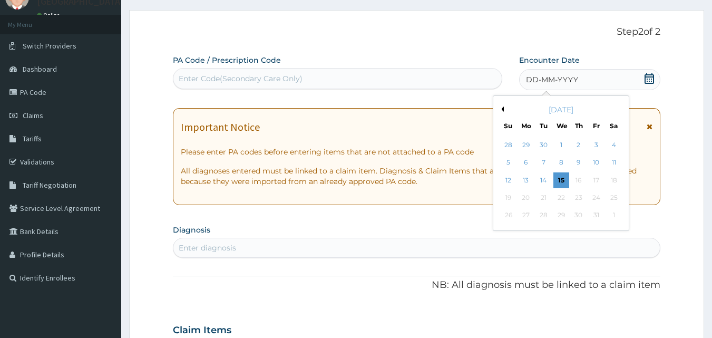
click at [502, 109] on button "Previous Month" at bounding box center [500, 108] width 5 height 5
click at [591, 161] on div "12" at bounding box center [596, 163] width 16 height 16
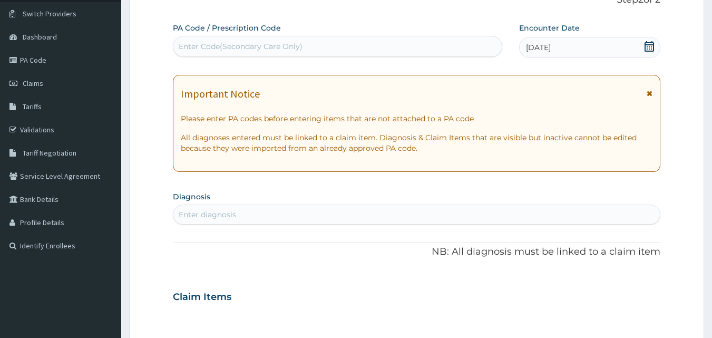
scroll to position [204, 0]
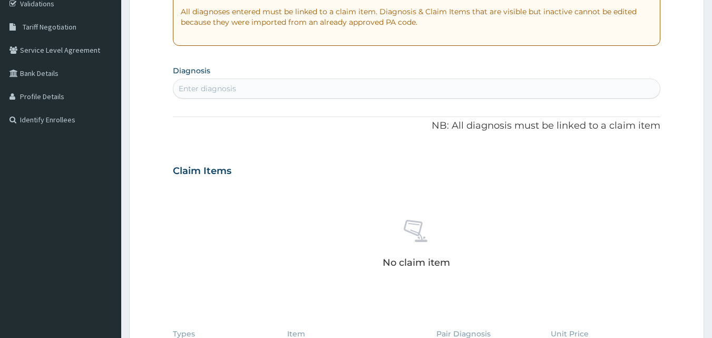
click at [298, 97] on div "Enter diagnosis" at bounding box center [417, 89] width 488 height 20
type input "U"
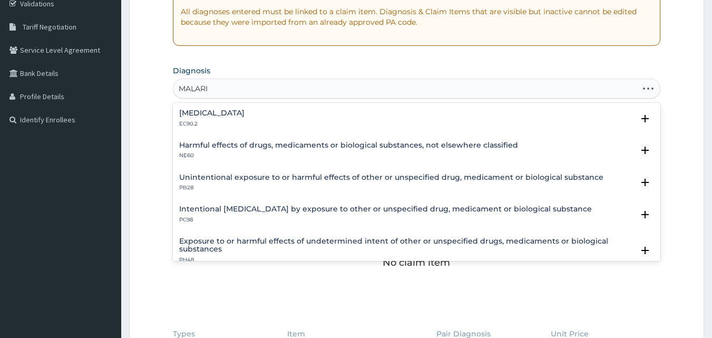
type input "MALARIA"
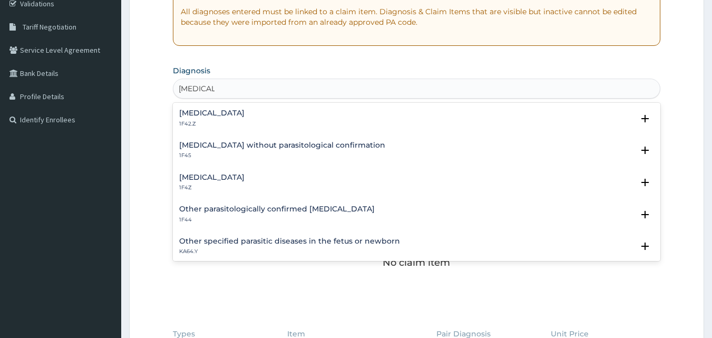
click at [218, 174] on h4 "Malaria, unspecified" at bounding box center [211, 177] width 65 height 8
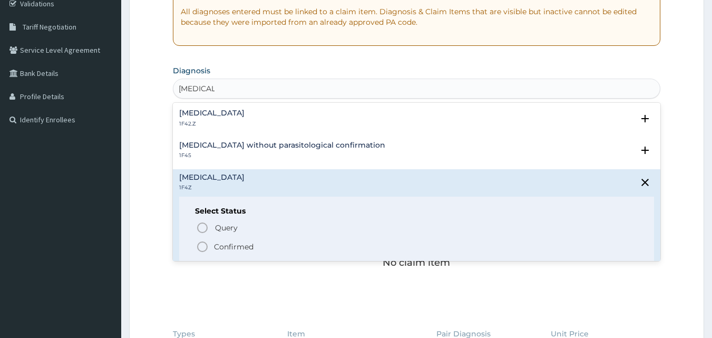
click at [211, 244] on span "Confirmed" at bounding box center [417, 246] width 443 height 13
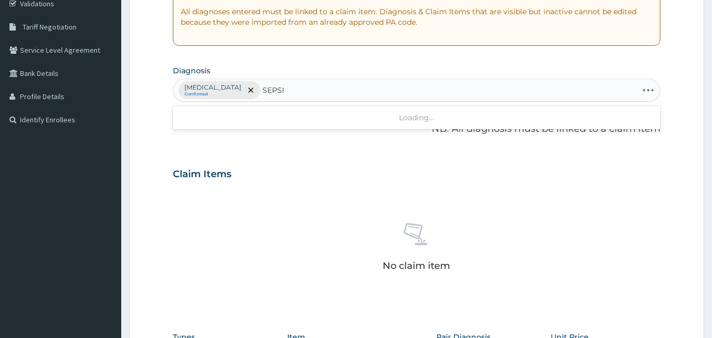
type input "SEPSIS"
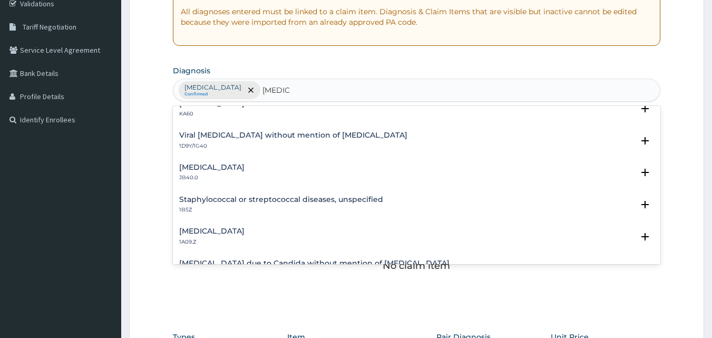
scroll to position [105, 0]
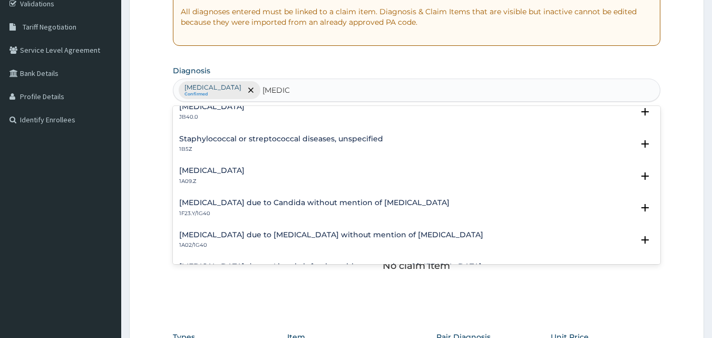
click at [244, 170] on h4 "Salmonella infection, unspecified" at bounding box center [211, 171] width 65 height 8
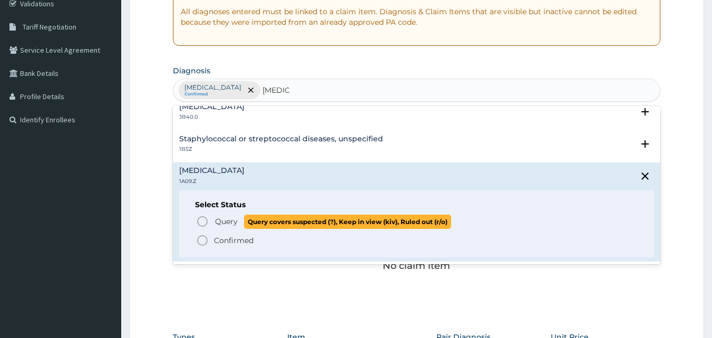
drag, startPoint x: 227, startPoint y: 216, endPoint x: 276, endPoint y: 184, distance: 58.6
click at [229, 214] on p "Query Query covers suspected (?), Keep in view (kiv), Ruled out (r/o)" at bounding box center [332, 221] width 237 height 14
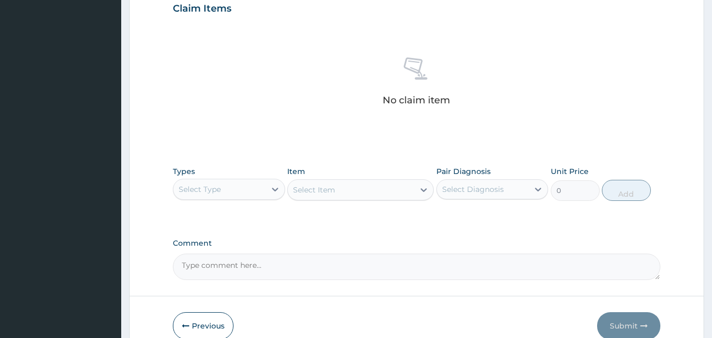
click at [223, 189] on div "Select Type" at bounding box center [219, 189] width 92 height 17
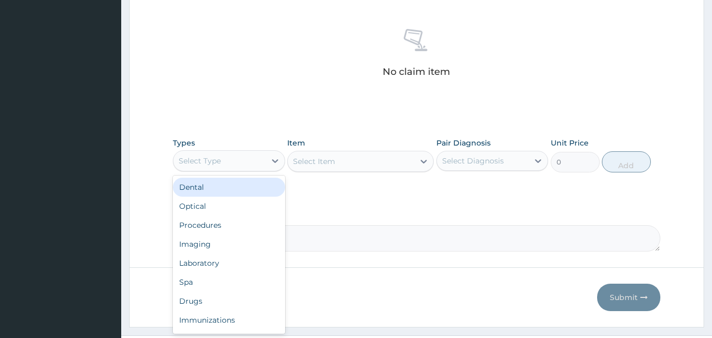
scroll to position [422, 0]
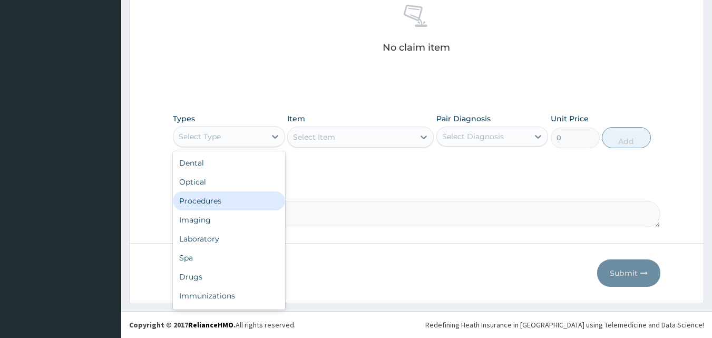
drag, startPoint x: 199, startPoint y: 205, endPoint x: 257, endPoint y: 183, distance: 61.9
click at [199, 204] on div "Procedures" at bounding box center [229, 200] width 112 height 19
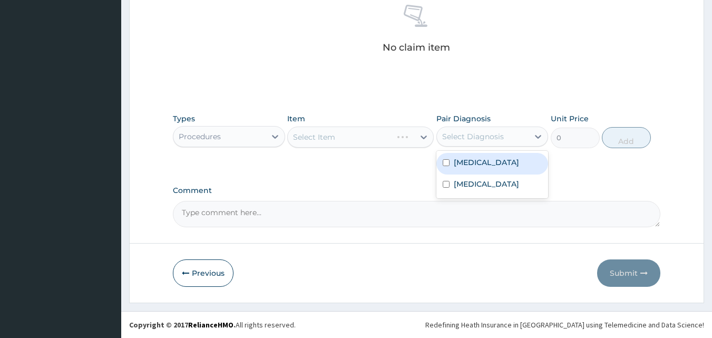
click at [503, 130] on div "Select Diagnosis" at bounding box center [483, 136] width 92 height 17
drag, startPoint x: 468, startPoint y: 161, endPoint x: 461, endPoint y: 162, distance: 7.5
click at [468, 161] on label "Malaria, unspecified" at bounding box center [486, 162] width 65 height 11
checkbox input "true"
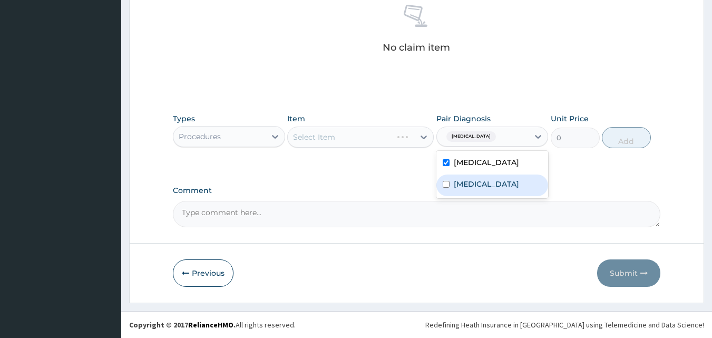
drag, startPoint x: 451, startPoint y: 189, endPoint x: 446, endPoint y: 180, distance: 9.9
click at [448, 183] on div "Salmonella infection, unspecified" at bounding box center [492, 185] width 112 height 22
checkbox input "true"
click at [403, 138] on div "Select Item" at bounding box center [360, 136] width 146 height 21
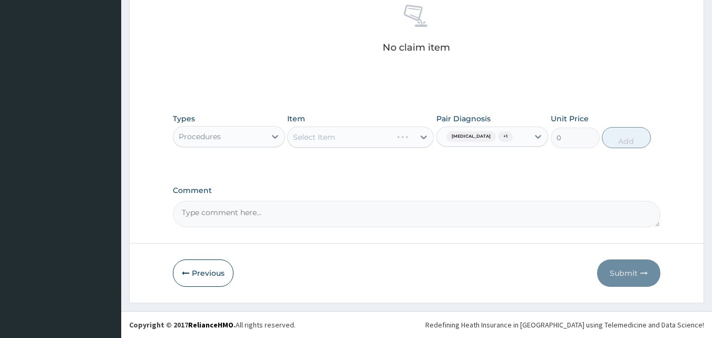
click at [402, 137] on div "Select Item" at bounding box center [360, 136] width 146 height 21
click at [402, 136] on div "Select Item" at bounding box center [360, 136] width 146 height 21
click at [392, 140] on div "Select Item" at bounding box center [360, 136] width 146 height 21
click at [400, 139] on div "Select Item" at bounding box center [360, 136] width 146 height 21
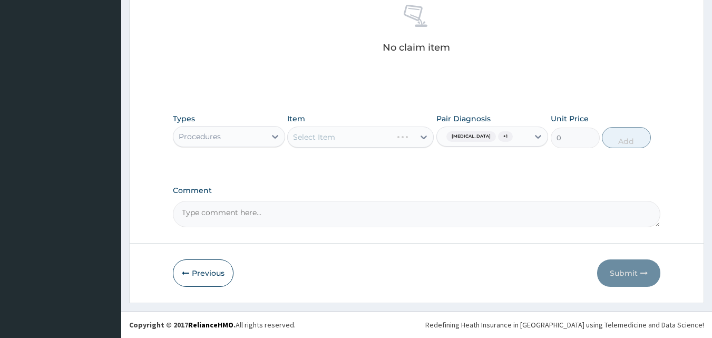
click at [401, 137] on div "Select Item" at bounding box center [360, 136] width 146 height 21
click at [401, 136] on div "Select Item" at bounding box center [360, 136] width 146 height 21
click at [400, 136] on div "Select Item" at bounding box center [360, 136] width 146 height 21
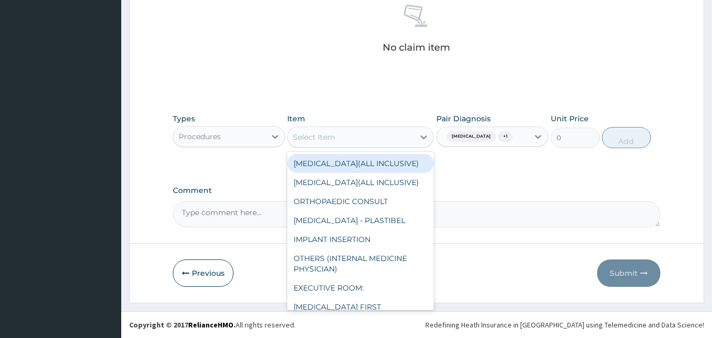
click at [400, 136] on div "Select Item" at bounding box center [351, 137] width 126 height 17
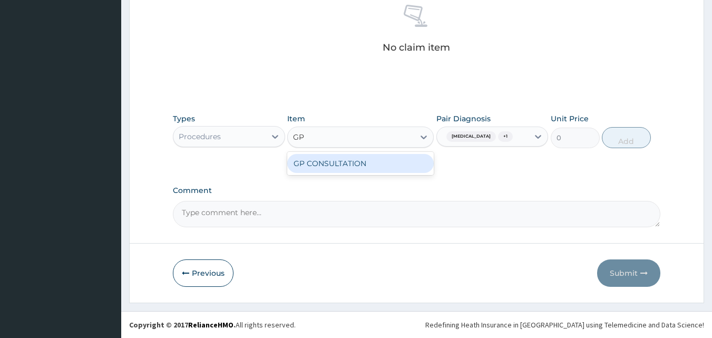
type input "GP"
click at [424, 169] on div "GP CONSULTATION" at bounding box center [360, 163] width 146 height 19
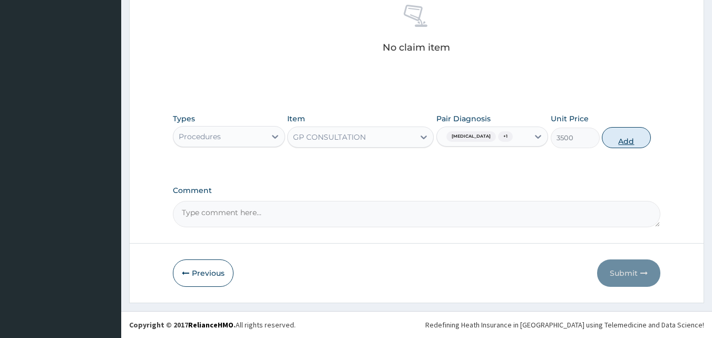
click at [631, 139] on button "Add" at bounding box center [626, 137] width 49 height 21
type input "0"
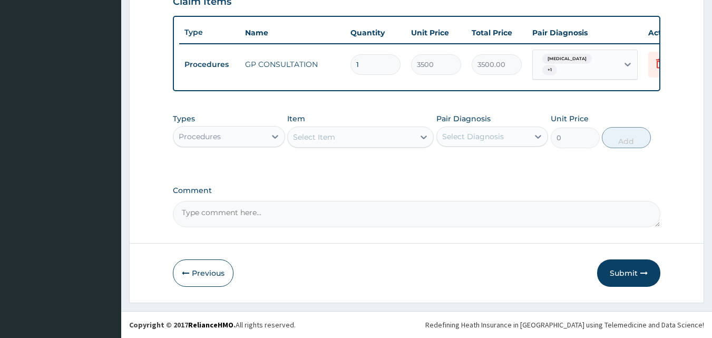
scroll to position [384, 0]
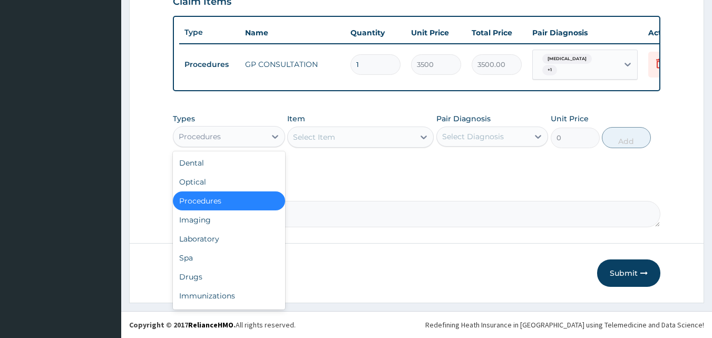
click at [251, 134] on div "Procedures" at bounding box center [219, 136] width 92 height 17
click at [222, 238] on div "Laboratory" at bounding box center [229, 238] width 112 height 19
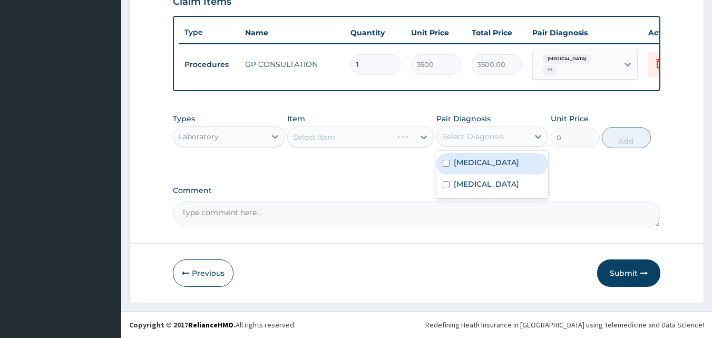
click at [467, 142] on div "Select Diagnosis" at bounding box center [473, 136] width 62 height 11
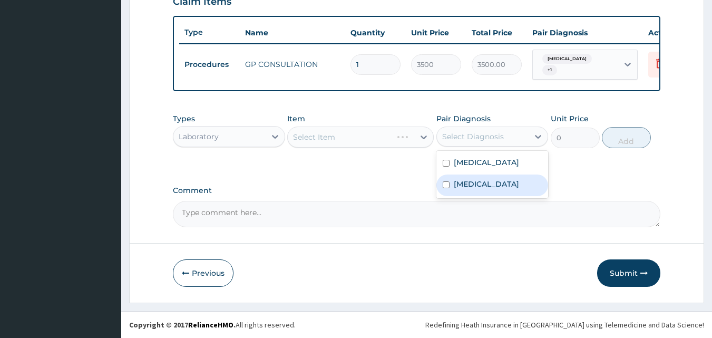
drag, startPoint x: 464, startPoint y: 184, endPoint x: 422, endPoint y: 168, distance: 45.7
click at [463, 185] on label "Salmonella infection, unspecified" at bounding box center [486, 184] width 65 height 11
checkbox input "true"
click at [385, 144] on div "Select Item" at bounding box center [360, 136] width 146 height 21
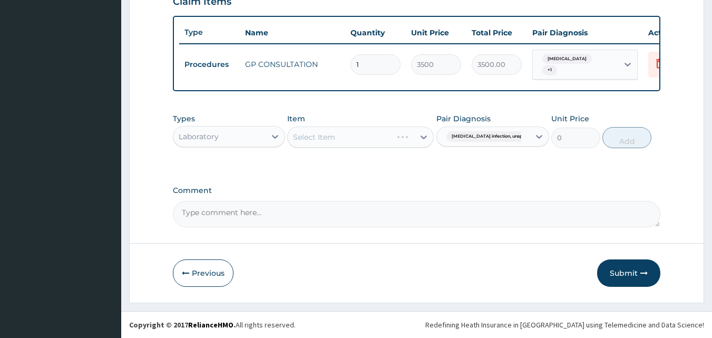
click at [385, 144] on div "Select Item" at bounding box center [360, 136] width 146 height 21
click at [392, 141] on div "Select Item" at bounding box center [360, 136] width 146 height 21
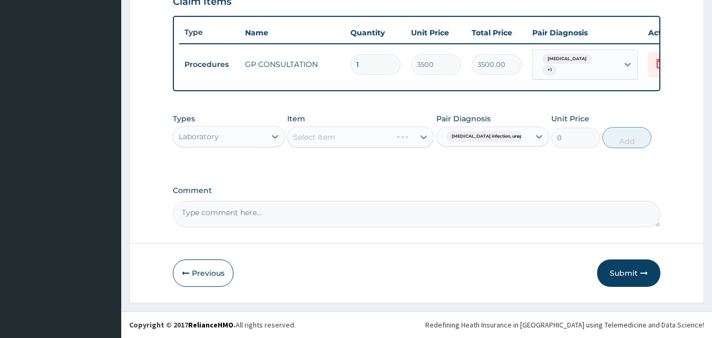
click at [391, 141] on div "Select Item" at bounding box center [360, 136] width 146 height 21
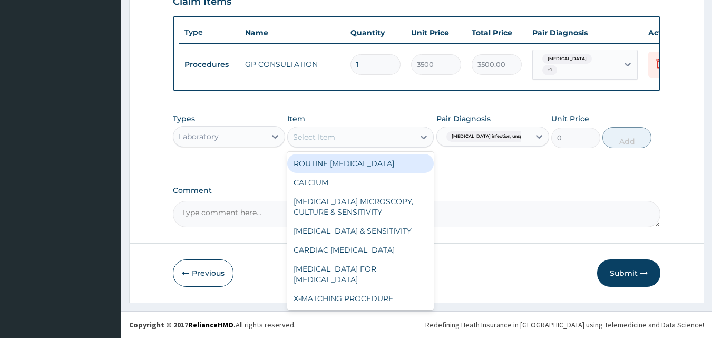
click at [391, 142] on div "Select Item" at bounding box center [351, 137] width 126 height 17
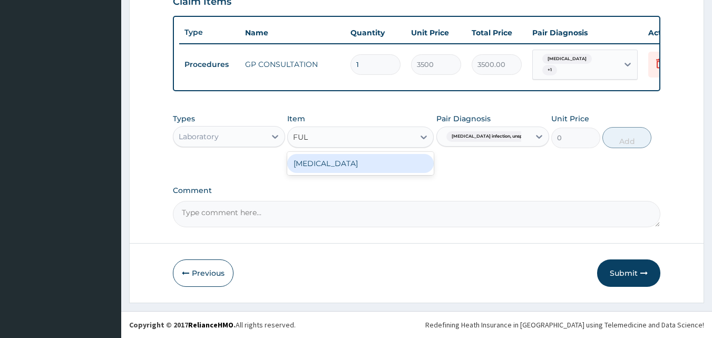
type input "FULL"
click at [381, 161] on div "FULL BLOOD COUNT" at bounding box center [360, 163] width 146 height 19
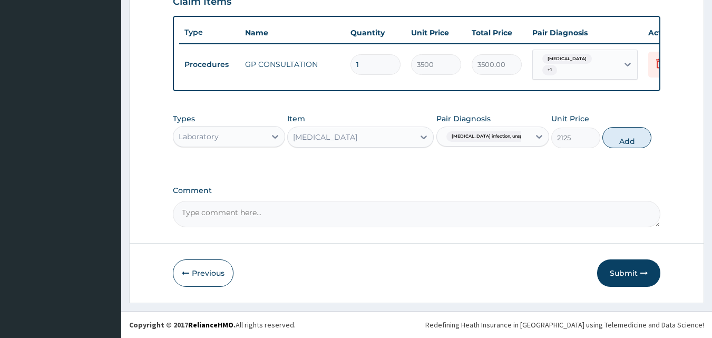
drag, startPoint x: 630, startPoint y: 141, endPoint x: 355, endPoint y: 128, distance: 275.4
click at [627, 141] on button "Add" at bounding box center [626, 137] width 49 height 21
type input "0"
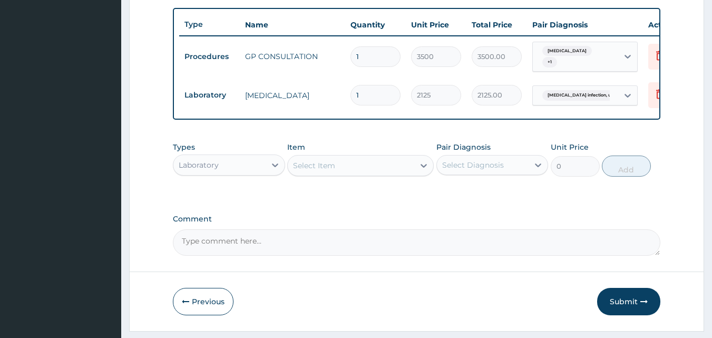
click at [311, 171] on div "Select Item" at bounding box center [314, 165] width 42 height 11
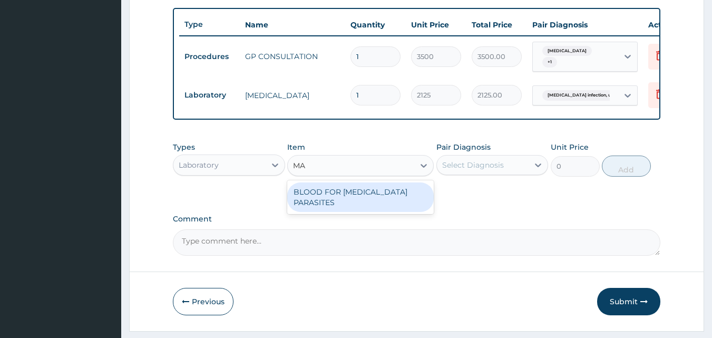
type input "MAL"
click at [395, 203] on div "BLOOD FOR MALARIA PARASITES" at bounding box center [360, 197] width 146 height 30
type input "850"
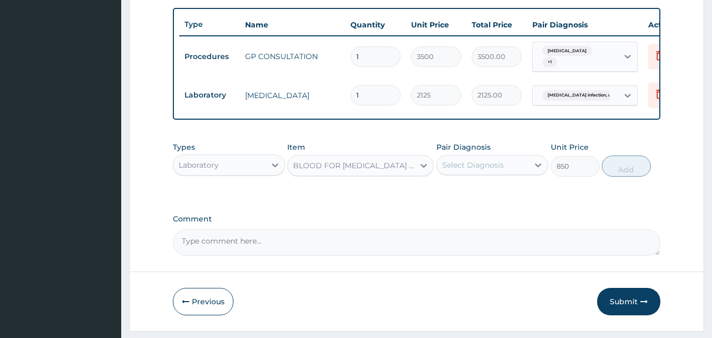
click at [469, 152] on label "Pair Diagnosis" at bounding box center [463, 147] width 54 height 11
click at [490, 170] on div "Select Diagnosis" at bounding box center [473, 165] width 62 height 11
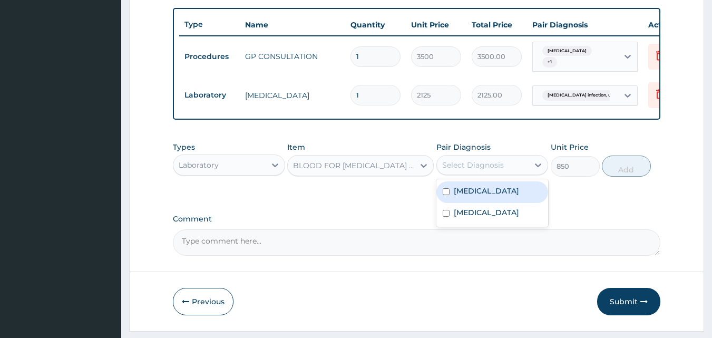
drag, startPoint x: 481, startPoint y: 200, endPoint x: 565, endPoint y: 176, distance: 87.6
click at [481, 196] on label "Malaria, unspecified" at bounding box center [486, 190] width 65 height 11
checkbox input "true"
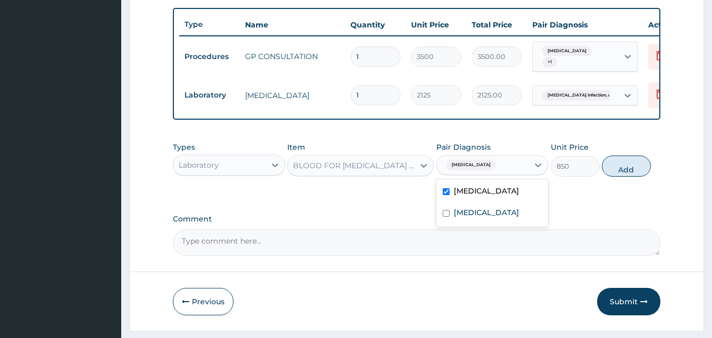
drag, startPoint x: 628, startPoint y: 174, endPoint x: 598, endPoint y: 159, distance: 33.2
click at [621, 169] on button "Add" at bounding box center [626, 165] width 49 height 21
type input "0"
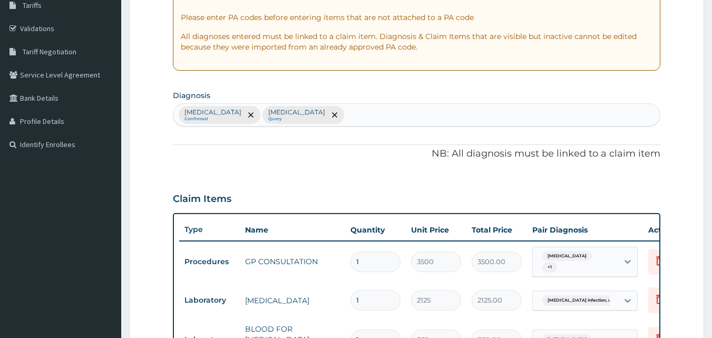
scroll to position [173, 0]
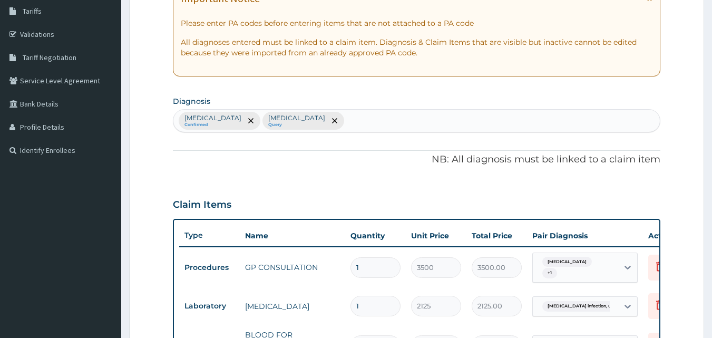
click at [430, 119] on div "Malaria, unspecified Confirmed Salmonella infection, unspecified Query" at bounding box center [416, 121] width 487 height 22
type input "URINARY TRACT"
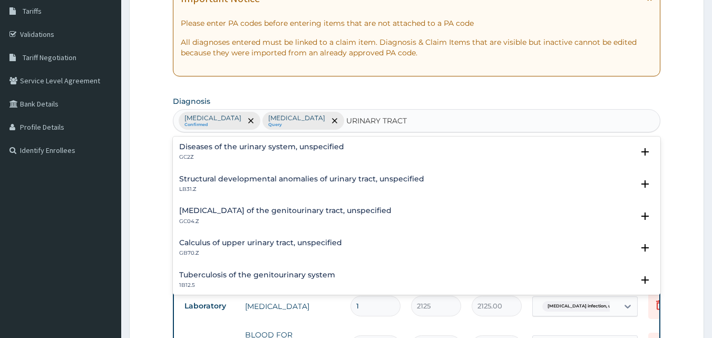
click at [297, 161] on div "Diseases of the urinary system, unspecified GC2Z Select Status Query Query cove…" at bounding box center [416, 155] width 475 height 24
click at [325, 150] on h4 "Diseases of the urinary system, unspecified" at bounding box center [261, 147] width 165 height 8
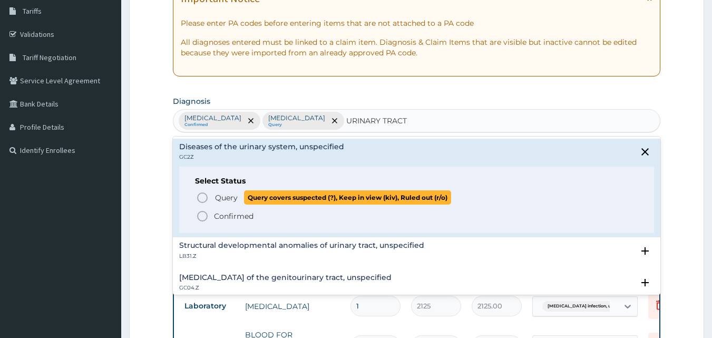
click at [228, 202] on span "Query" at bounding box center [226, 197] width 23 height 11
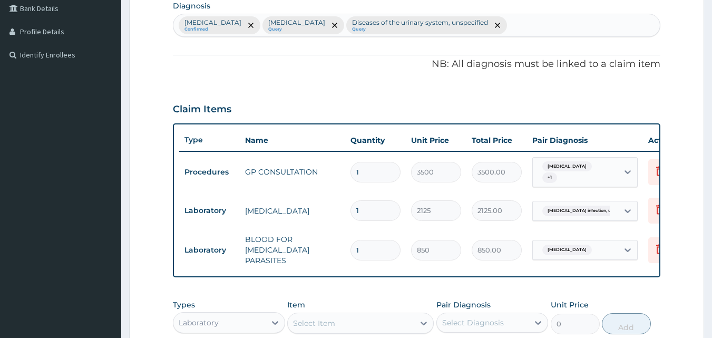
scroll to position [384, 0]
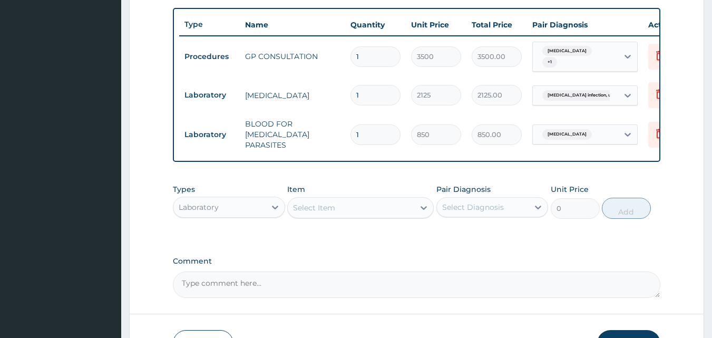
click at [339, 205] on div "Select Item" at bounding box center [351, 207] width 126 height 17
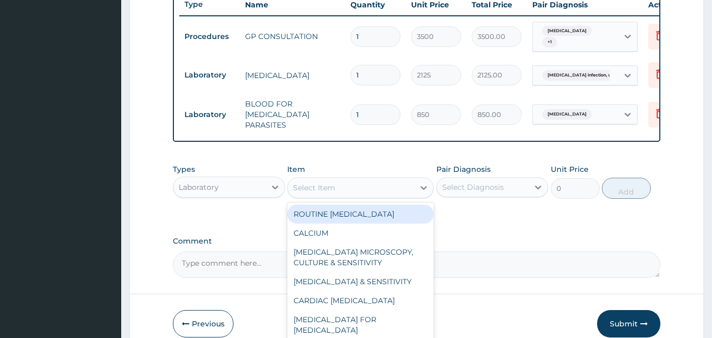
scroll to position [437, 0]
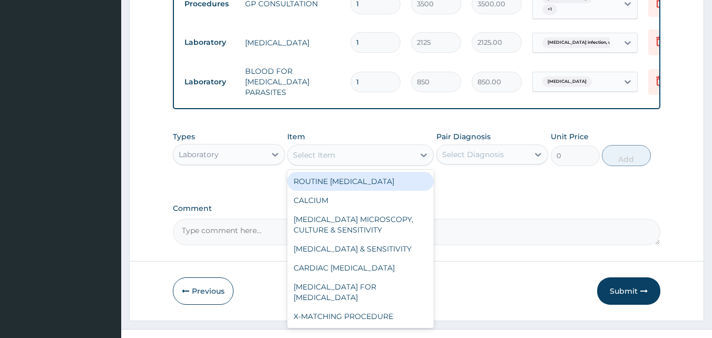
drag, startPoint x: 415, startPoint y: 180, endPoint x: 456, endPoint y: 174, distance: 41.5
click at [415, 181] on div "ROUTINE URINALYSIS" at bounding box center [360, 181] width 146 height 19
type input "850"
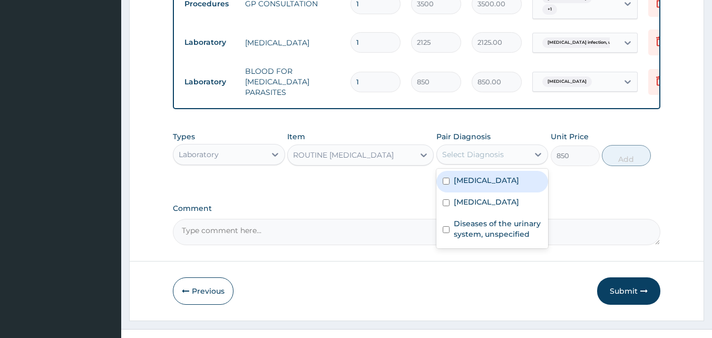
click at [527, 154] on div "Select Diagnosis" at bounding box center [483, 154] width 92 height 17
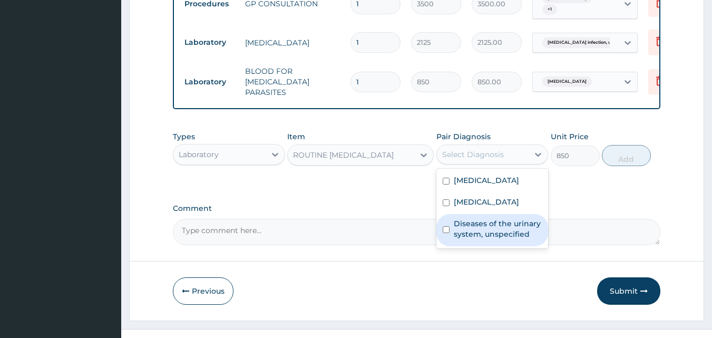
drag, startPoint x: 486, startPoint y: 240, endPoint x: 672, endPoint y: 133, distance: 214.6
click at [490, 232] on label "Diseases of the urinary system, unspecified" at bounding box center [498, 228] width 89 height 21
checkbox input "true"
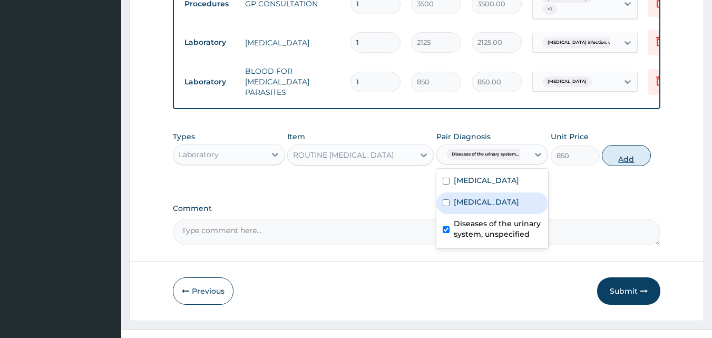
click at [625, 154] on button "Add" at bounding box center [626, 155] width 49 height 21
type input "0"
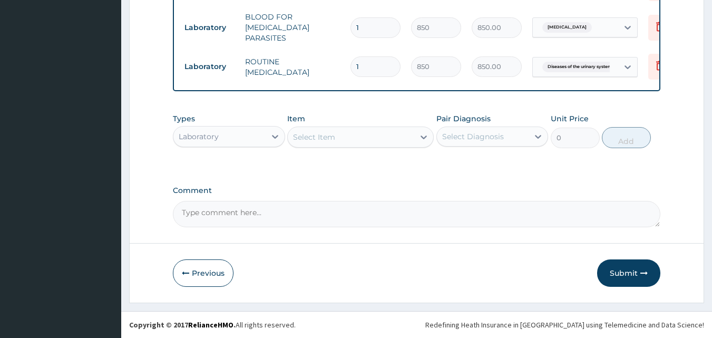
scroll to position [493, 0]
click at [243, 124] on div "Types Laboratory" at bounding box center [229, 130] width 112 height 35
click at [243, 132] on div "Laboratory" at bounding box center [219, 136] width 92 height 17
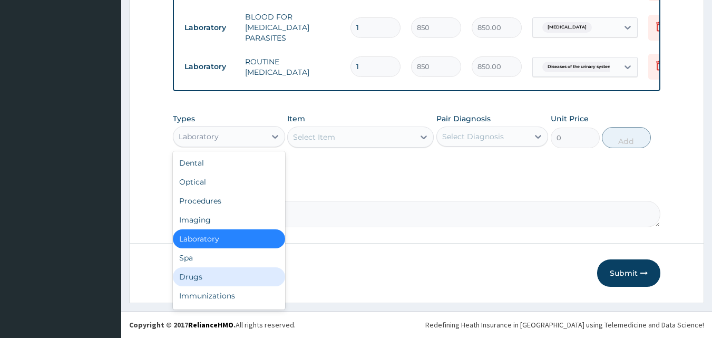
click at [200, 279] on div "Drugs" at bounding box center [229, 276] width 112 height 19
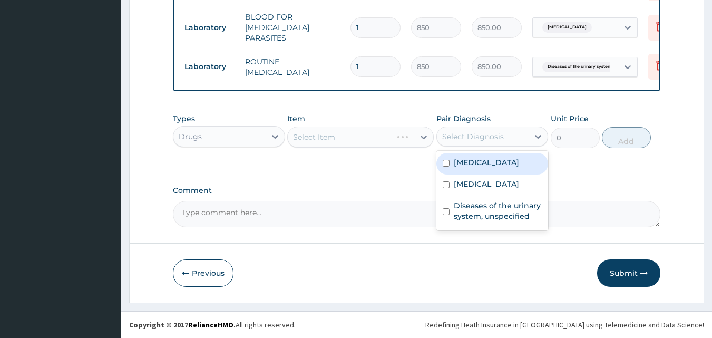
click at [464, 139] on div "Select Diagnosis" at bounding box center [473, 136] width 62 height 11
click at [458, 164] on label "Malaria, unspecified" at bounding box center [486, 162] width 65 height 11
checkbox input "true"
click at [387, 141] on div "Select Item" at bounding box center [360, 136] width 146 height 21
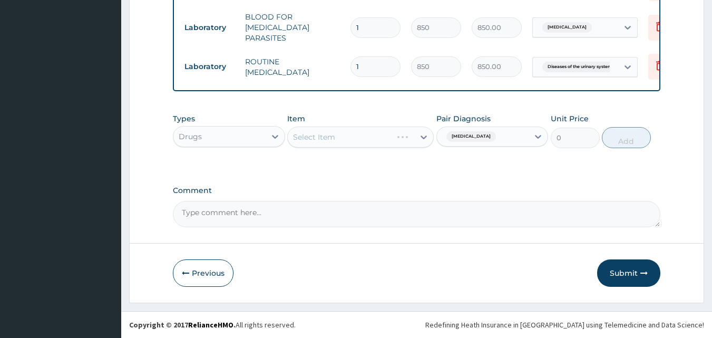
click at [387, 141] on div "Select Item" at bounding box center [360, 136] width 146 height 21
click at [388, 145] on div "Select Item" at bounding box center [360, 136] width 146 height 21
click at [390, 145] on div "Select Item" at bounding box center [360, 136] width 146 height 21
click at [395, 142] on div "Select Item" at bounding box center [360, 136] width 146 height 21
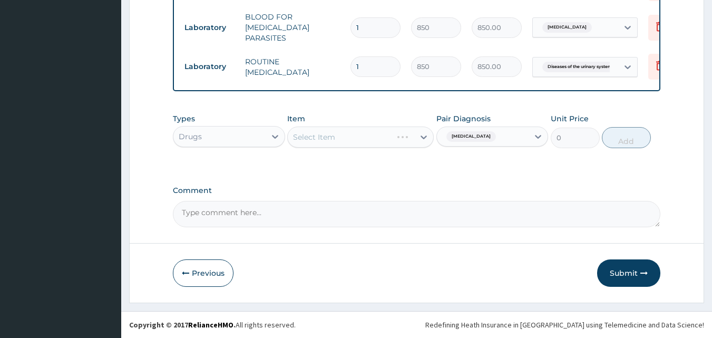
click at [395, 142] on div "Select Item" at bounding box center [360, 136] width 146 height 21
click at [403, 137] on div "Select Item" at bounding box center [360, 136] width 146 height 21
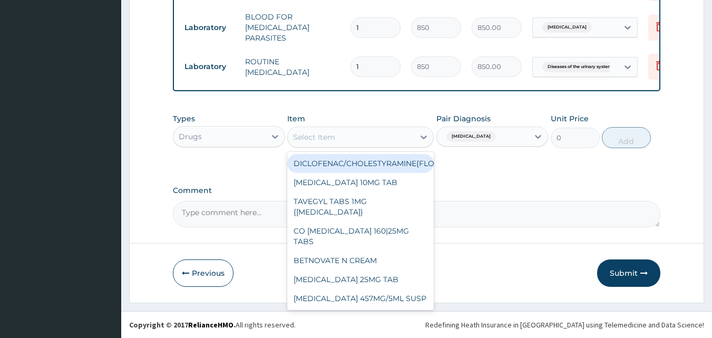
click at [390, 135] on div "Select Item" at bounding box center [351, 137] width 126 height 17
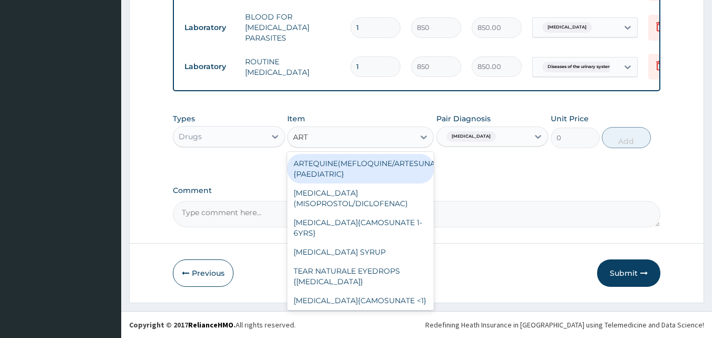
type input "ARTE"
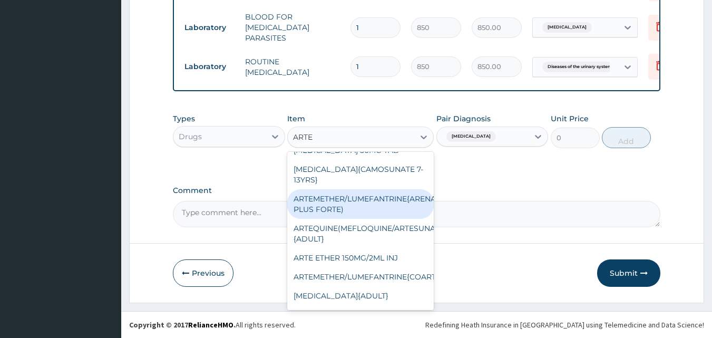
scroll to position [174, 0]
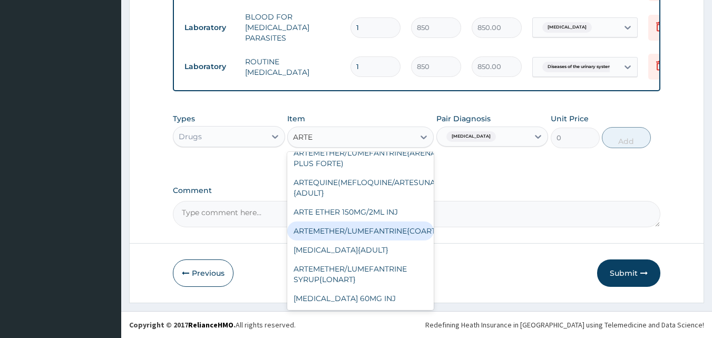
click at [409, 224] on div "ARTEMETHER/LUMEFANTRINE{COARTEM/LONART}" at bounding box center [360, 230] width 146 height 19
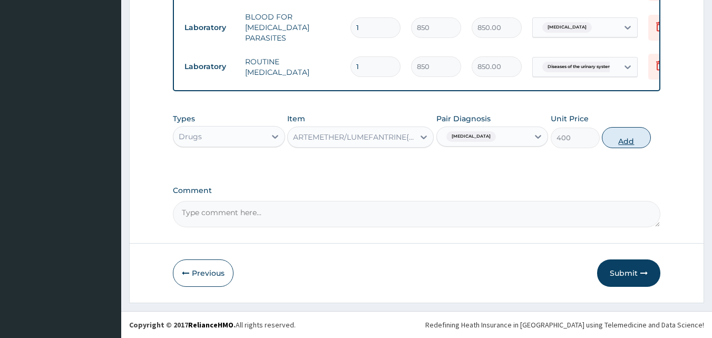
click at [637, 137] on button "Add" at bounding box center [626, 137] width 49 height 21
type input "0"
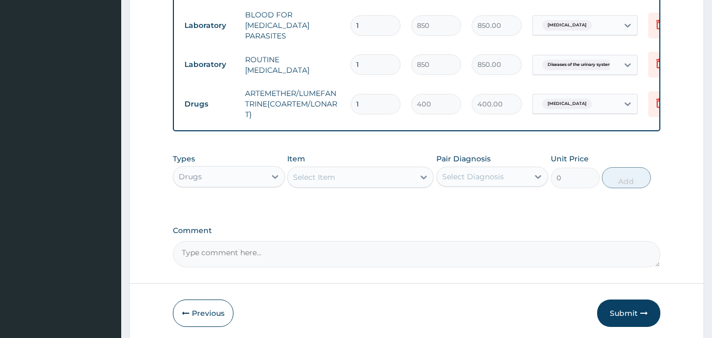
type input "0.00"
type input "6"
type input "2400.00"
type input "6"
click at [420, 181] on icon at bounding box center [423, 177] width 11 height 11
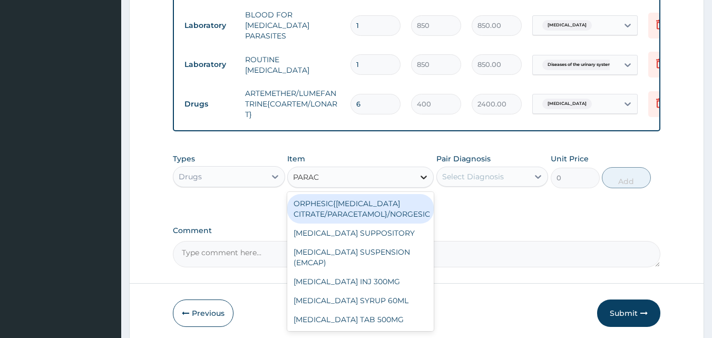
type input "PARACE"
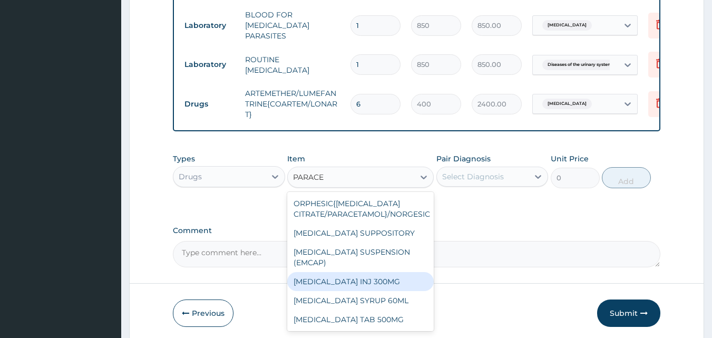
click at [400, 287] on div "PARACETAMOL INJ 300MG" at bounding box center [360, 281] width 146 height 19
type input "200"
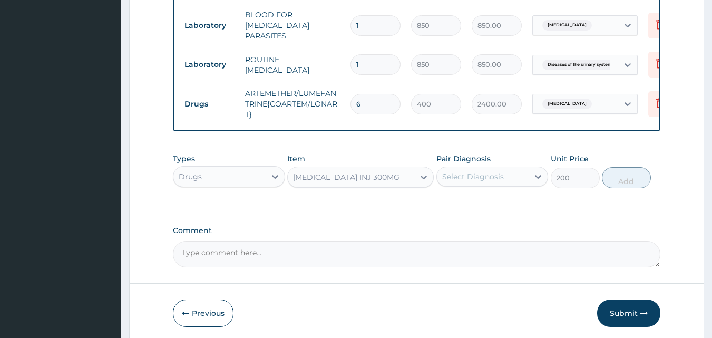
click at [520, 179] on div "Select Diagnosis" at bounding box center [483, 176] width 92 height 17
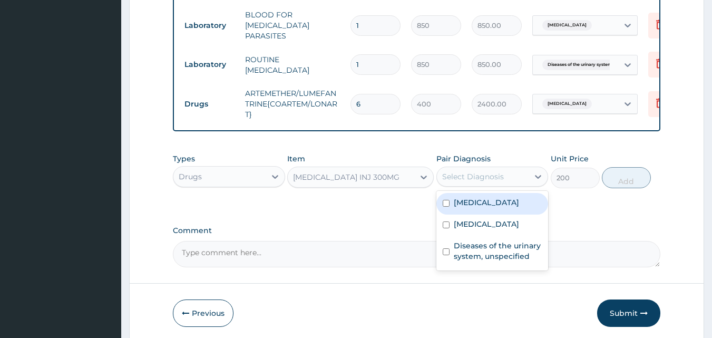
click at [500, 203] on label "Malaria, unspecified" at bounding box center [486, 202] width 65 height 11
checkbox input "true"
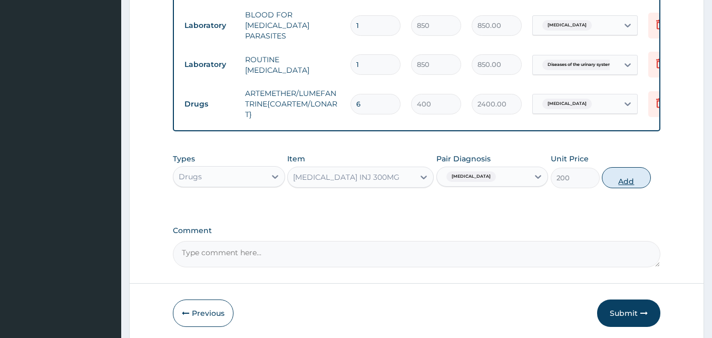
click at [613, 180] on button "Add" at bounding box center [626, 177] width 49 height 21
type input "0"
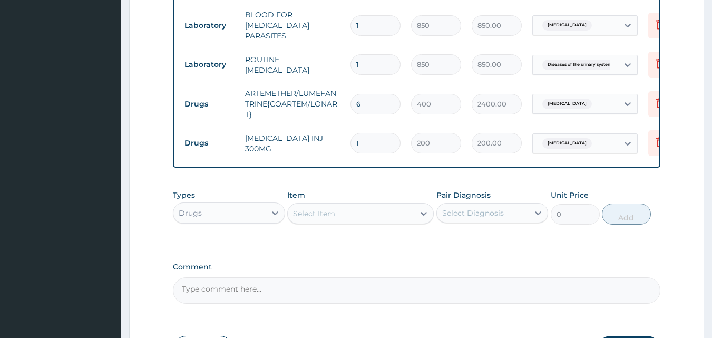
type input "0.00"
type input "3"
type input "600.00"
type input "3"
click at [379, 214] on div "Select Item" at bounding box center [351, 213] width 126 height 17
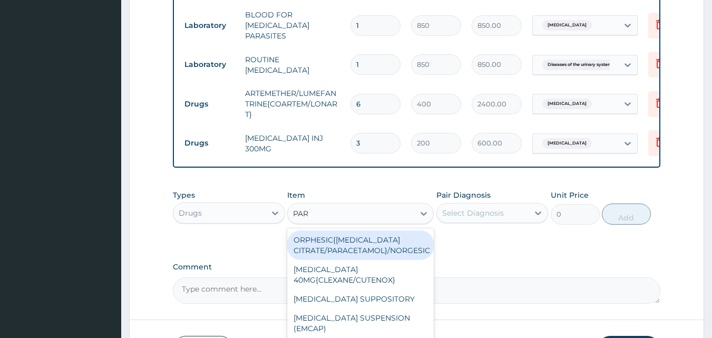
type input "PARA"
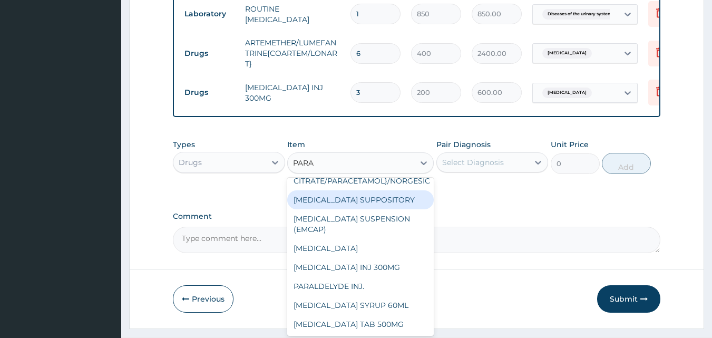
scroll to position [572, 0]
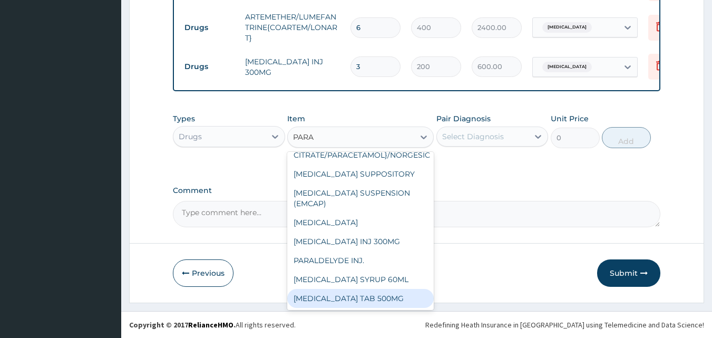
click at [386, 292] on div "PARACETAMOL TAB 500MG" at bounding box center [360, 298] width 146 height 19
type input "18.39999961853027"
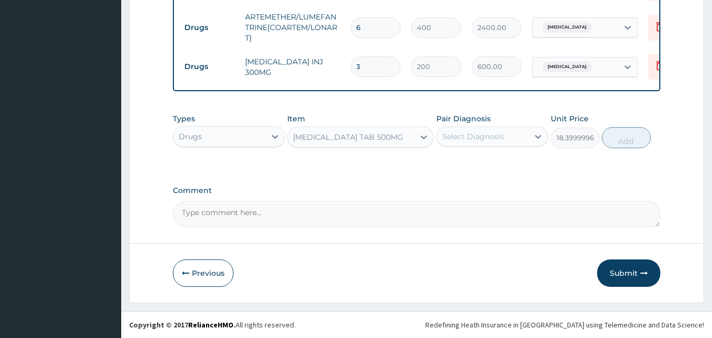
click at [515, 138] on div "Select Diagnosis" at bounding box center [483, 136] width 92 height 17
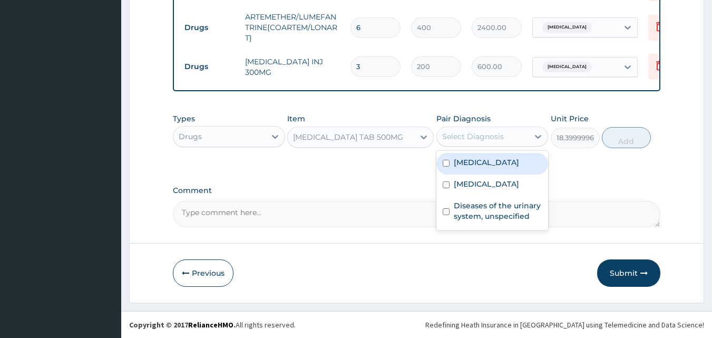
drag, startPoint x: 486, startPoint y: 163, endPoint x: 503, endPoint y: 157, distance: 18.0
click at [486, 163] on label "Malaria, unspecified" at bounding box center [486, 162] width 65 height 11
checkbox input "true"
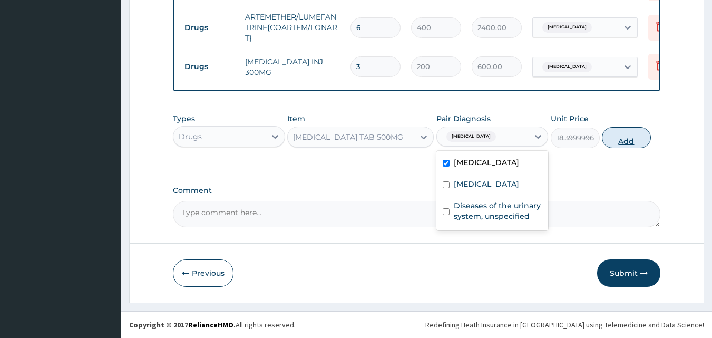
click at [627, 134] on button "Add" at bounding box center [626, 137] width 49 height 21
type input "0"
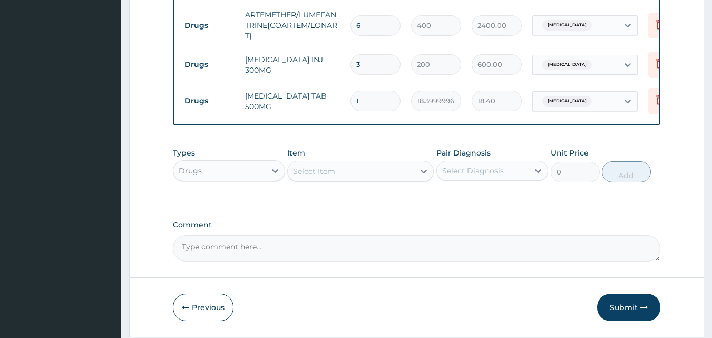
type input "18"
type input "331.20"
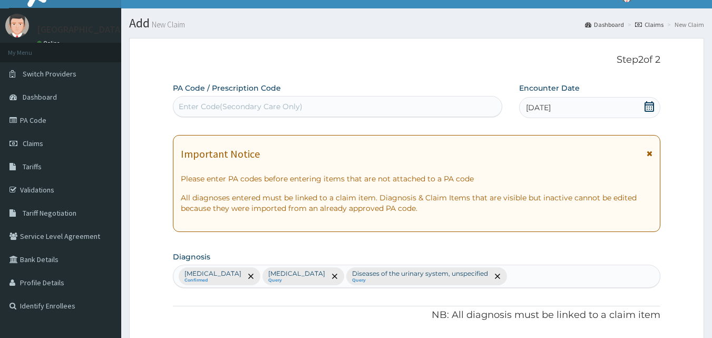
scroll to position [0, 0]
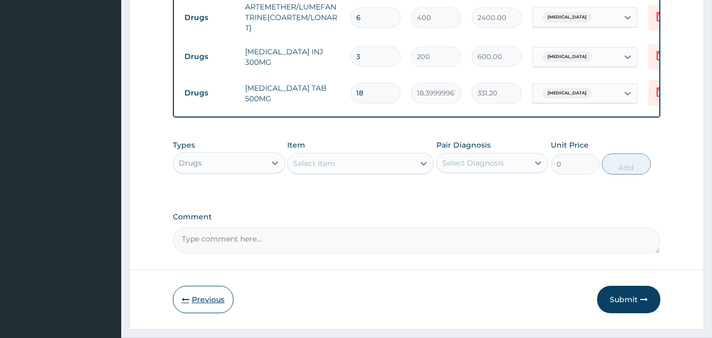
type input "18"
click at [213, 294] on button "Previous" at bounding box center [203, 299] width 61 height 27
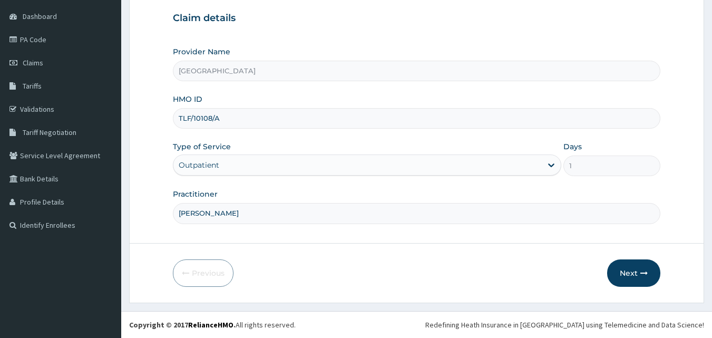
scroll to position [99, 0]
click at [647, 273] on icon "button" at bounding box center [643, 272] width 7 height 7
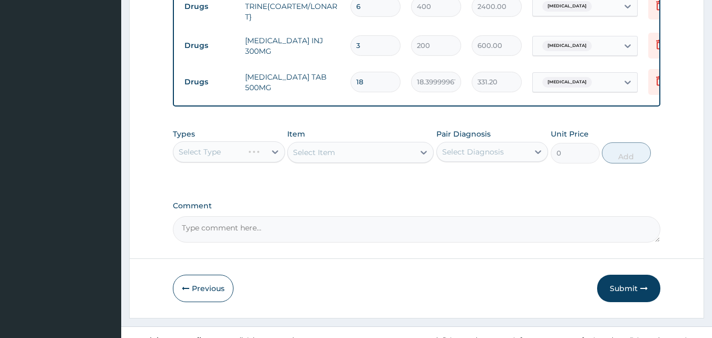
scroll to position [608, 0]
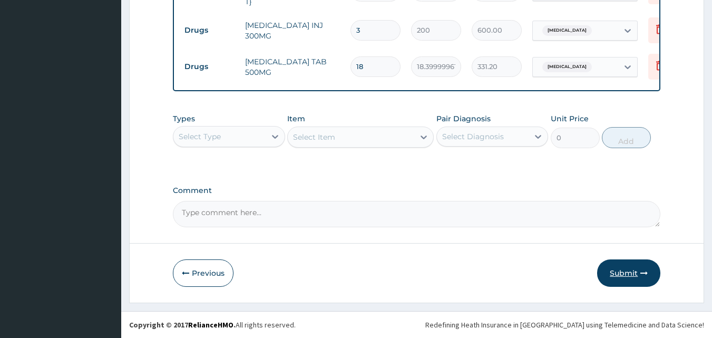
click at [640, 279] on button "Submit" at bounding box center [628, 272] width 63 height 27
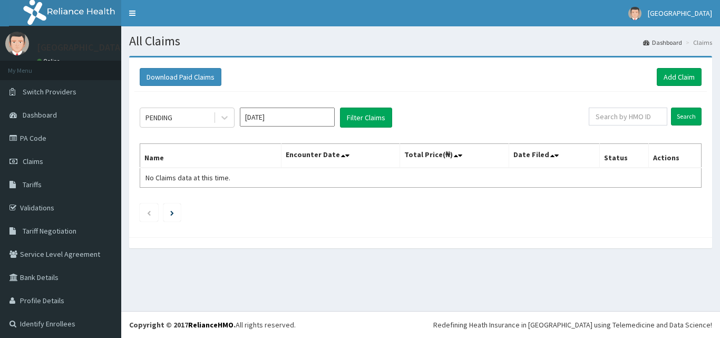
click at [217, 115] on div at bounding box center [224, 117] width 19 height 19
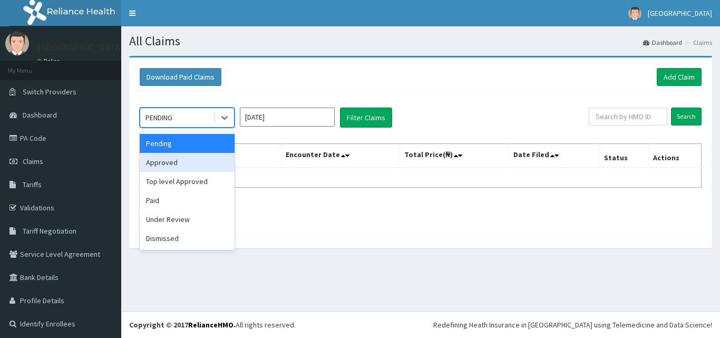
click at [200, 160] on div "Approved" at bounding box center [187, 162] width 95 height 19
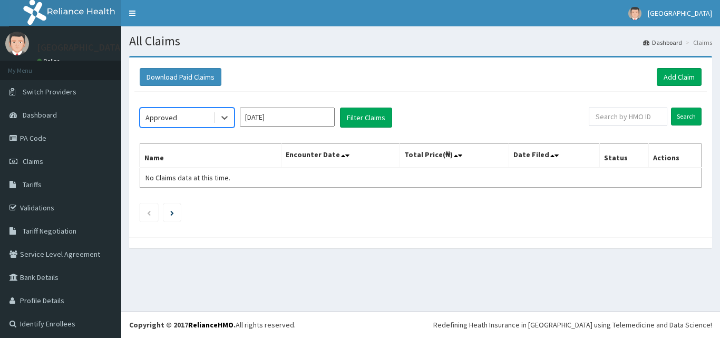
drag, startPoint x: 321, startPoint y: 115, endPoint x: 326, endPoint y: 131, distance: 16.5
click at [321, 116] on input "[DATE]" at bounding box center [287, 116] width 95 height 19
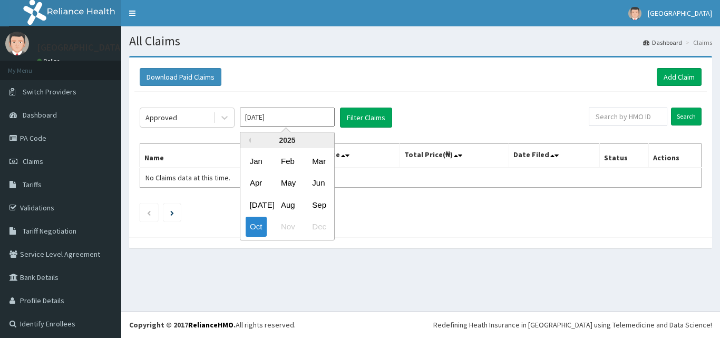
drag, startPoint x: 317, startPoint y: 202, endPoint x: 349, endPoint y: 149, distance: 61.9
click at [317, 199] on div "Sep" at bounding box center [318, 204] width 21 height 19
type input "[DATE]"
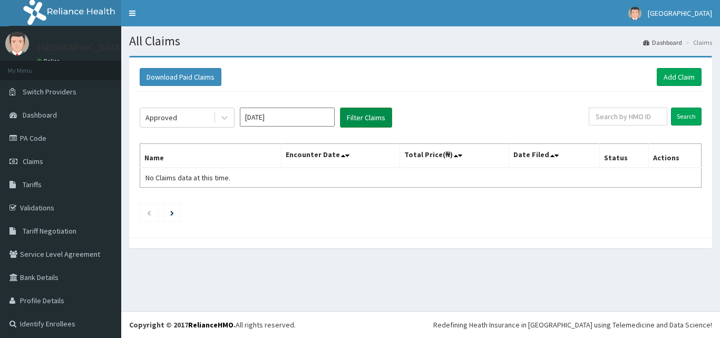
click at [359, 122] on button "Filter Claims" at bounding box center [366, 117] width 52 height 20
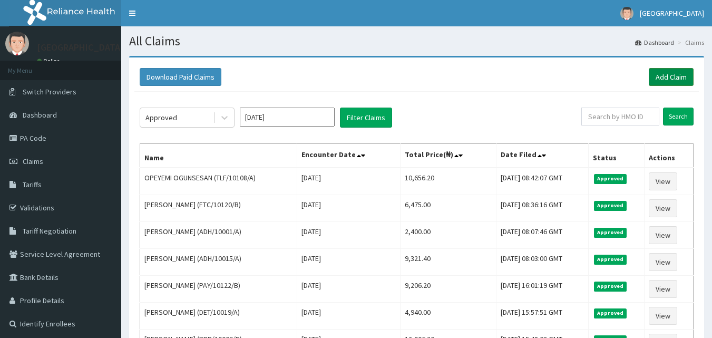
click at [667, 77] on link "Add Claim" at bounding box center [671, 77] width 45 height 18
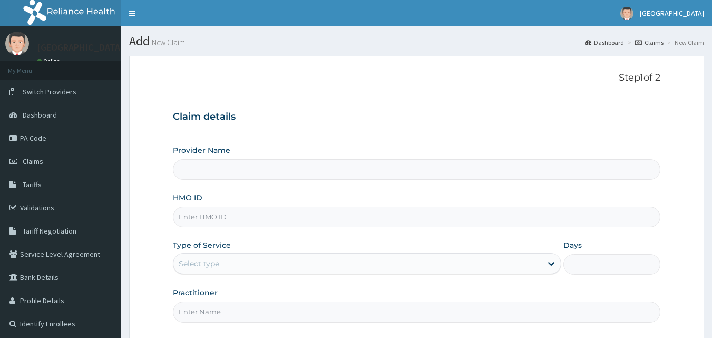
click at [214, 211] on input "HMO ID" at bounding box center [417, 217] width 488 height 21
type input "TIR"
type input "[GEOGRAPHIC_DATA]"
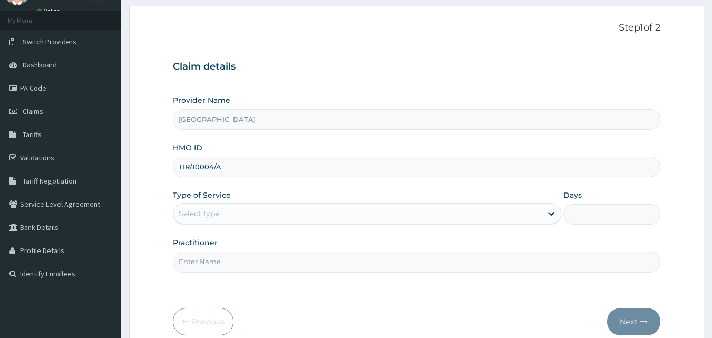
scroll to position [99, 0]
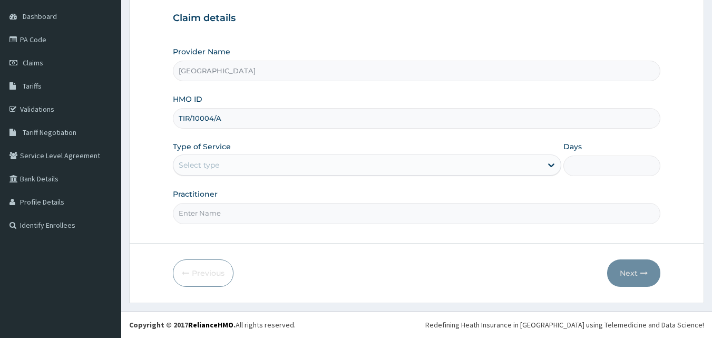
type input "TIR/10004/A"
click at [263, 168] on div "Select type" at bounding box center [357, 164] width 368 height 17
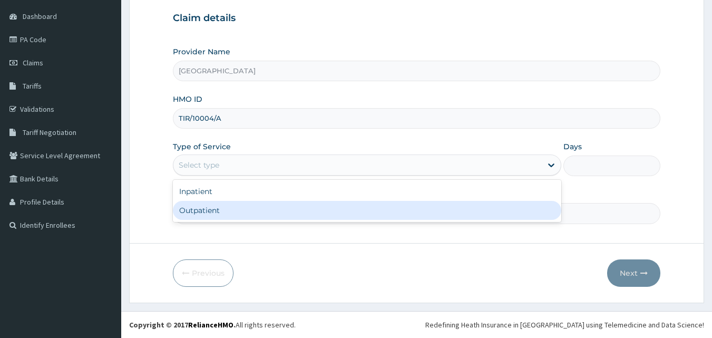
click at [222, 207] on div "Outpatient" at bounding box center [367, 210] width 388 height 19
type input "1"
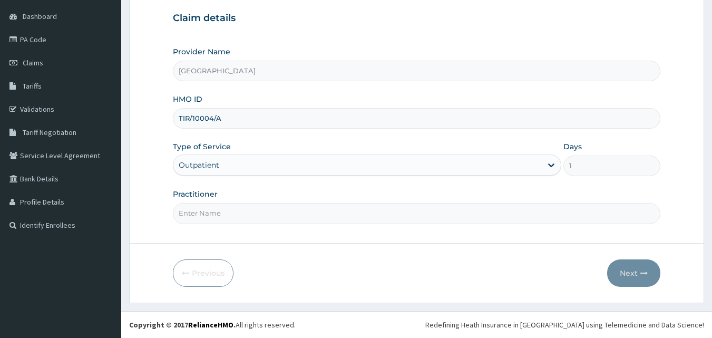
click at [240, 208] on input "Practitioner" at bounding box center [417, 213] width 488 height 21
type input "DR TOMI"
click at [631, 269] on button "Next" at bounding box center [633, 272] width 53 height 27
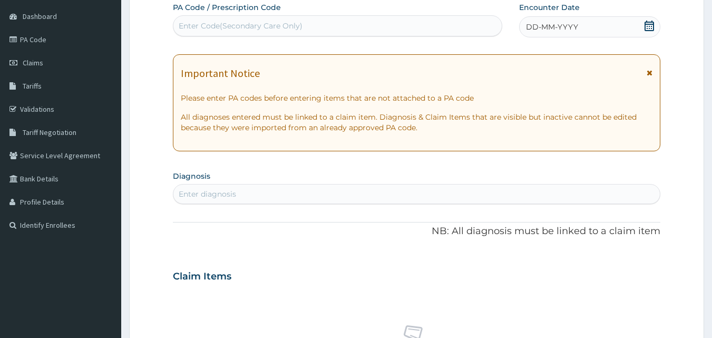
click at [650, 23] on icon at bounding box center [649, 26] width 11 height 11
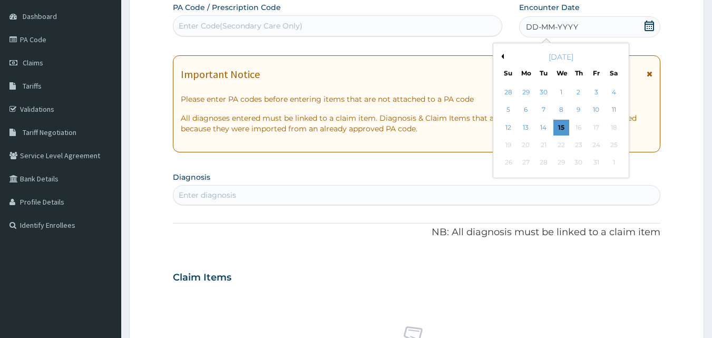
click at [500, 55] on button "Previous Month" at bounding box center [500, 56] width 5 height 5
click at [594, 105] on div "12" at bounding box center [596, 110] width 16 height 16
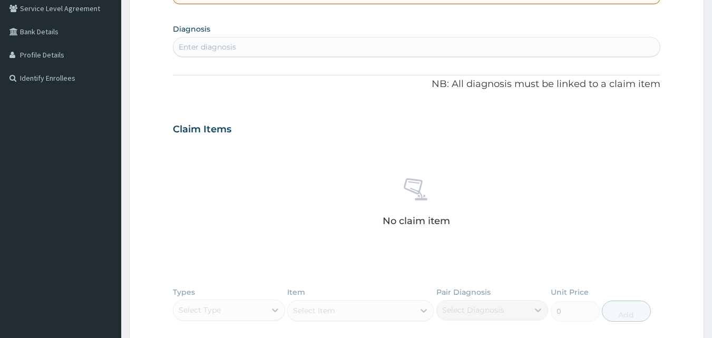
scroll to position [257, 0]
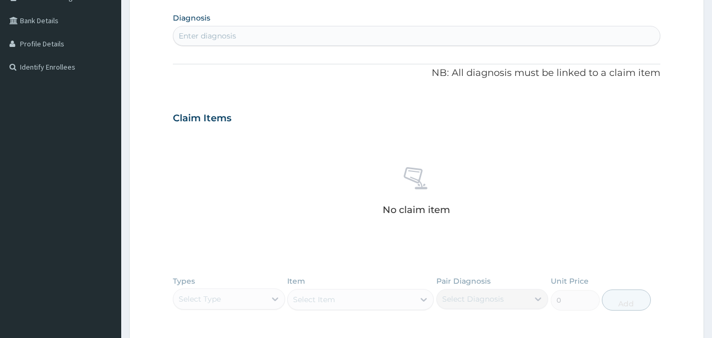
click at [336, 33] on div "Enter diagnosis" at bounding box center [416, 35] width 487 height 17
type input "CELLULITIS OF"
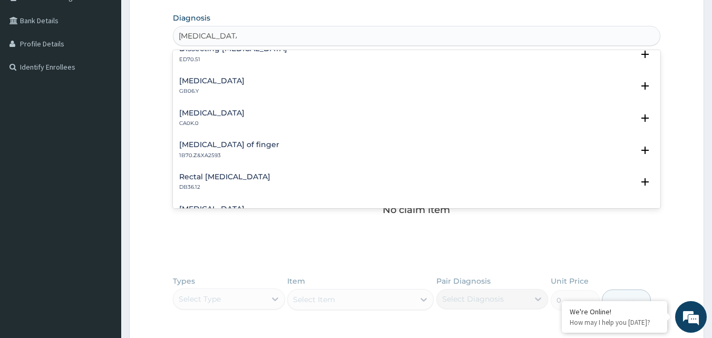
scroll to position [81, 0]
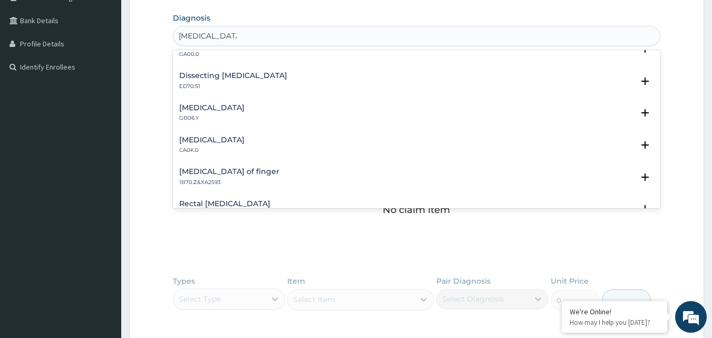
click at [199, 172] on h4 "Cellulitis of finger" at bounding box center [229, 172] width 100 height 8
click at [230, 75] on h4 "Dissecting cellulitis" at bounding box center [233, 76] width 108 height 8
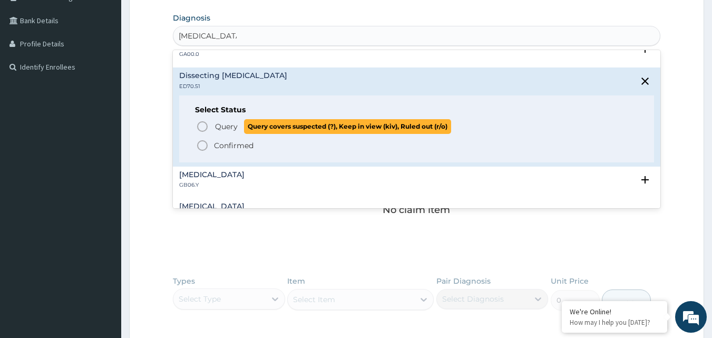
click at [217, 124] on span "Query" at bounding box center [226, 126] width 23 height 11
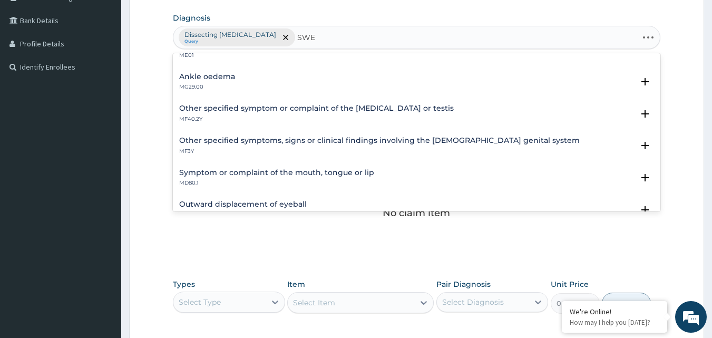
scroll to position [0, 0]
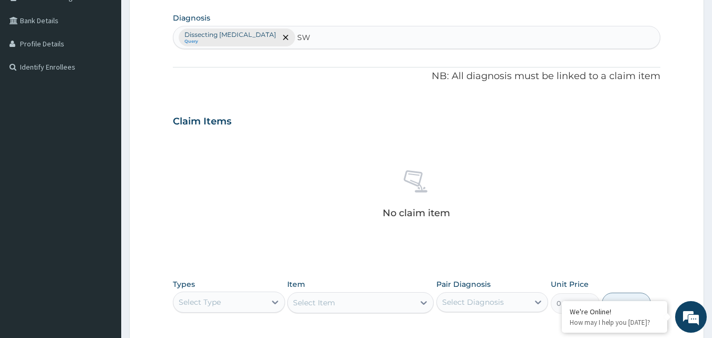
type input "S"
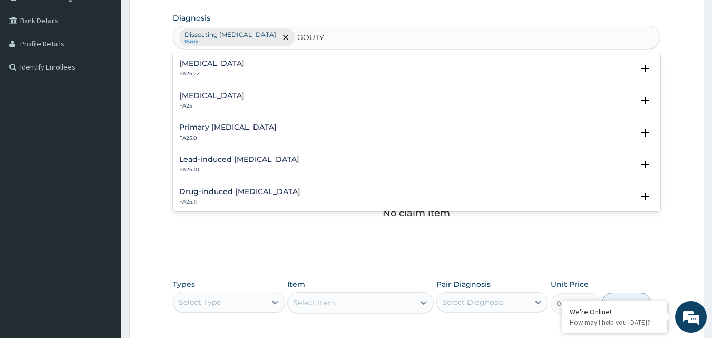
type input "GOUT"
click at [242, 58] on div "Gout, unspecified FA25.2Z Select Status Query Query covers suspected (?), Keep …" at bounding box center [417, 71] width 488 height 32
click at [232, 69] on div "Gout, unspecified FA25.2Z" at bounding box center [211, 69] width 65 height 18
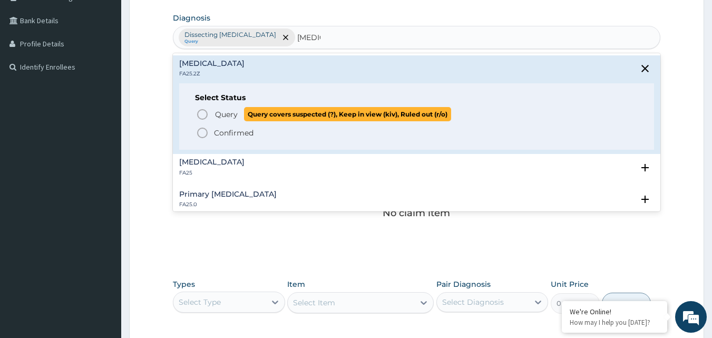
click at [229, 112] on span "Query" at bounding box center [226, 114] width 23 height 11
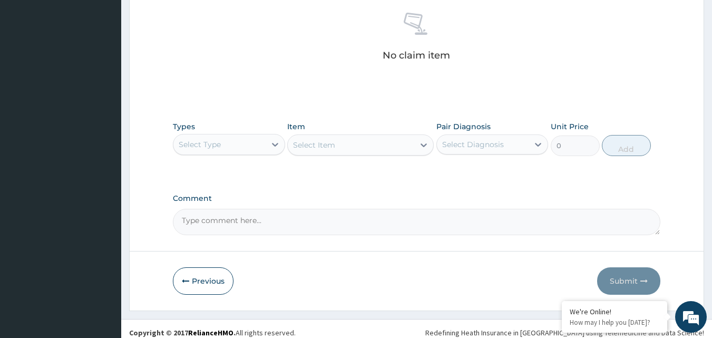
scroll to position [422, 0]
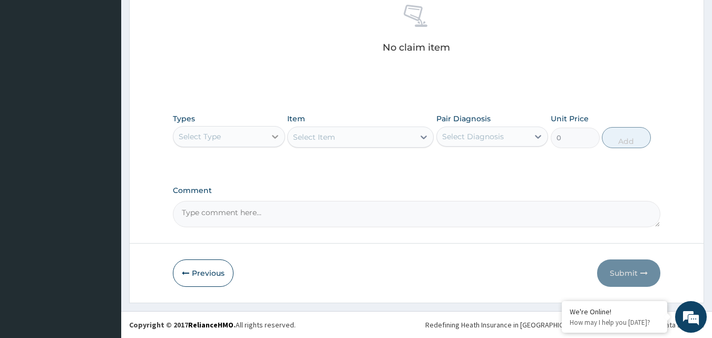
click at [275, 135] on icon at bounding box center [275, 136] width 11 height 11
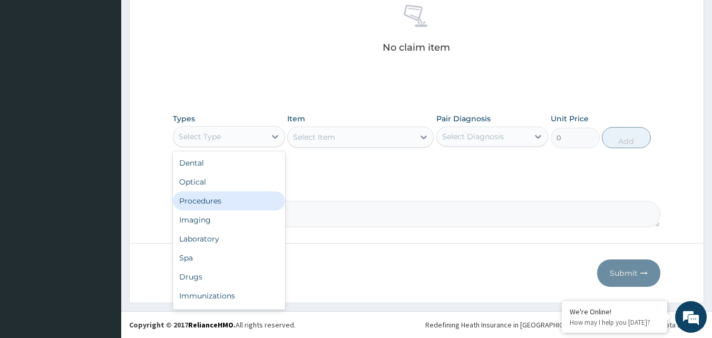
click at [221, 199] on div "Procedures" at bounding box center [229, 200] width 112 height 19
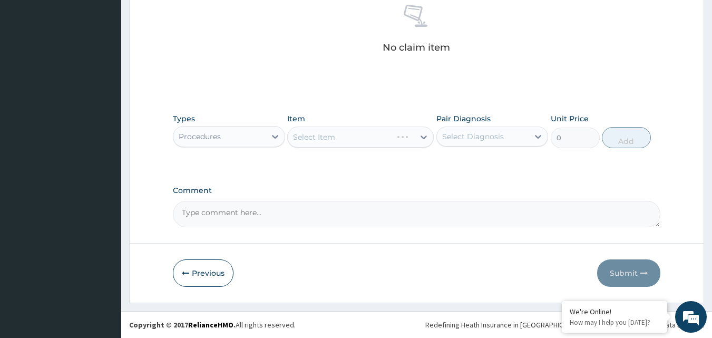
click at [456, 136] on div "Select Diagnosis" at bounding box center [473, 136] width 62 height 11
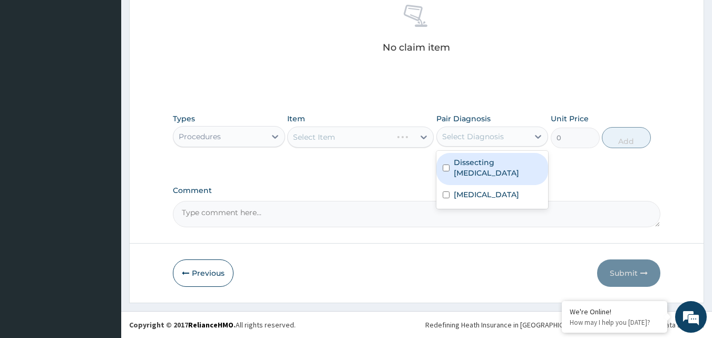
click at [461, 160] on label "Dissecting cellulitis" at bounding box center [498, 167] width 89 height 21
checkbox input "true"
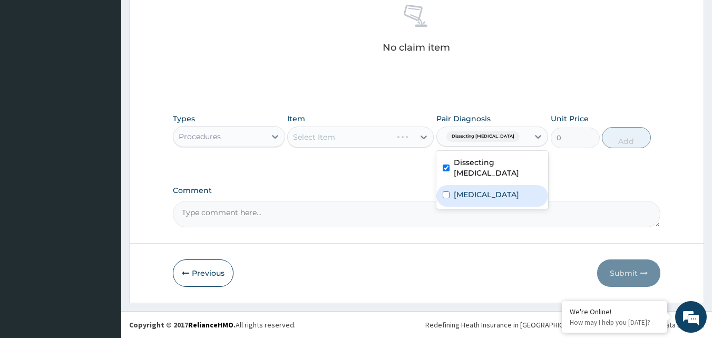
click at [457, 189] on label "Gout, unspecified" at bounding box center [486, 194] width 65 height 11
checkbox input "true"
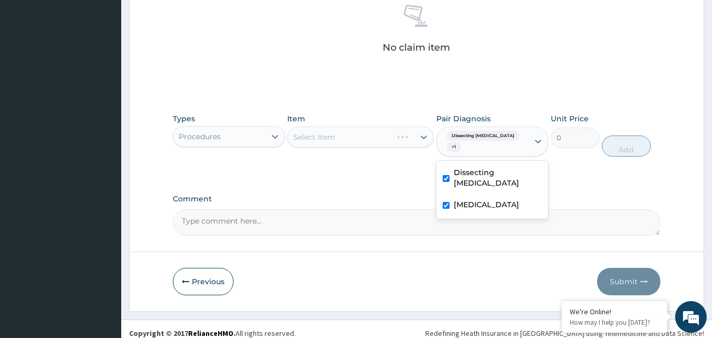
click at [367, 147] on div "Select Item" at bounding box center [360, 136] width 146 height 21
click at [370, 139] on div "Select Item" at bounding box center [360, 136] width 146 height 21
click at [350, 142] on div "Select Item" at bounding box center [360, 136] width 146 height 21
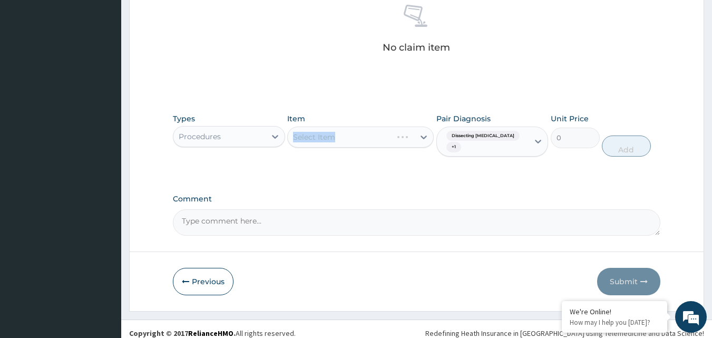
click at [402, 127] on div "Item Select Item" at bounding box center [360, 135] width 146 height 44
click at [393, 132] on div "Select Item" at bounding box center [360, 136] width 146 height 21
click at [380, 142] on div "Select Item" at bounding box center [360, 136] width 146 height 21
click at [378, 136] on div "Select Item" at bounding box center [351, 137] width 126 height 17
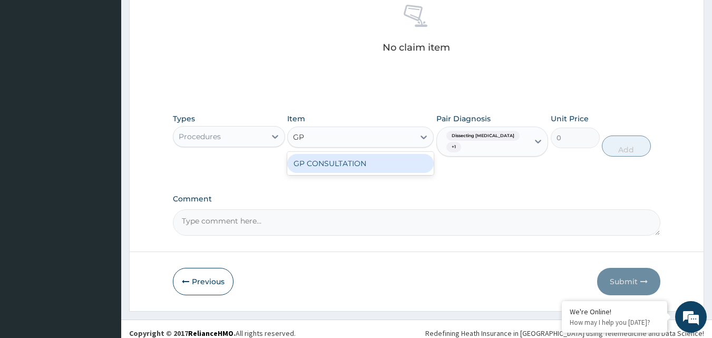
type input "GP C"
click at [408, 160] on div "GP CONSULTATION" at bounding box center [360, 163] width 146 height 19
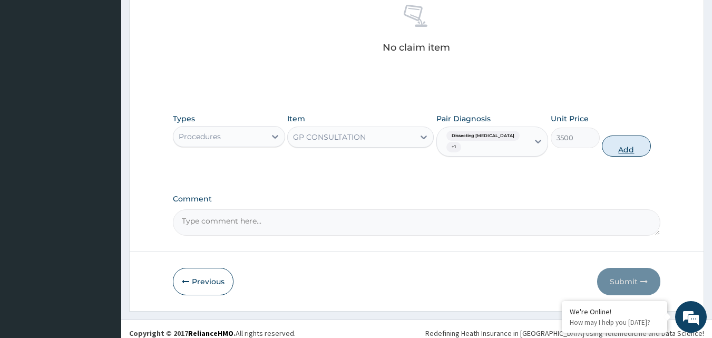
click at [617, 140] on button "Add" at bounding box center [626, 145] width 49 height 21
type input "0"
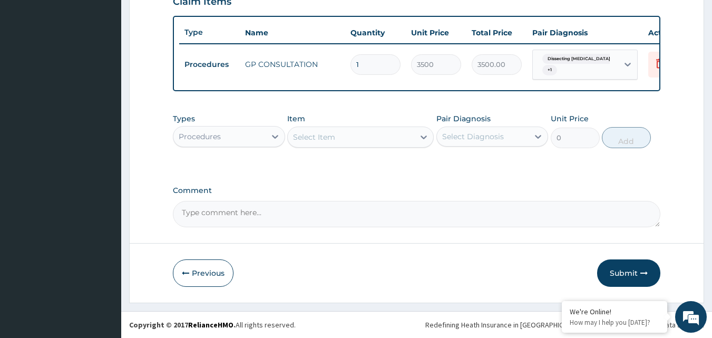
scroll to position [384, 0]
click at [239, 136] on div "Procedures" at bounding box center [219, 136] width 92 height 17
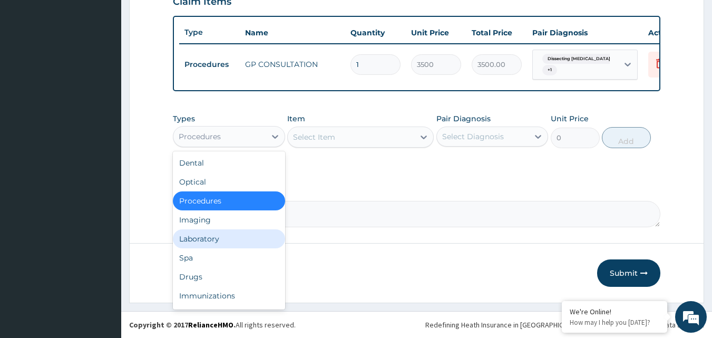
scroll to position [36, 0]
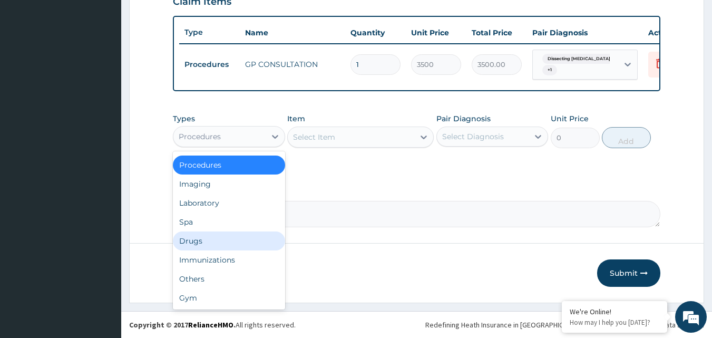
click at [222, 244] on div "Drugs" at bounding box center [229, 240] width 112 height 19
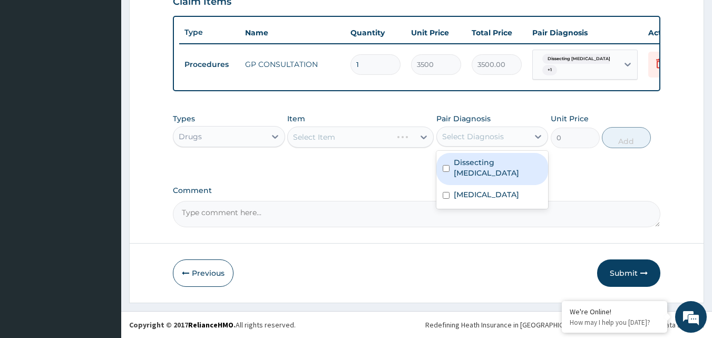
click at [504, 141] on div "Select Diagnosis" at bounding box center [483, 136] width 92 height 17
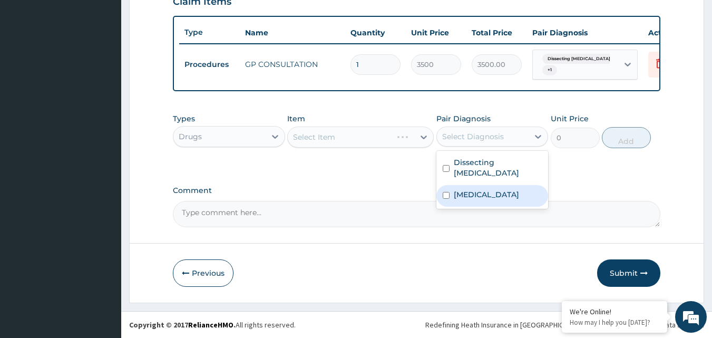
click at [471, 189] on label "Gout, unspecified" at bounding box center [486, 194] width 65 height 11
checkbox input "true"
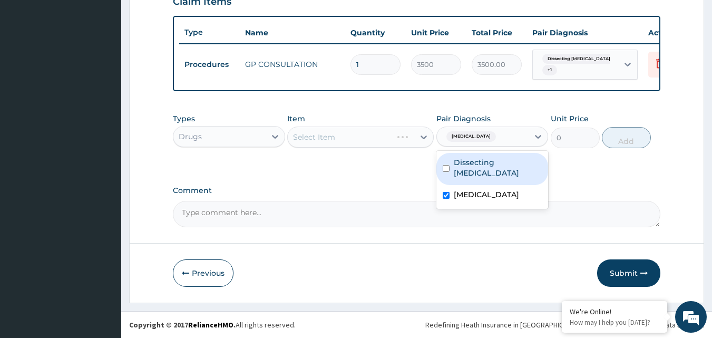
click at [469, 163] on label "Dissecting cellulitis" at bounding box center [498, 167] width 89 height 21
checkbox input "true"
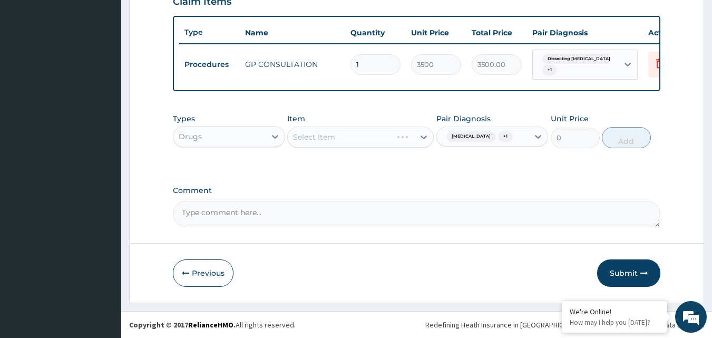
click at [402, 140] on div "Select Item" at bounding box center [360, 136] width 146 height 21
click at [401, 141] on div "Select Item" at bounding box center [360, 136] width 146 height 21
click at [384, 135] on div "Select Item" at bounding box center [360, 136] width 146 height 21
click at [380, 138] on div "Select Item" at bounding box center [360, 136] width 146 height 21
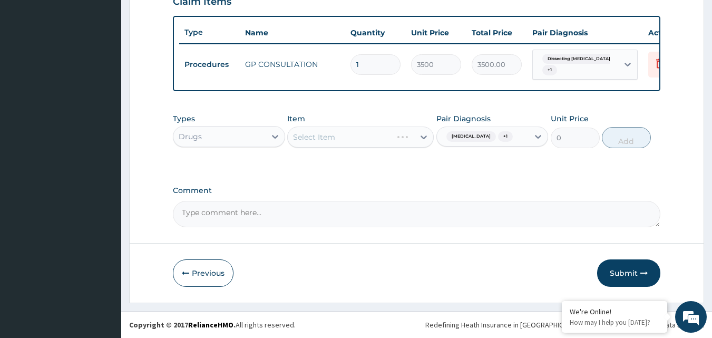
click at [380, 138] on div "Select Item" at bounding box center [360, 136] width 146 height 21
click at [362, 139] on div "Select Item" at bounding box center [360, 136] width 146 height 21
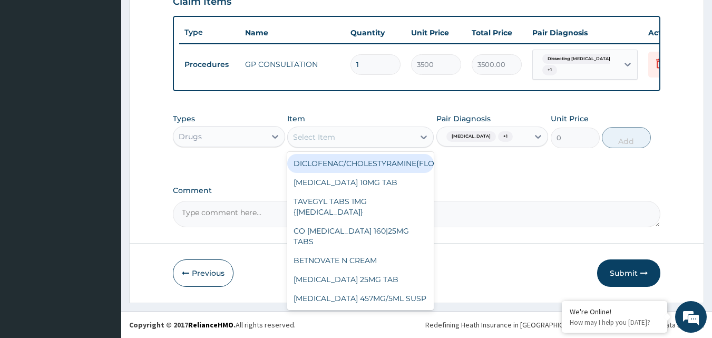
click at [386, 135] on div "Select Item" at bounding box center [351, 137] width 126 height 17
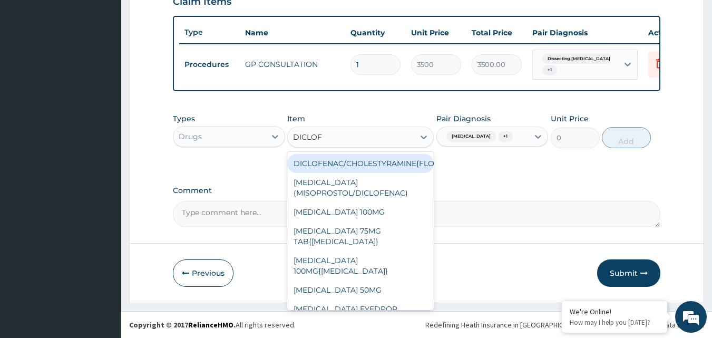
type input "DICLOFE"
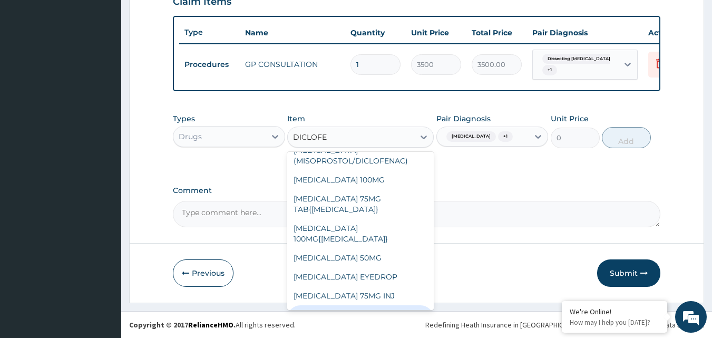
scroll to position [53, 0]
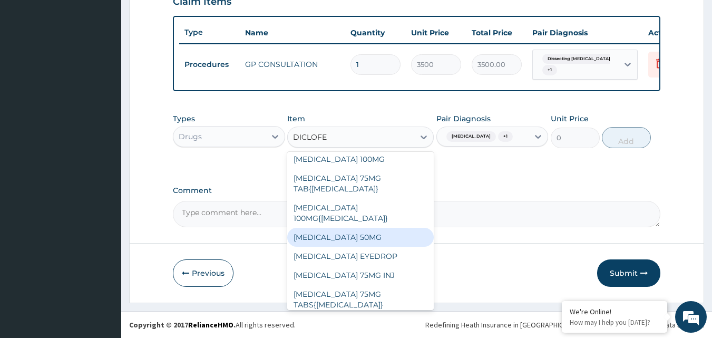
click at [396, 234] on div "DICLOFENAC SODIUM 50MG" at bounding box center [360, 237] width 146 height 19
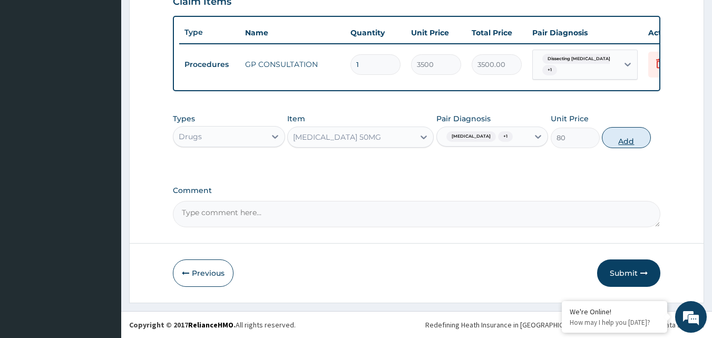
click at [616, 141] on button "Add" at bounding box center [626, 137] width 49 height 21
type input "0"
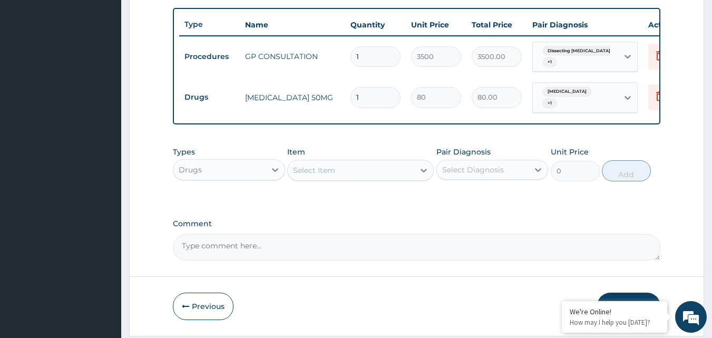
type input "0.00"
type input "6"
type input "480.00"
type input "6"
click at [417, 173] on div at bounding box center [423, 170] width 19 height 19
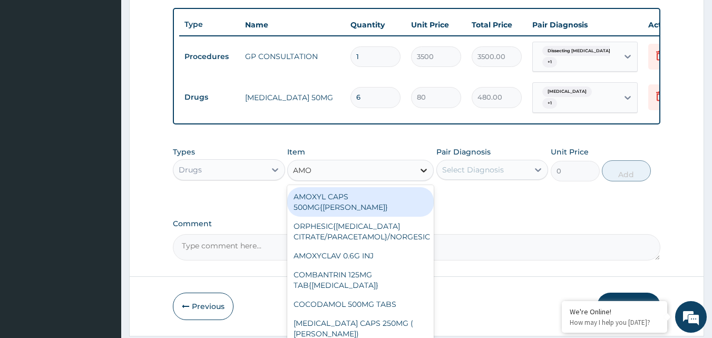
type input "AMOX"
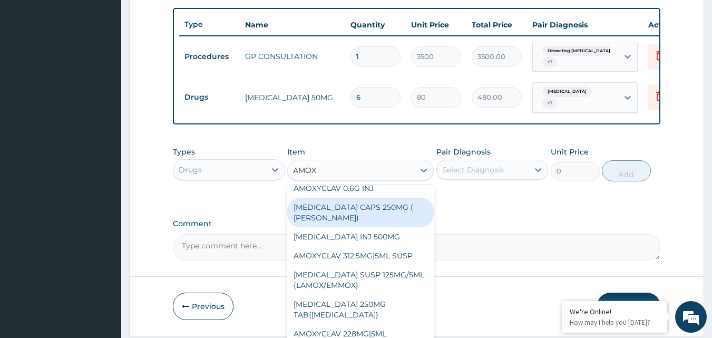
scroll to position [0, 0]
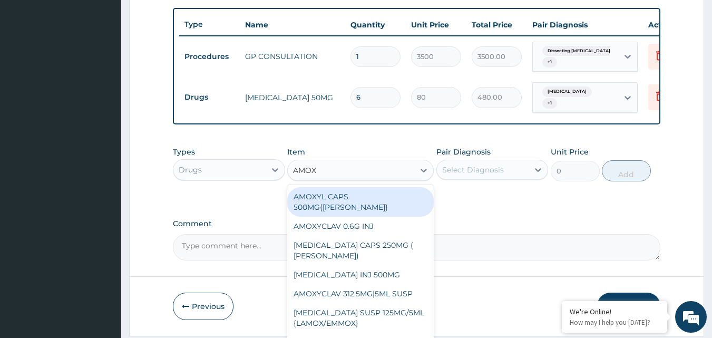
click at [390, 211] on div "AMOXYL CAPS 500MG{BEECHAM}" at bounding box center [360, 202] width 146 height 30
type input "120"
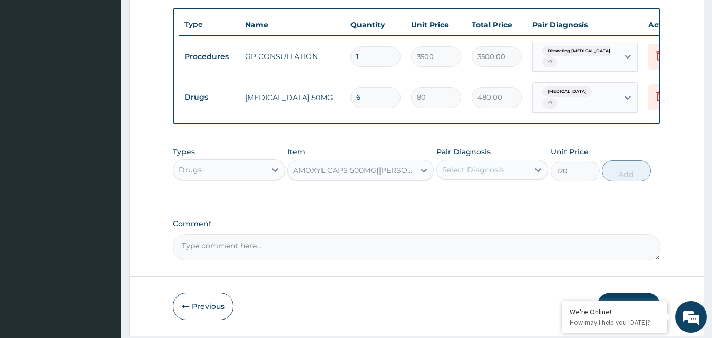
click at [411, 175] on div "AMOXYL CAPS 500MG{BEECHAM}" at bounding box center [354, 170] width 122 height 11
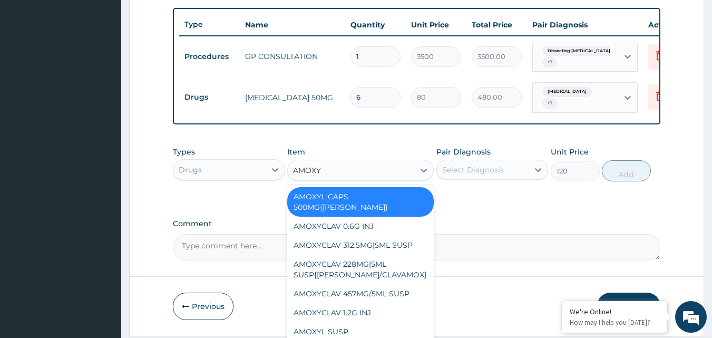
type input "AMOXYL"
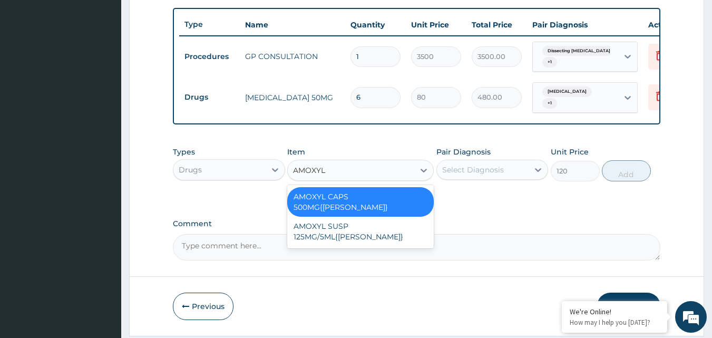
click at [407, 203] on div "AMOXYL CAPS 500MG{BEECHAM}" at bounding box center [360, 202] width 146 height 30
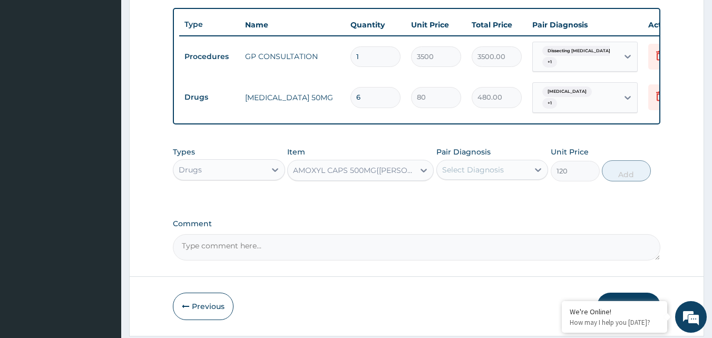
click at [487, 167] on div "Select Diagnosis" at bounding box center [483, 169] width 92 height 17
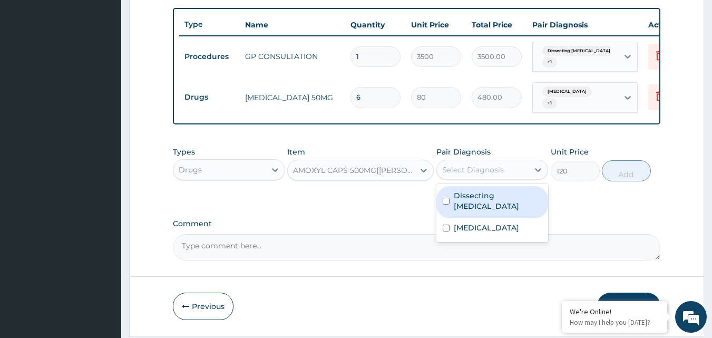
click at [501, 195] on label "Dissecting cellulitis" at bounding box center [498, 200] width 89 height 21
checkbox input "true"
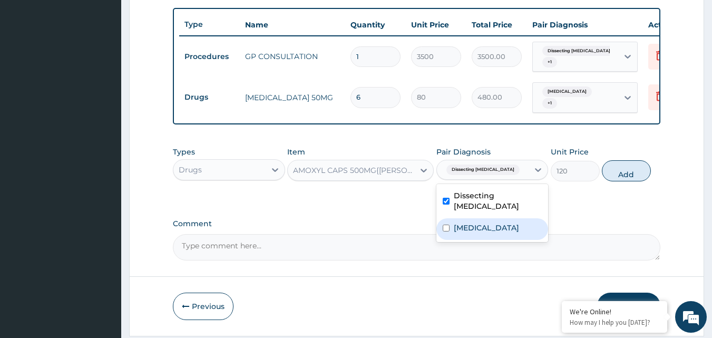
click at [495, 224] on label "Gout, unspecified" at bounding box center [486, 227] width 65 height 11
checkbox input "true"
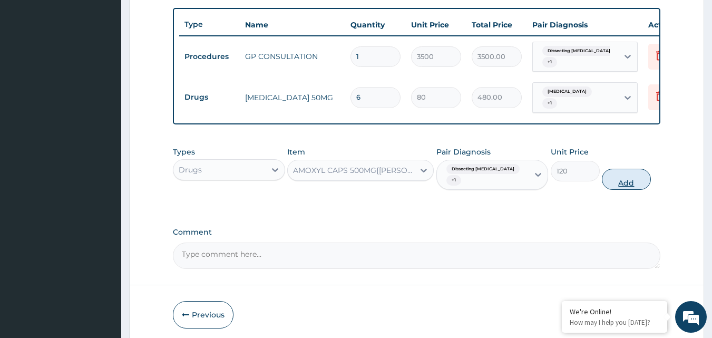
click at [623, 171] on button "Add" at bounding box center [626, 179] width 49 height 21
type input "0"
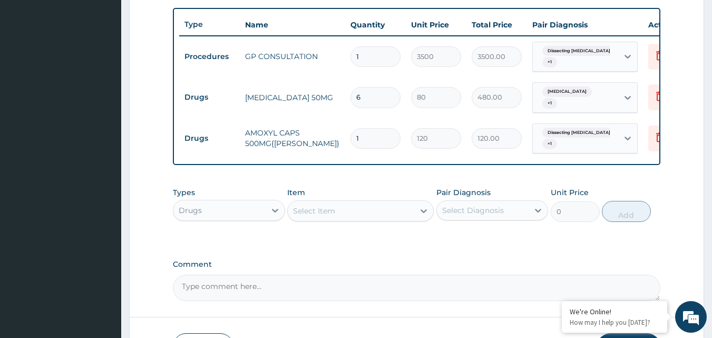
type input "0.00"
type input "1"
type input "120.00"
type input "15"
type input "1800.00"
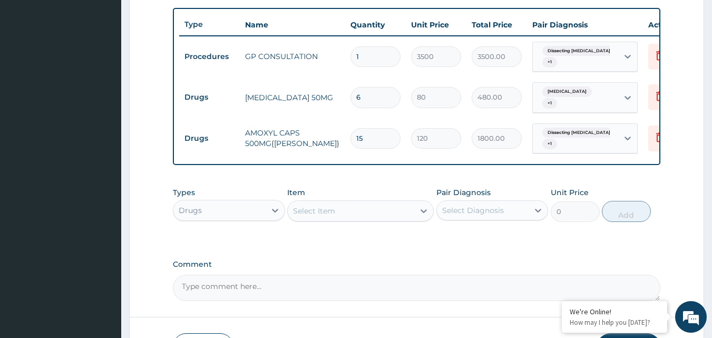
type input "15"
click at [344, 209] on div "Select Item" at bounding box center [351, 210] width 126 height 17
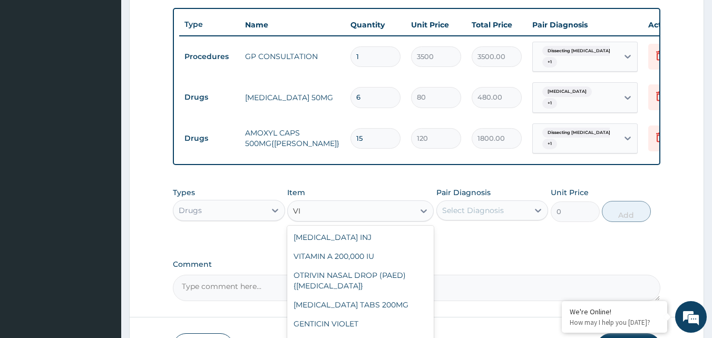
type input "V"
click at [528, 268] on label "Comment" at bounding box center [417, 264] width 488 height 9
click at [528, 275] on textarea "Comment" at bounding box center [417, 288] width 488 height 26
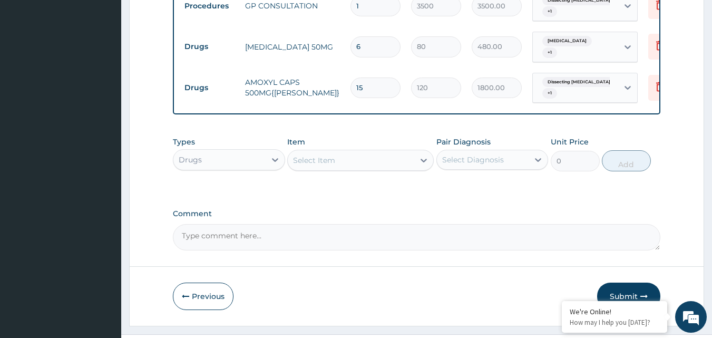
scroll to position [409, 0]
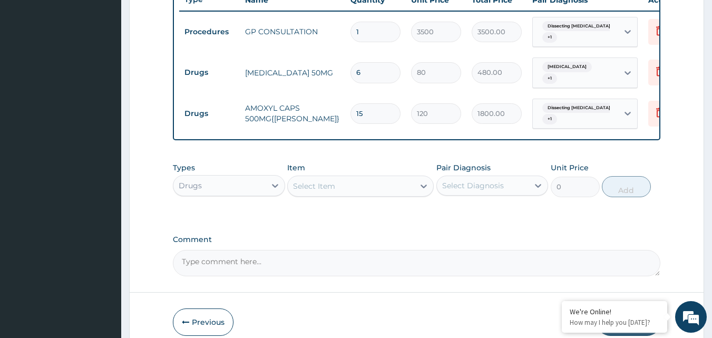
click at [365, 190] on div "Select Item" at bounding box center [351, 186] width 126 height 17
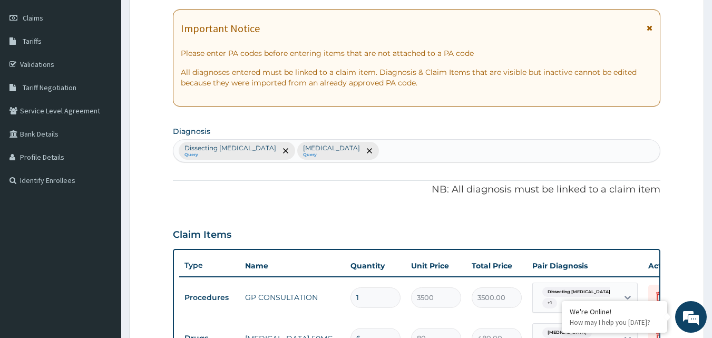
scroll to position [93, 0]
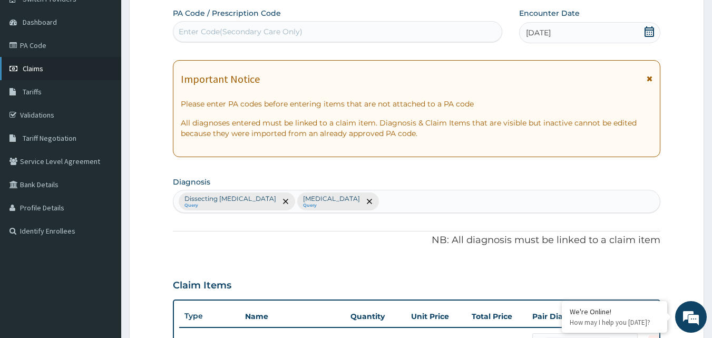
type input "AMOX"
click at [67, 70] on link "Claims" at bounding box center [60, 68] width 121 height 23
